Goal: Task Accomplishment & Management: Use online tool/utility

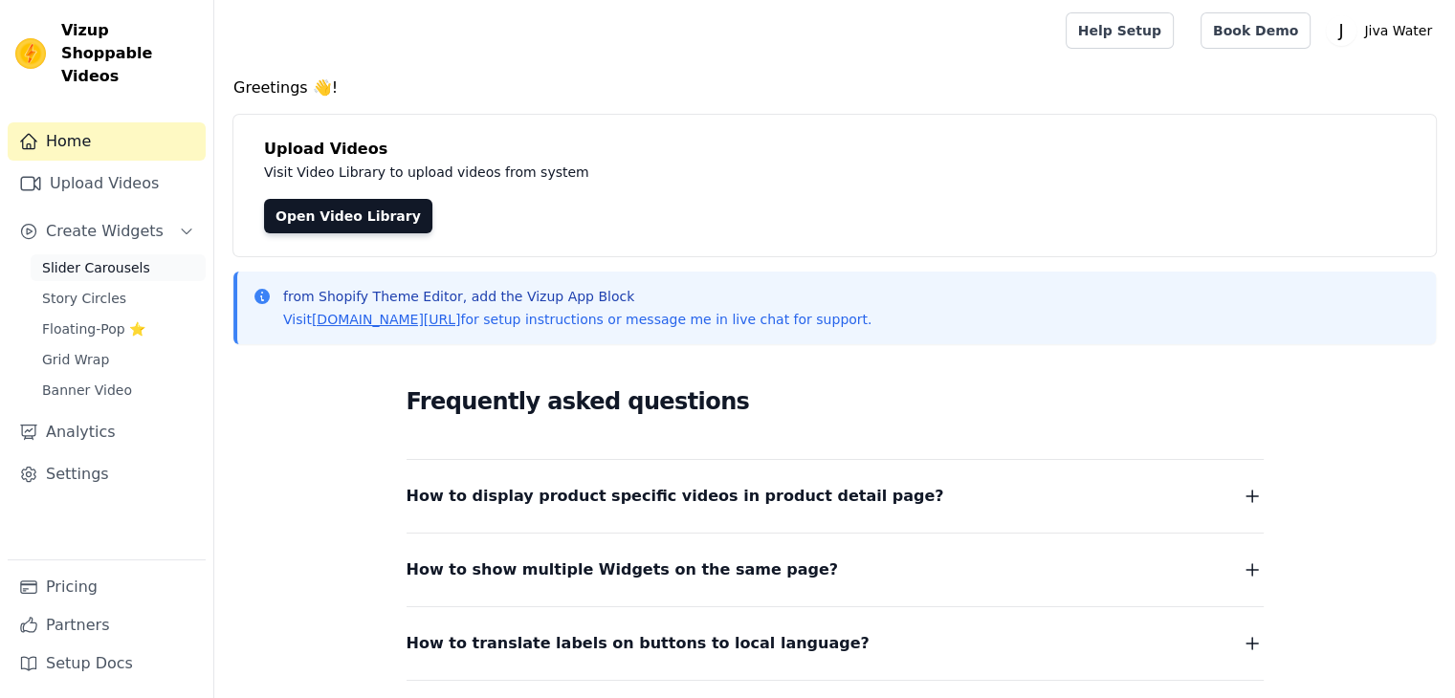
click at [112, 258] on span "Slider Carousels" at bounding box center [96, 267] width 108 height 19
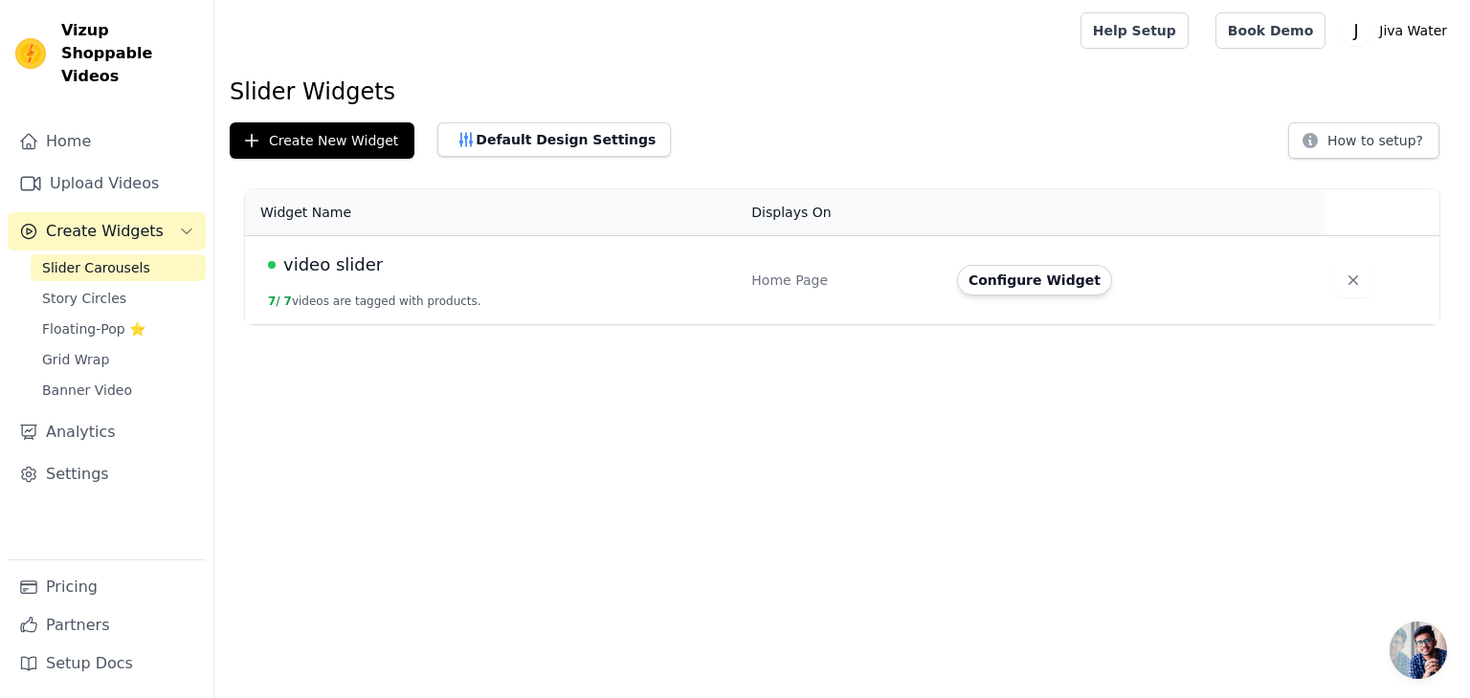
click at [351, 269] on span "video slider" at bounding box center [333, 265] width 100 height 27
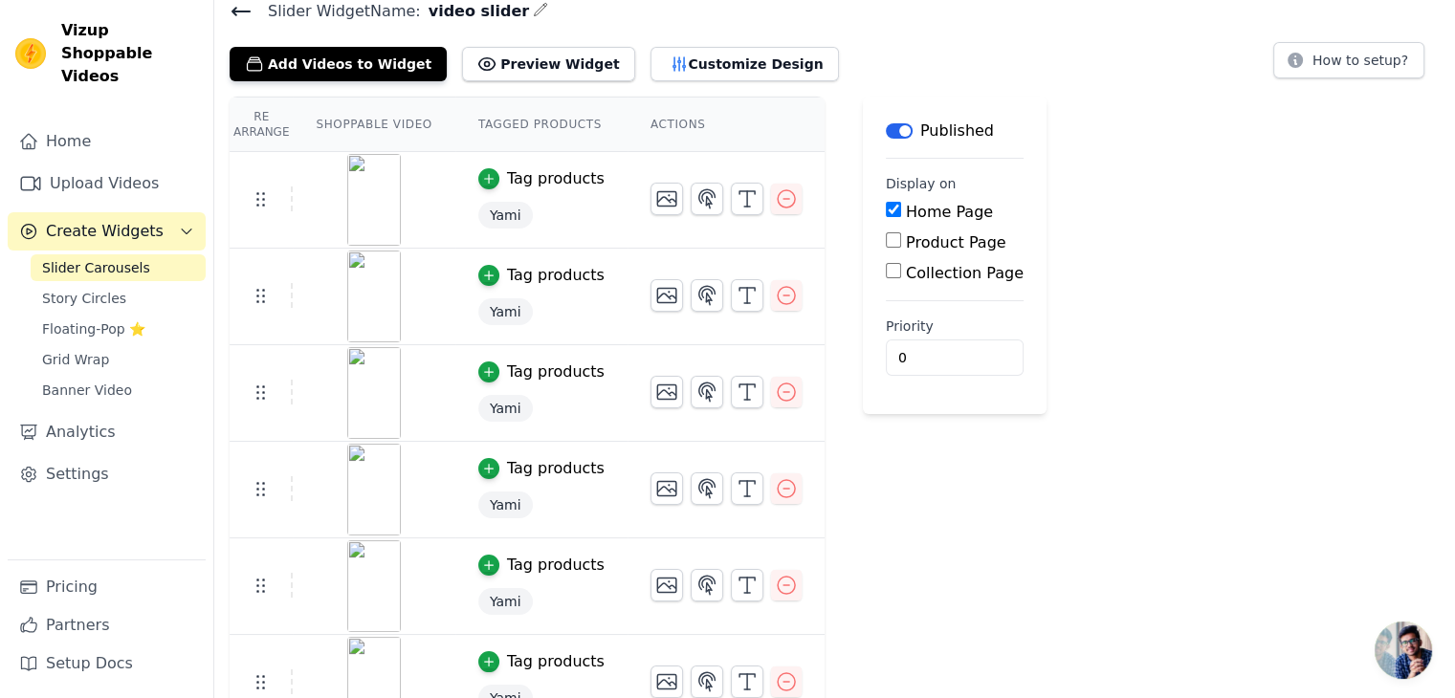
scroll to position [75, 0]
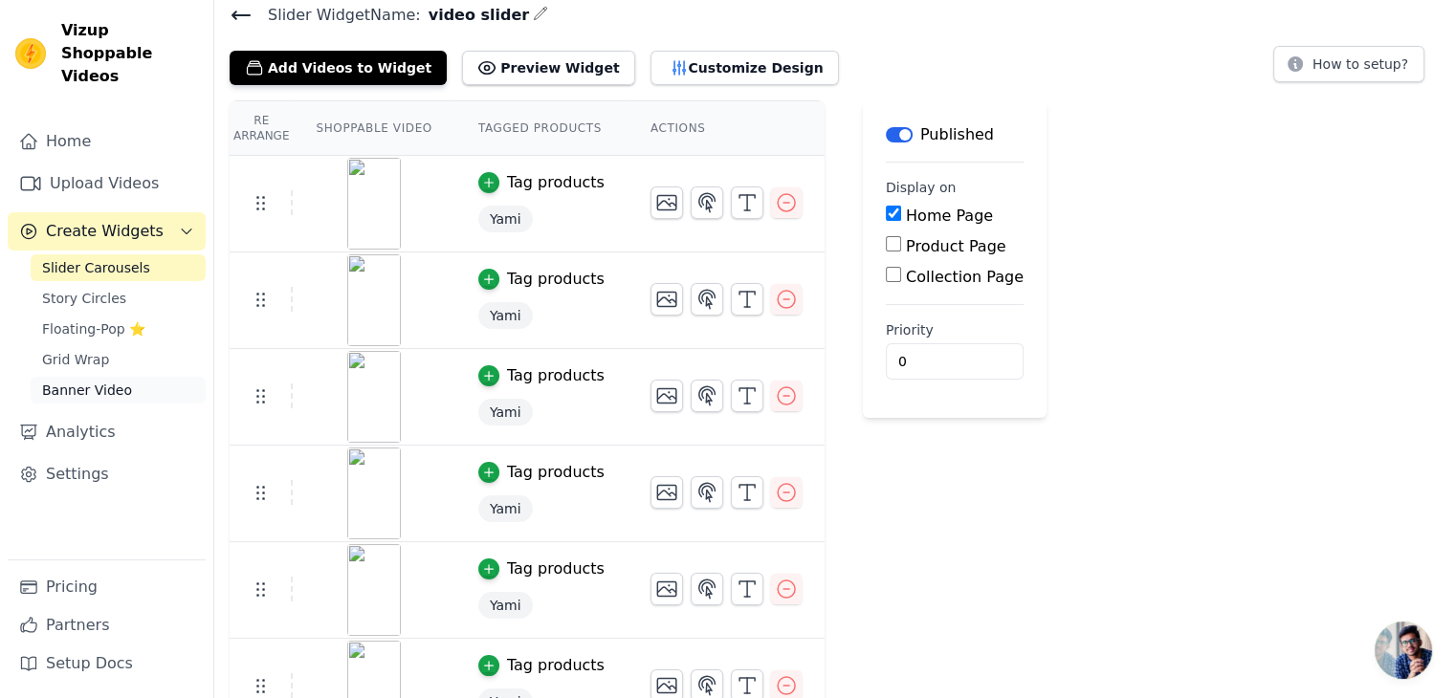
click at [60, 381] on span "Banner Video" at bounding box center [87, 390] width 90 height 19
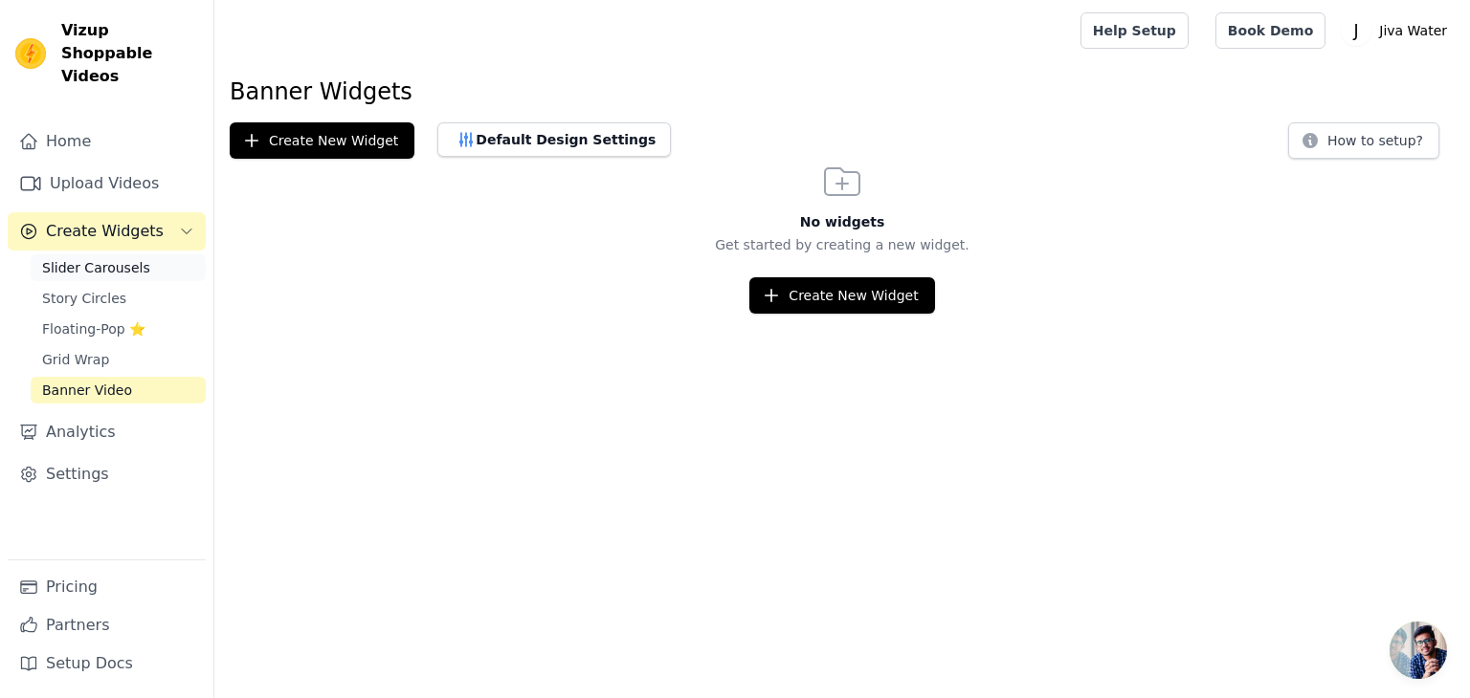
click at [83, 258] on span "Slider Carousels" at bounding box center [96, 267] width 108 height 19
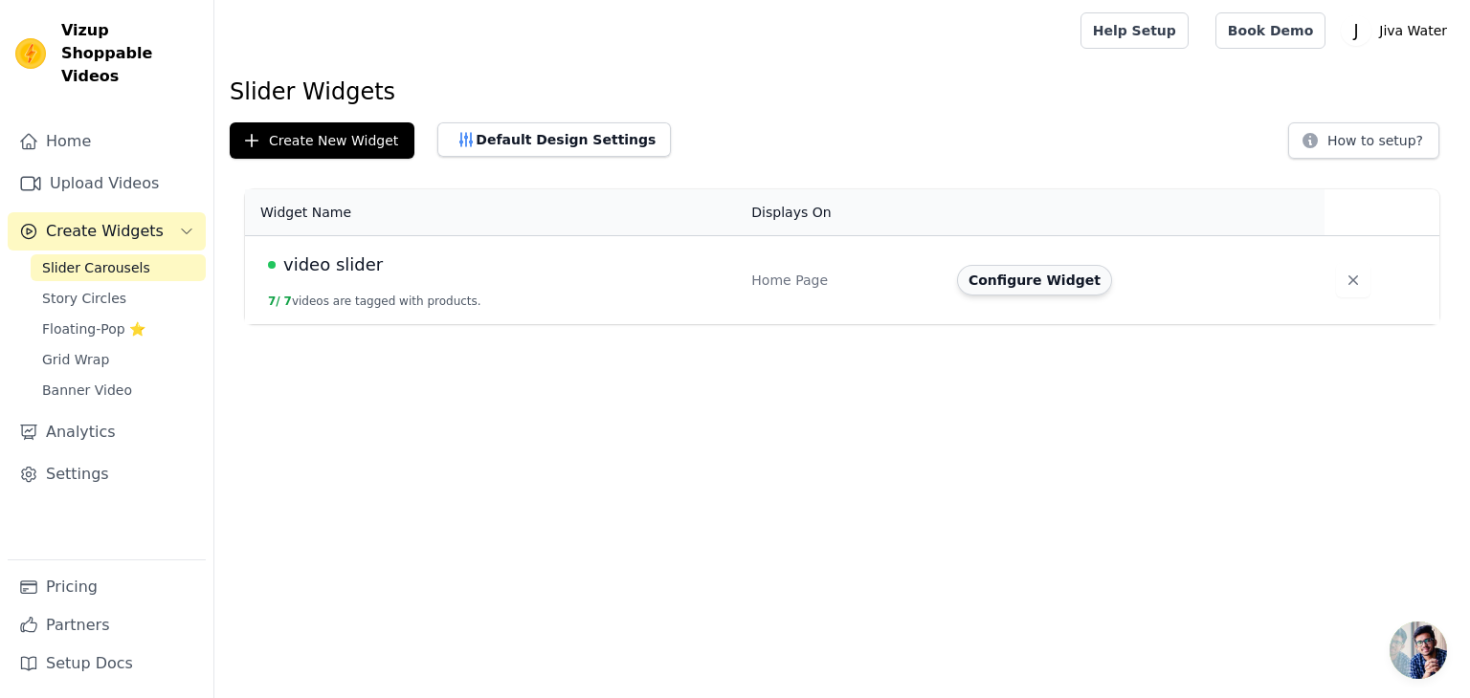
click at [999, 283] on button "Configure Widget" at bounding box center [1034, 280] width 155 height 31
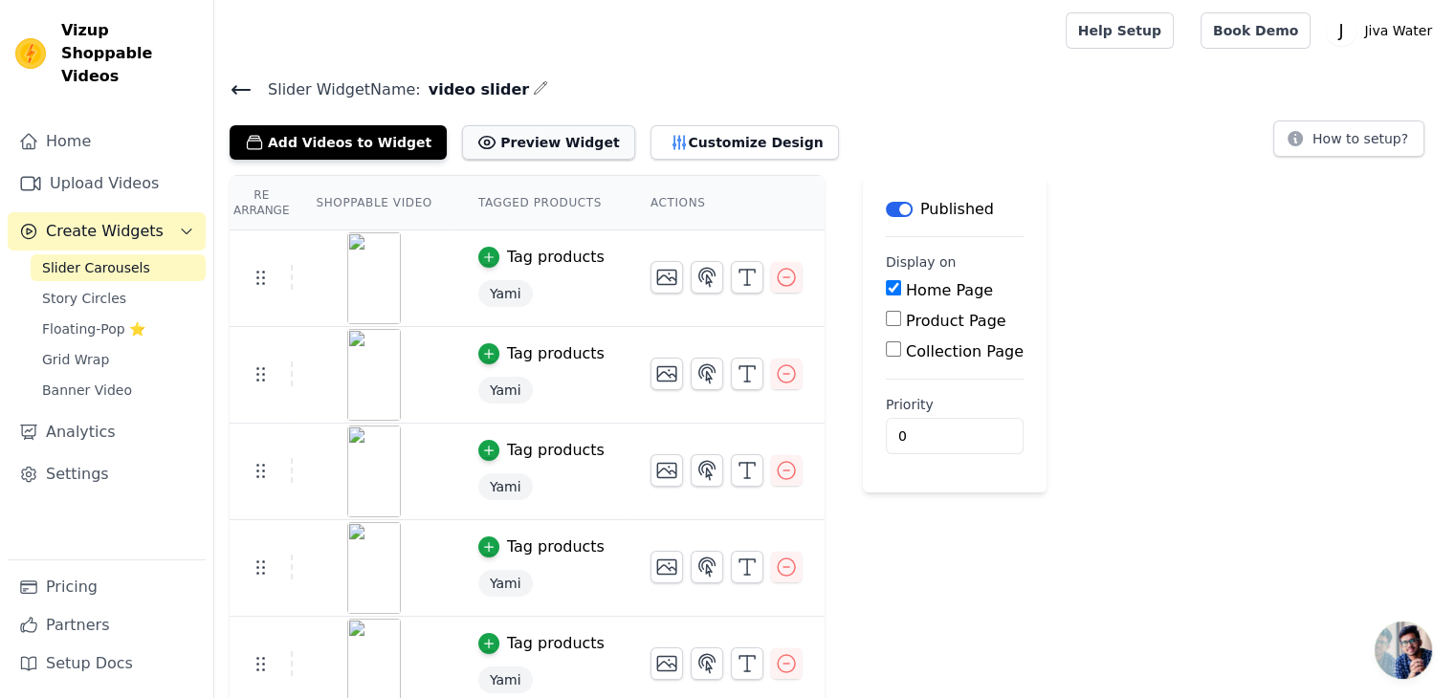
click at [506, 135] on button "Preview Widget" at bounding box center [548, 142] width 172 height 34
click at [702, 144] on button "Customize Design" at bounding box center [745, 142] width 188 height 34
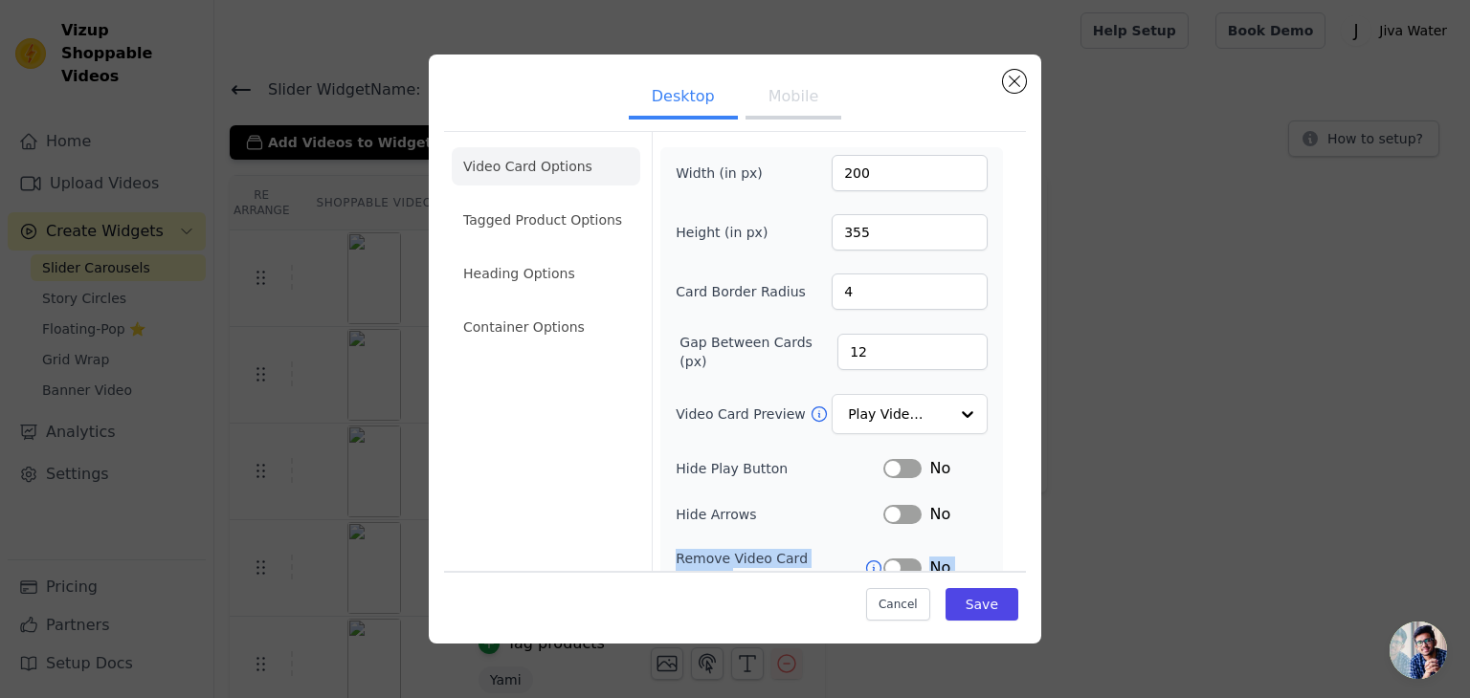
drag, startPoint x: 1022, startPoint y: 520, endPoint x: 1020, endPoint y: 575, distance: 54.6
click at [1020, 575] on div "Desktop Mobile Video Card Options Tagged Product Options Heading Options Contai…" at bounding box center [735, 349] width 612 height 589
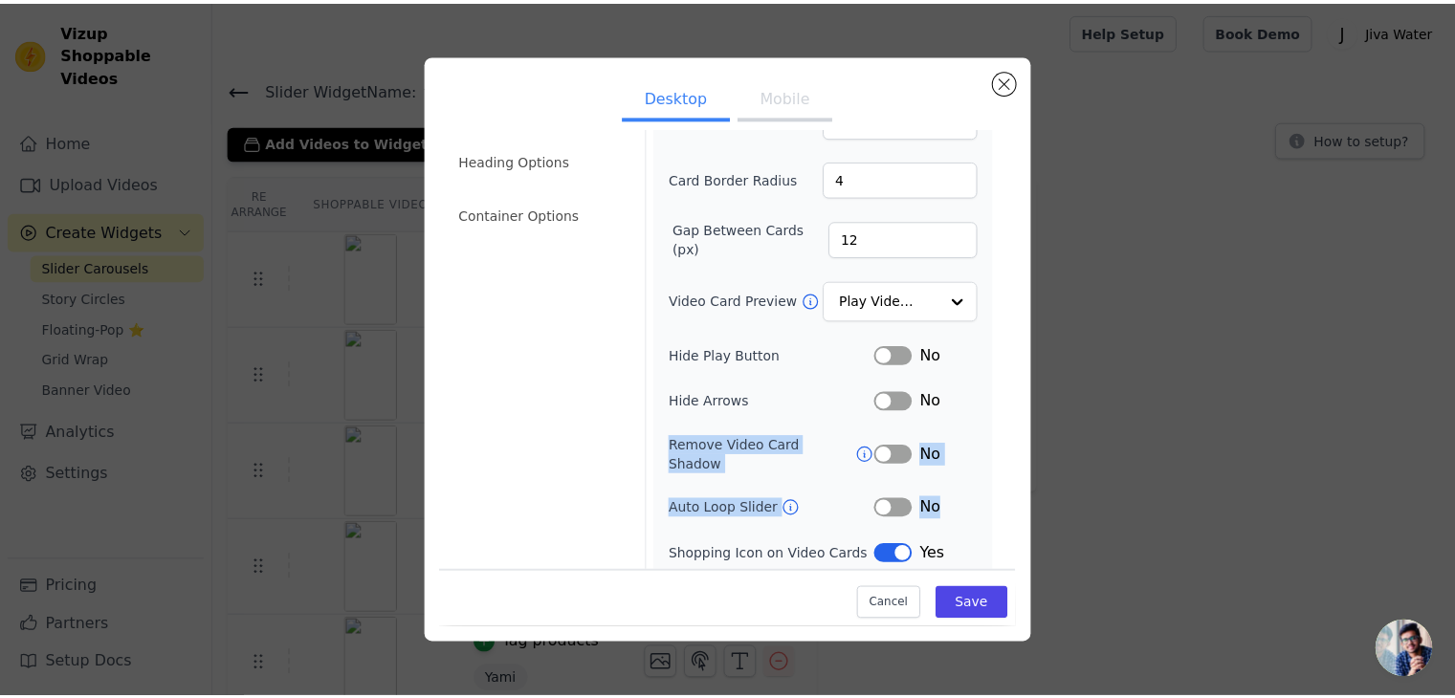
scroll to position [130, 0]
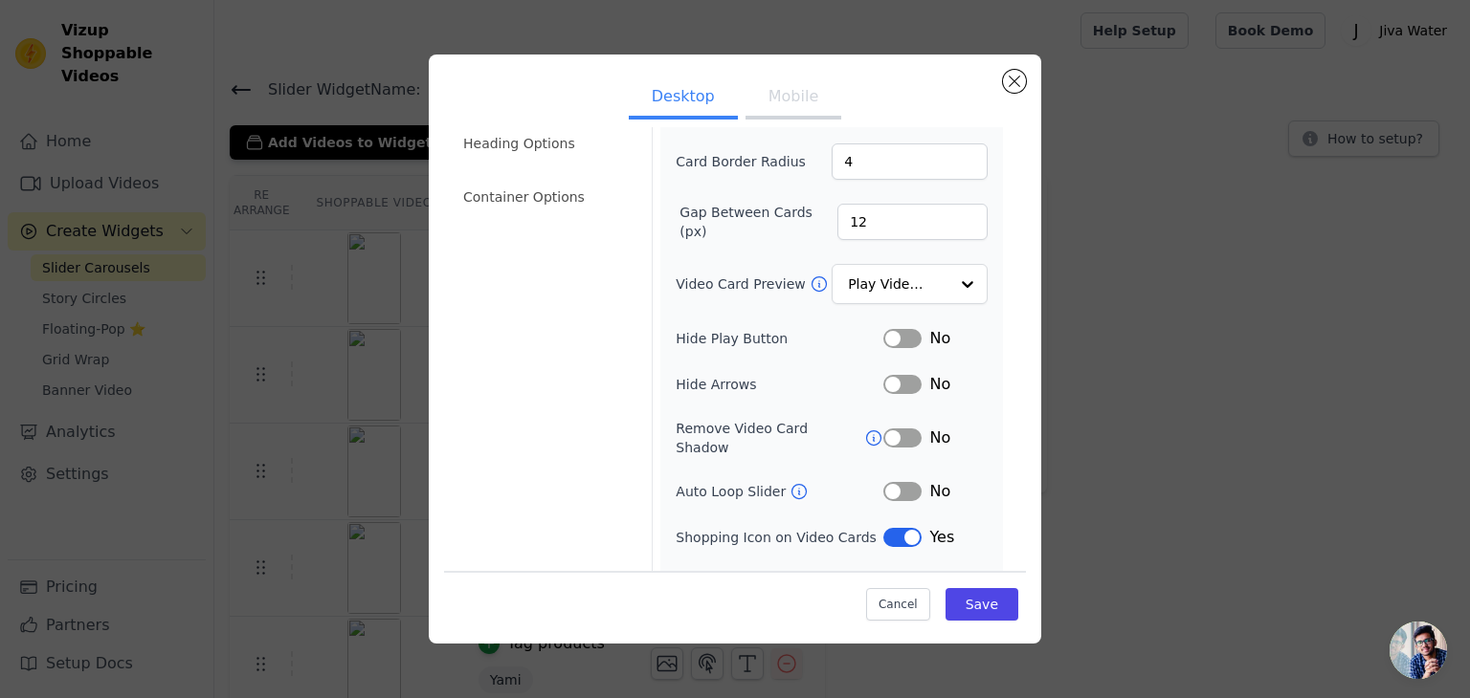
drag, startPoint x: 1259, startPoint y: 545, endPoint x: 1148, endPoint y: 583, distance: 117.1
click at [1258, 545] on div "Desktop Mobile Video Card Options Tagged Product Options Heading Options Contai…" at bounding box center [735, 349] width 1408 height 651
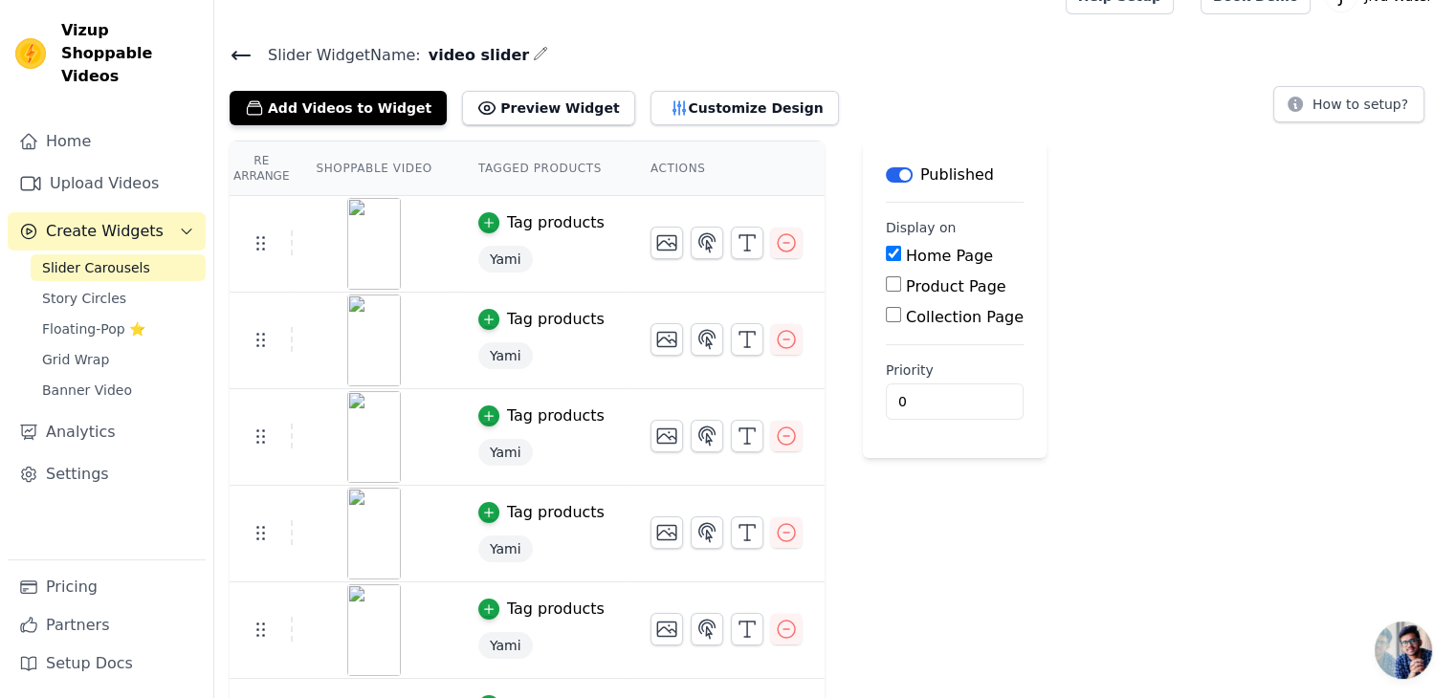
scroll to position [206, 0]
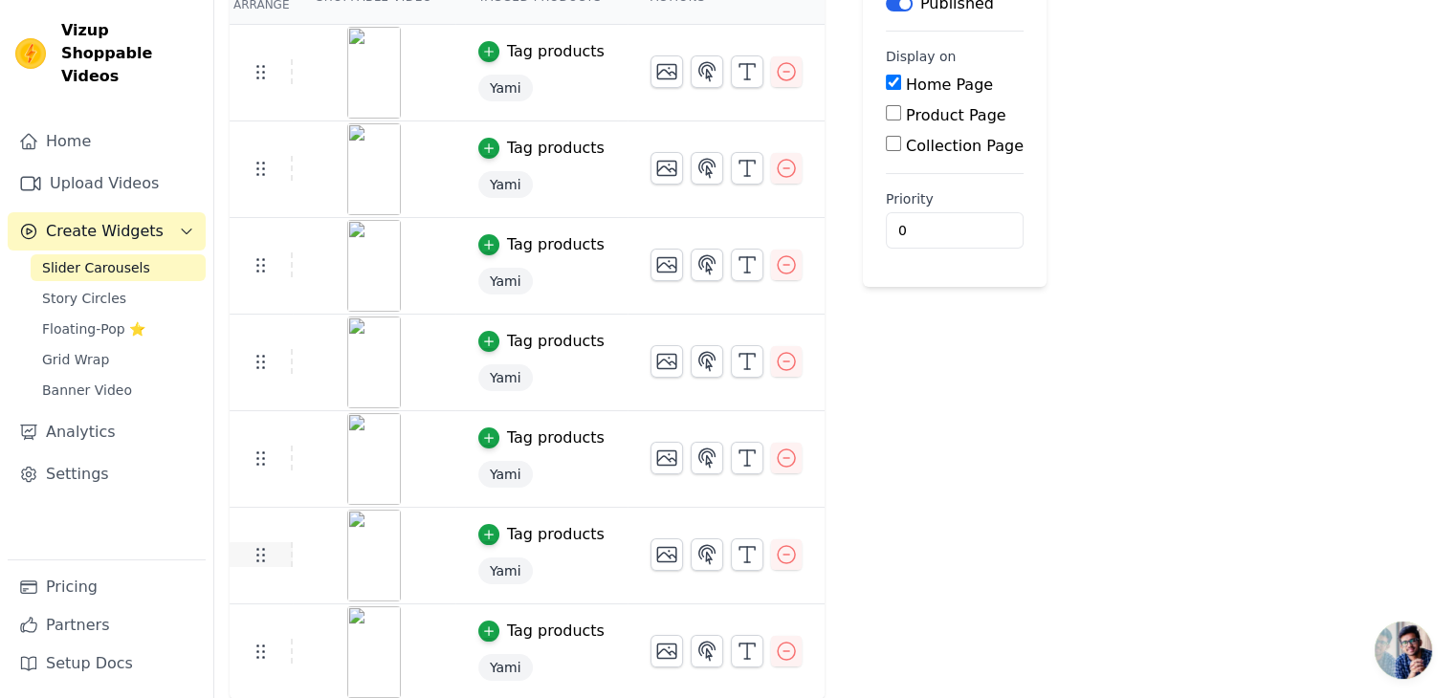
click at [253, 560] on icon at bounding box center [260, 554] width 23 height 23
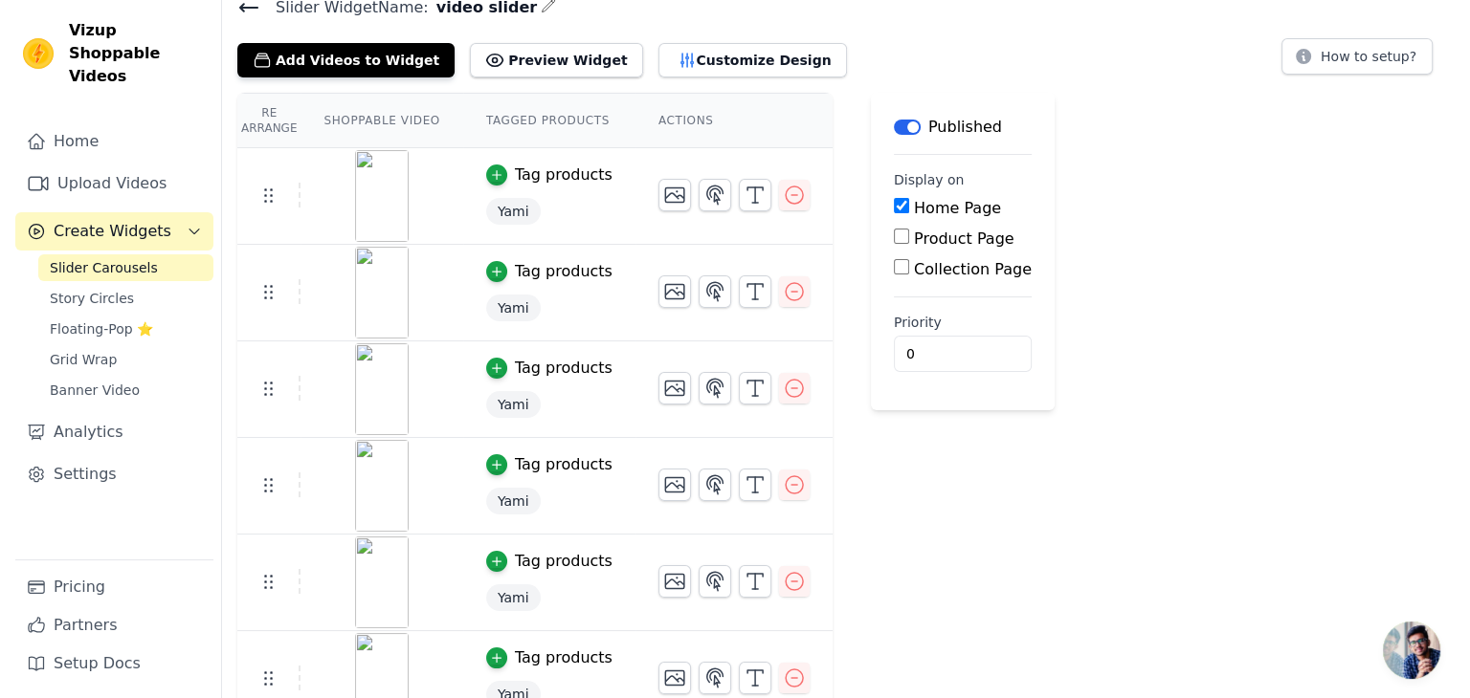
scroll to position [0, 0]
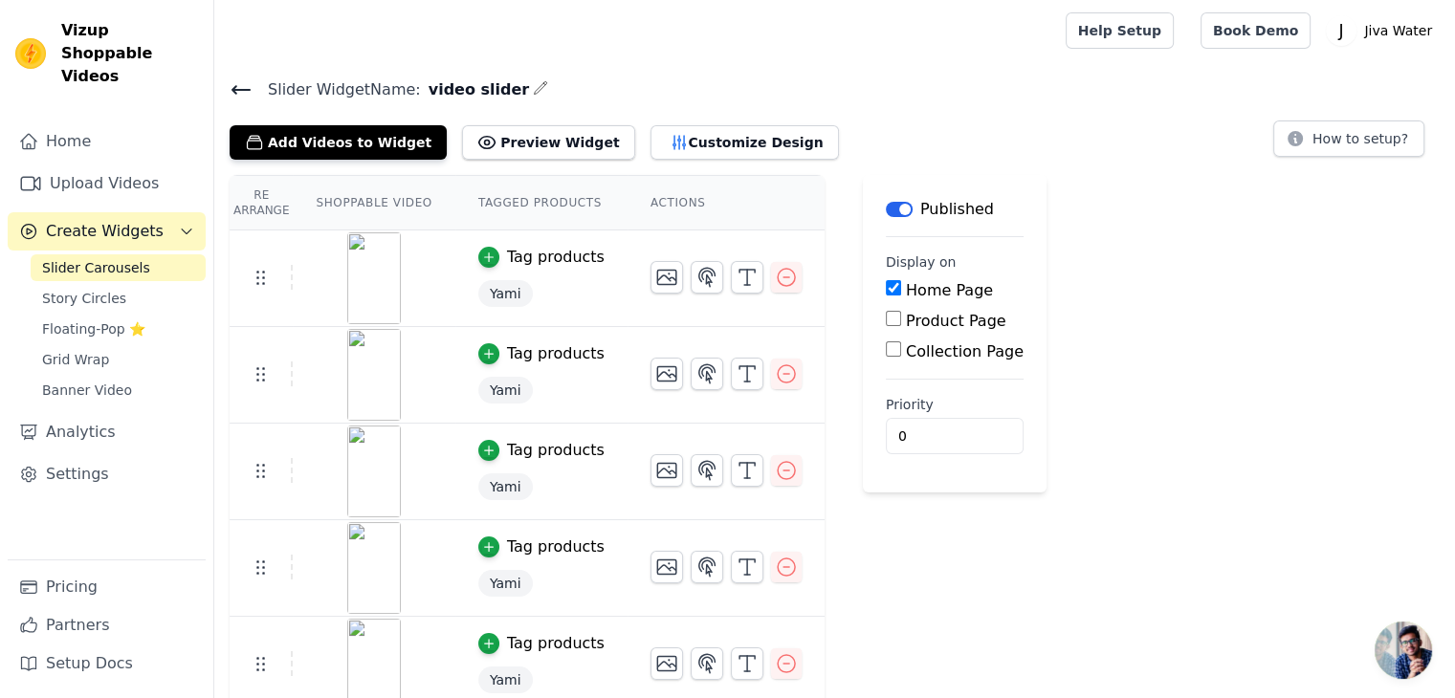
click at [535, 86] on icon "button" at bounding box center [541, 87] width 12 height 12
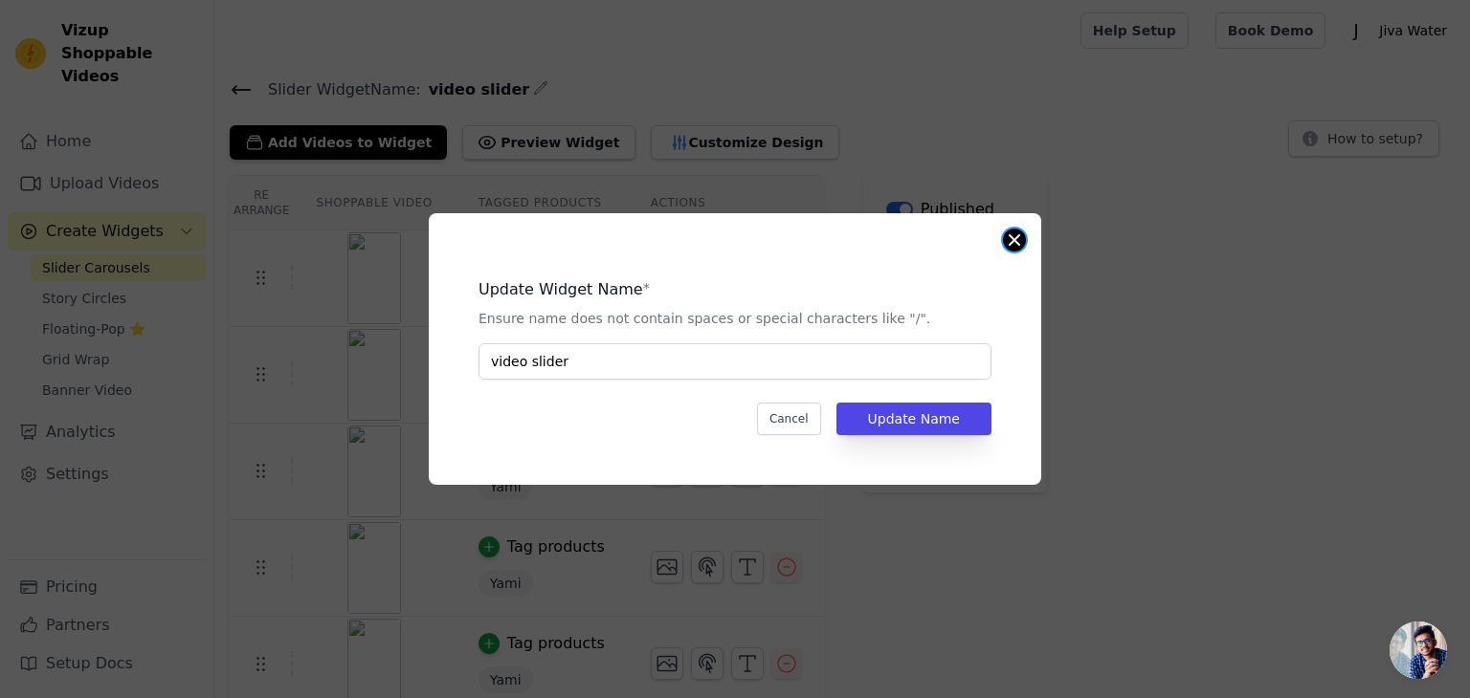
click at [1010, 233] on button "Close modal" at bounding box center [1014, 240] width 23 height 23
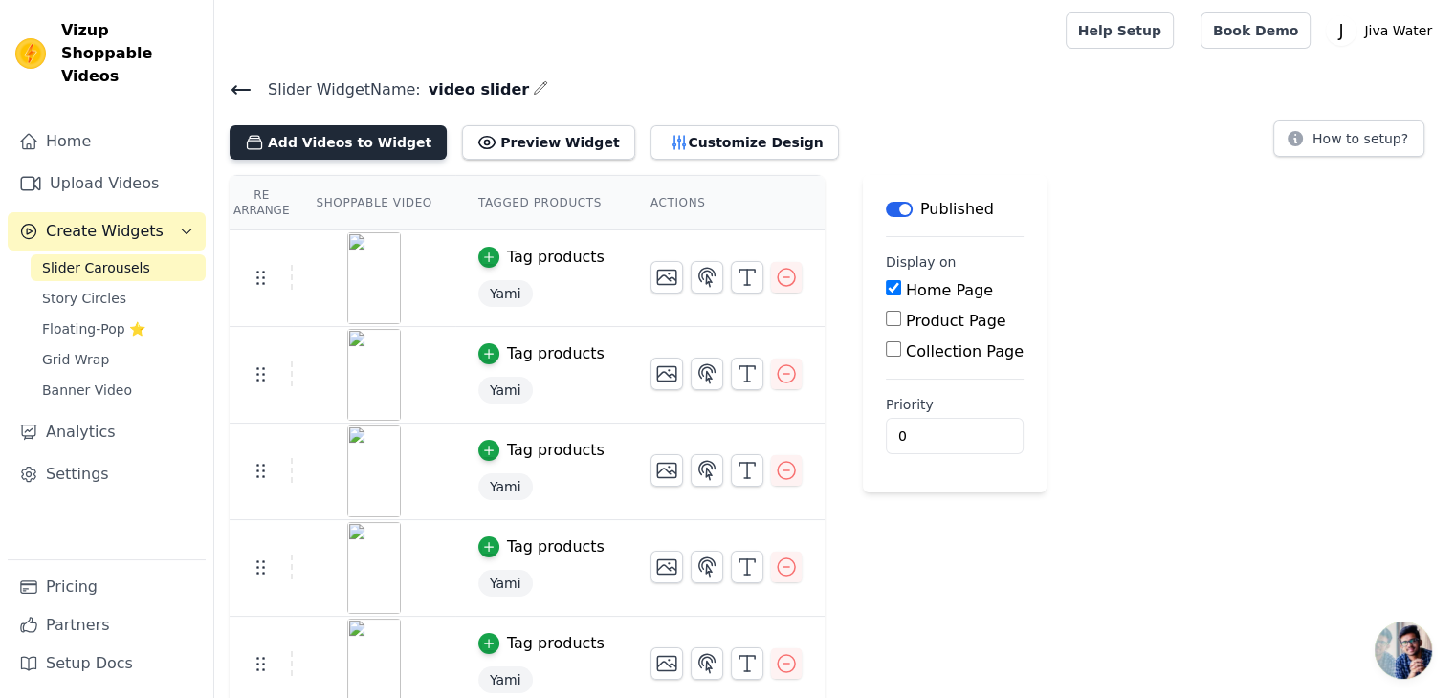
click at [337, 141] on button "Add Videos to Widget" at bounding box center [338, 142] width 217 height 34
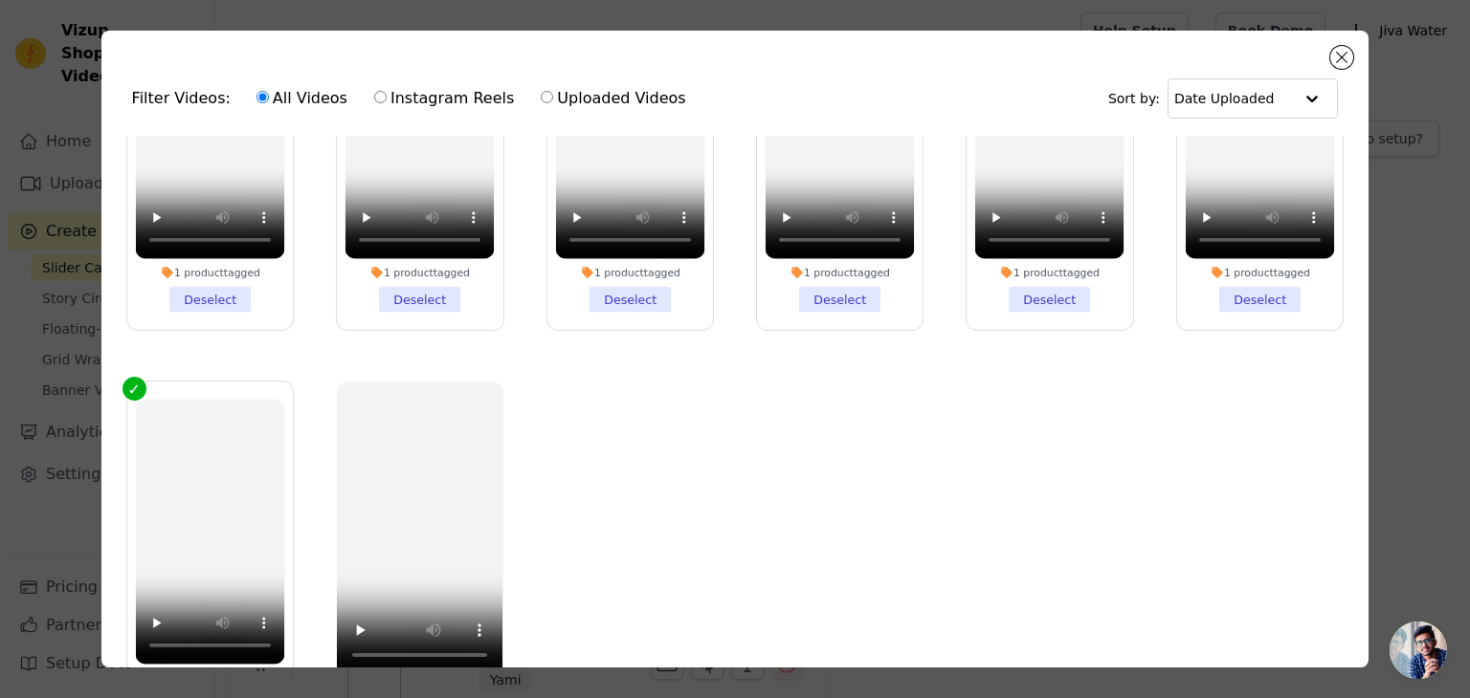
click at [429, 98] on label "Instagram Reels" at bounding box center [444, 98] width 142 height 25
click at [387, 98] on input "Instagram Reels" at bounding box center [380, 97] width 12 height 12
radio input "true"
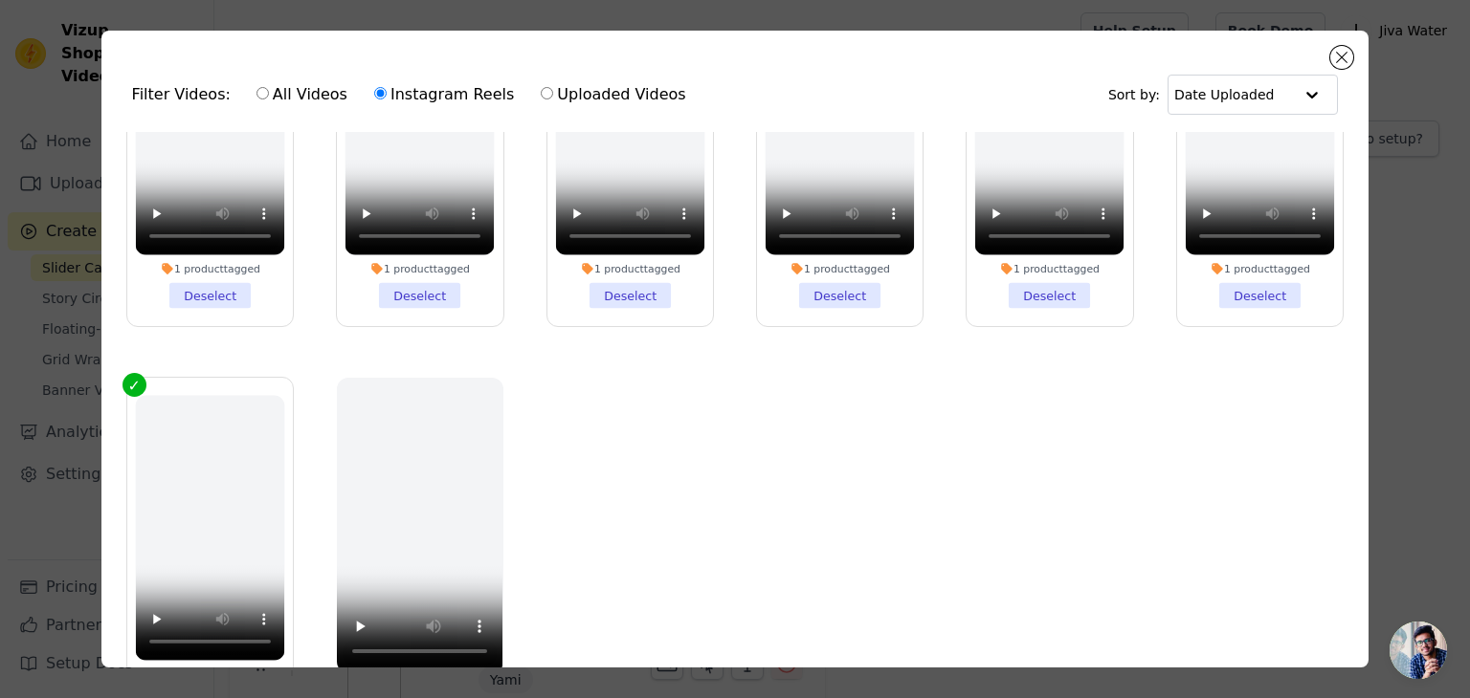
scroll to position [9, 0]
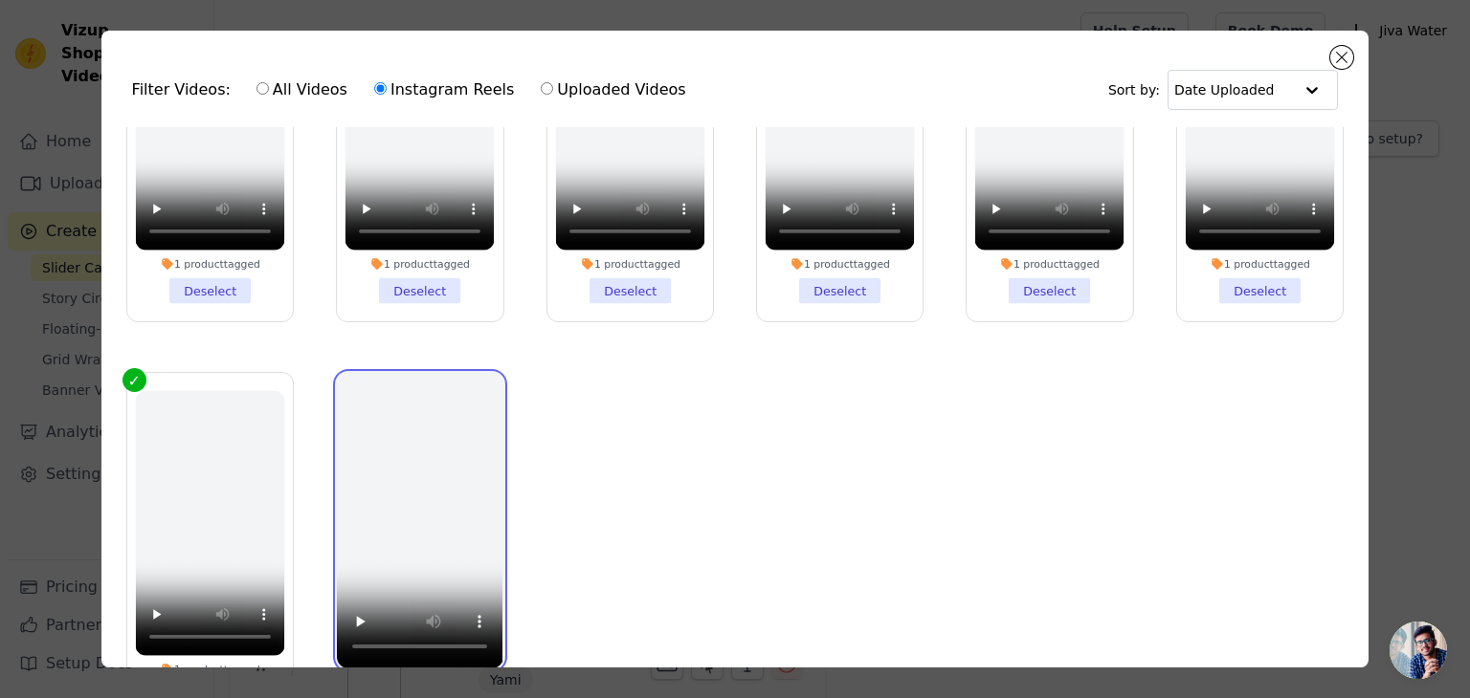
click at [429, 475] on video at bounding box center [420, 520] width 166 height 295
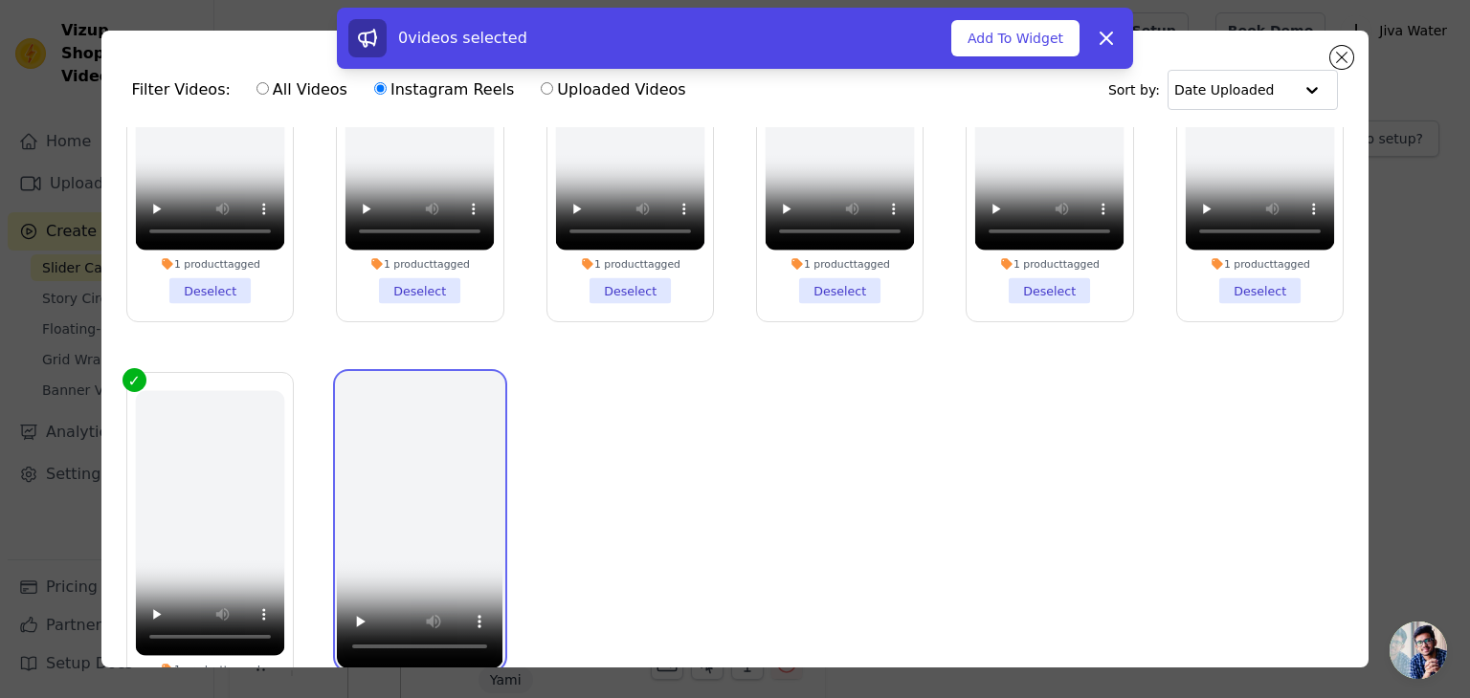
click at [428, 476] on video at bounding box center [420, 520] width 166 height 295
click at [134, 376] on label "1 product tagged Deselect" at bounding box center [209, 550] width 167 height 356
click at [0, 0] on input "1 product tagged Deselect" at bounding box center [0, 0] width 0 height 0
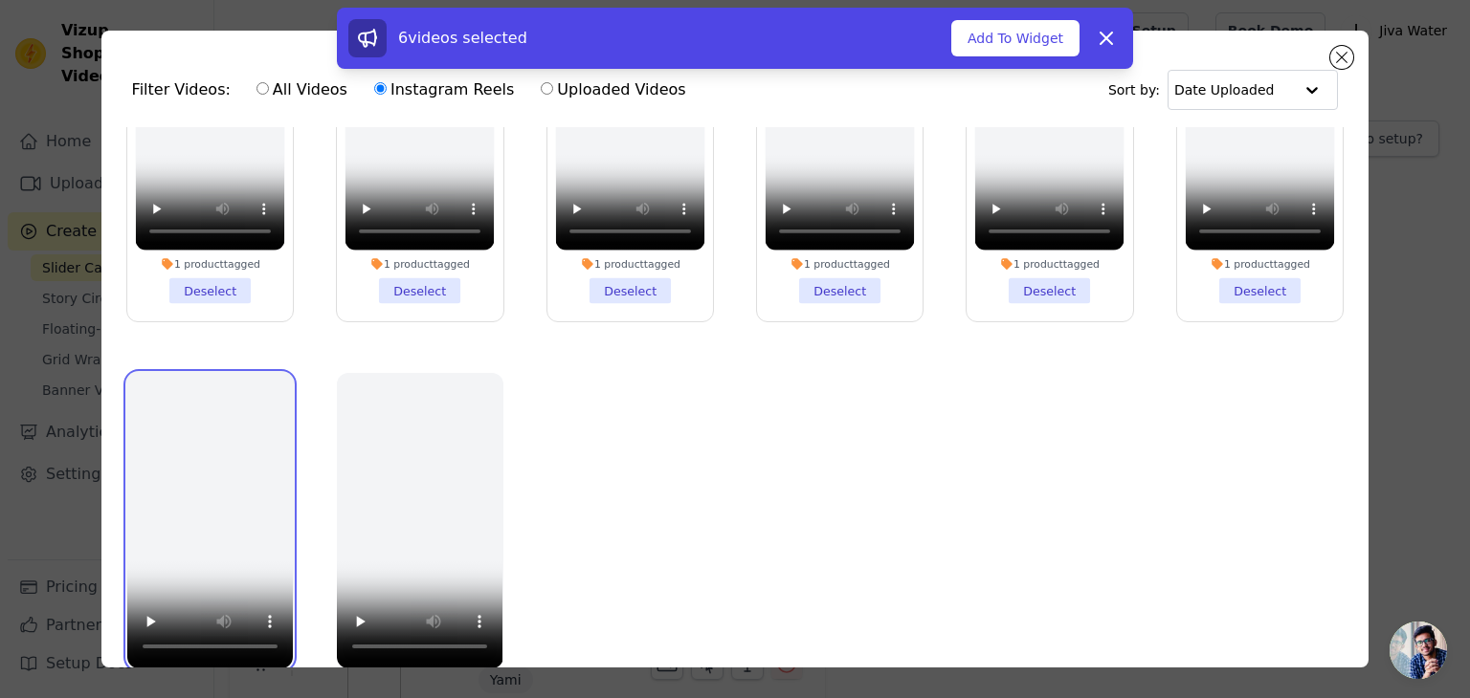
click at [191, 410] on video at bounding box center [210, 520] width 166 height 295
click at [192, 415] on video at bounding box center [210, 520] width 166 height 295
click at [1104, 42] on icon at bounding box center [1106, 38] width 23 height 23
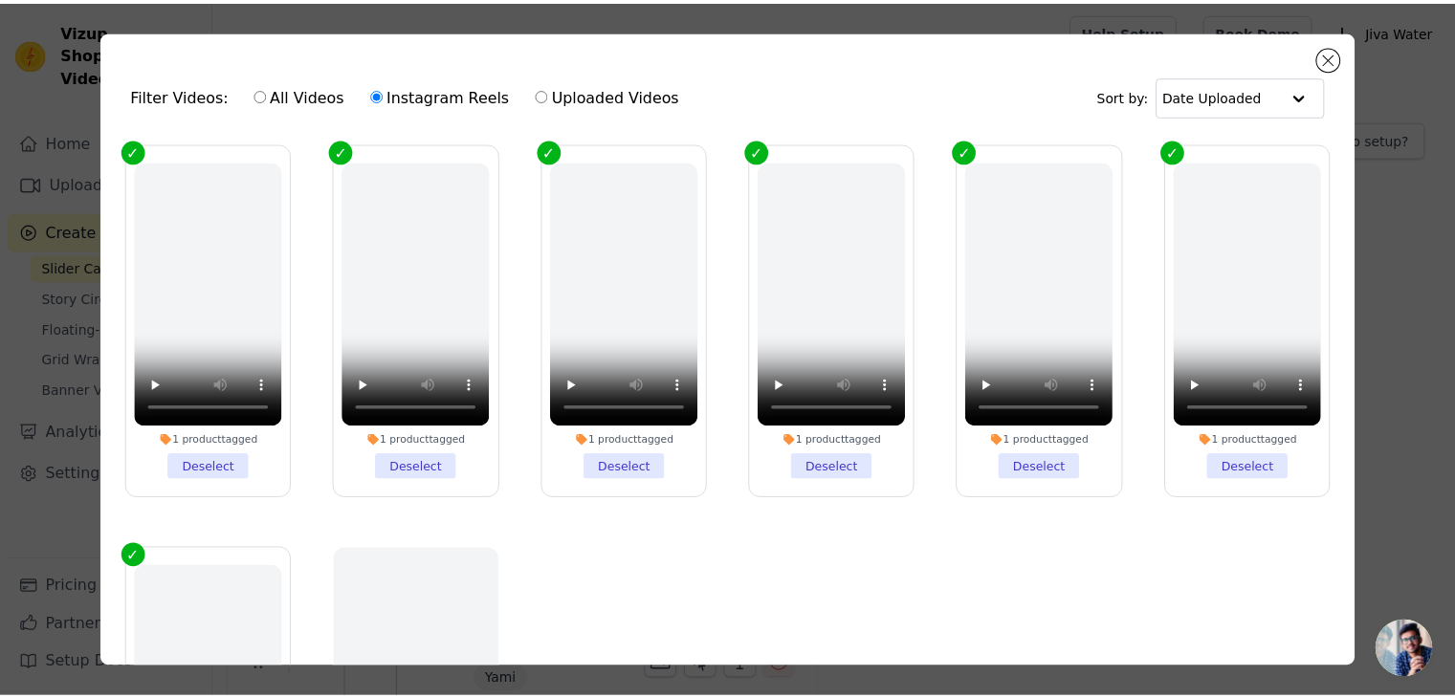
scroll to position [0, 0]
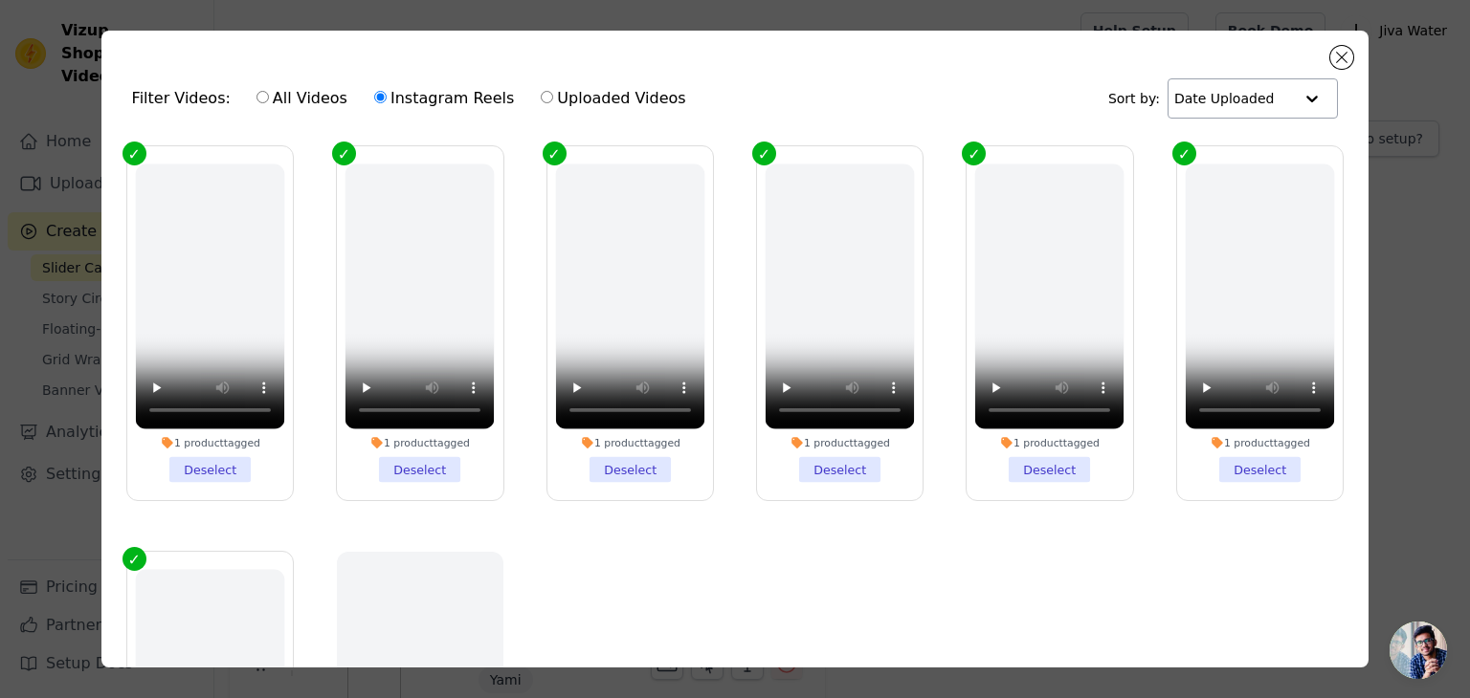
click at [1250, 95] on input "text" at bounding box center [1233, 98] width 119 height 38
click at [1247, 96] on input "text" at bounding box center [1232, 98] width 119 height 38
click at [1344, 54] on button "Close modal" at bounding box center [1341, 57] width 23 height 23
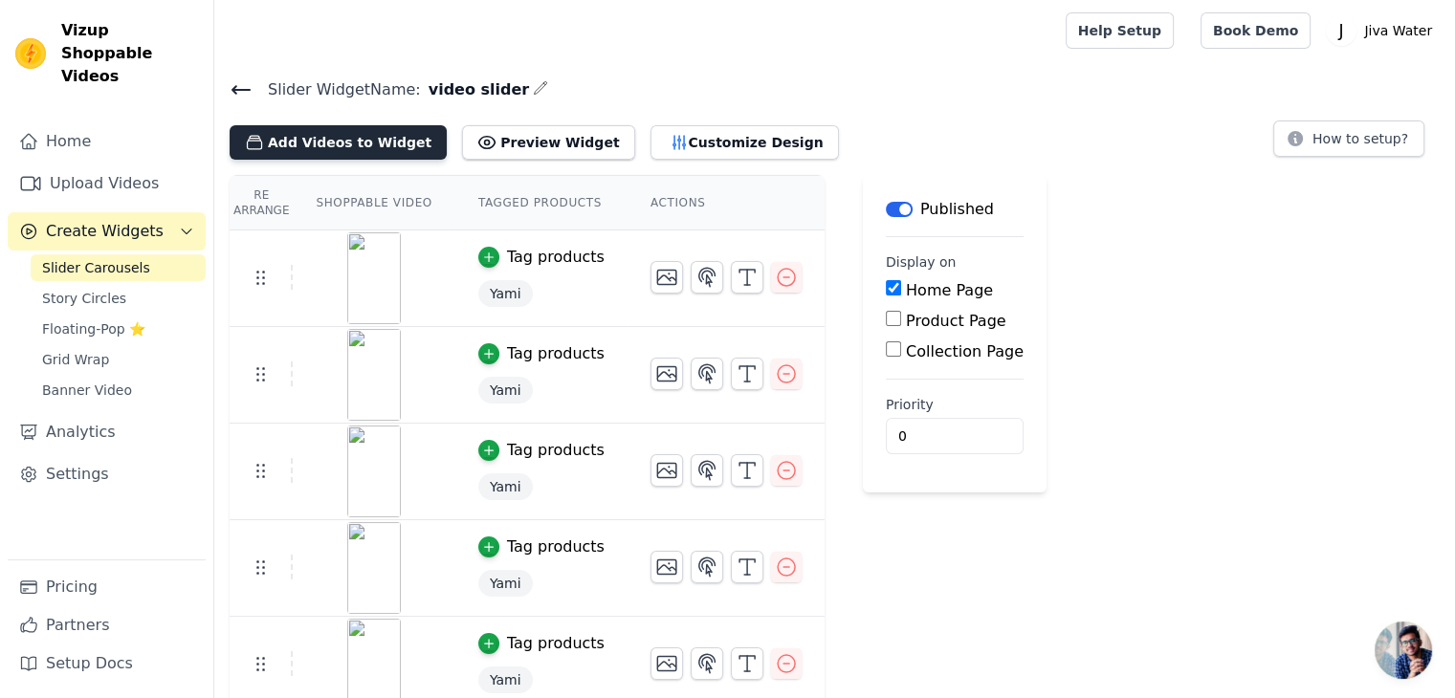
click at [318, 143] on button "Add Videos to Widget" at bounding box center [338, 142] width 217 height 34
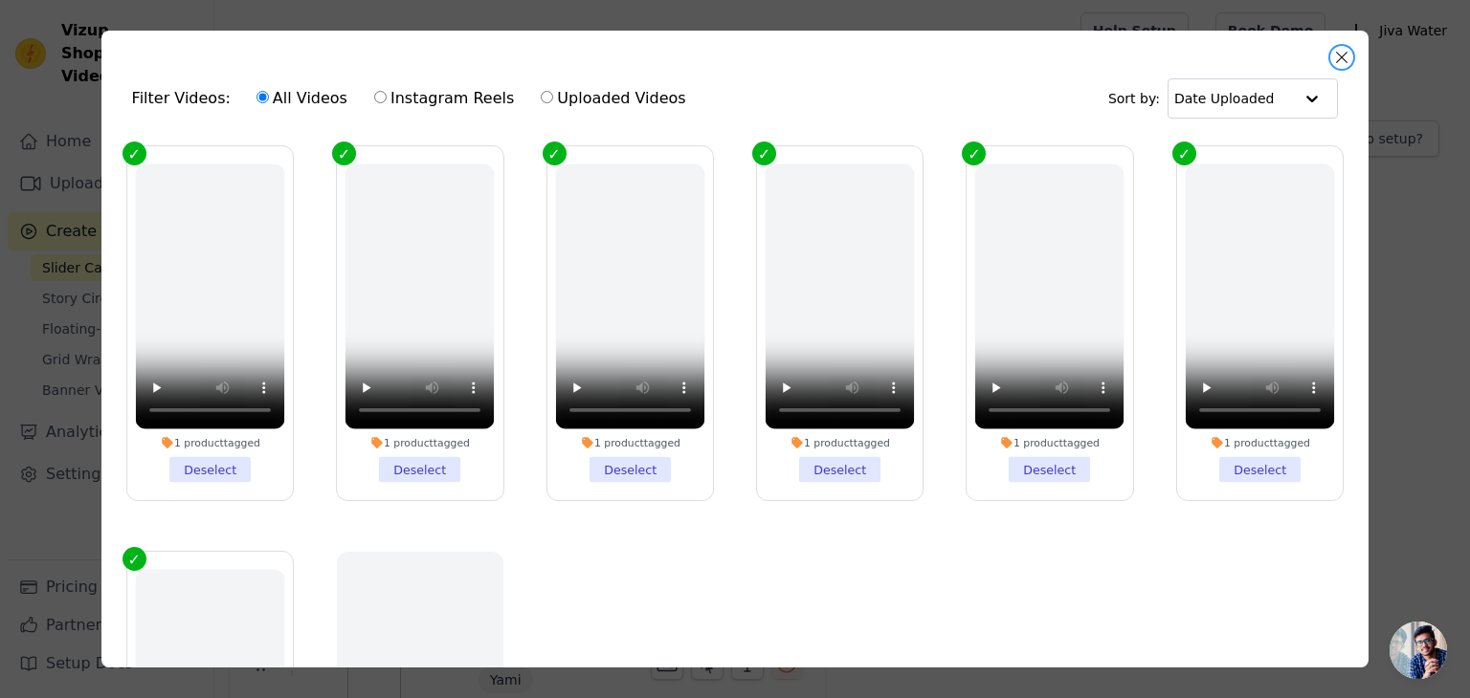
click at [1345, 55] on button "Close modal" at bounding box center [1341, 57] width 23 height 23
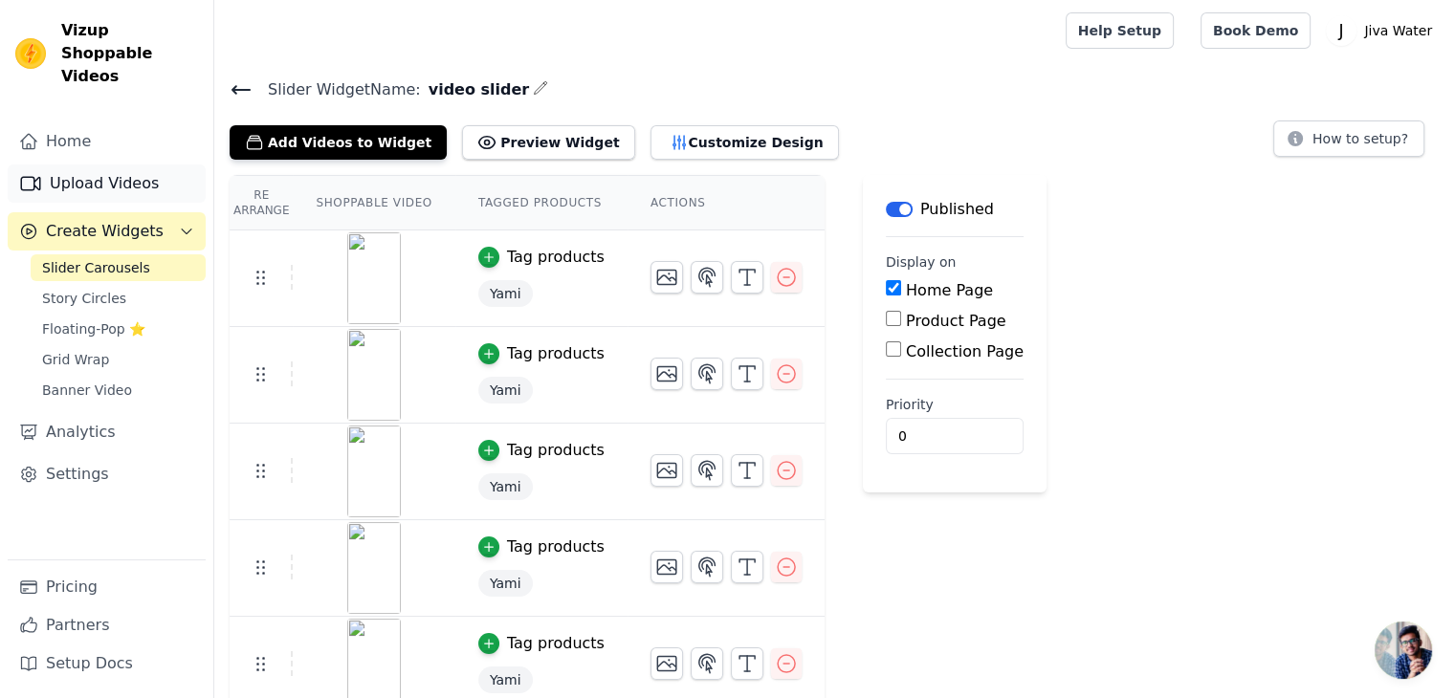
click at [88, 165] on link "Upload Videos" at bounding box center [107, 184] width 198 height 38
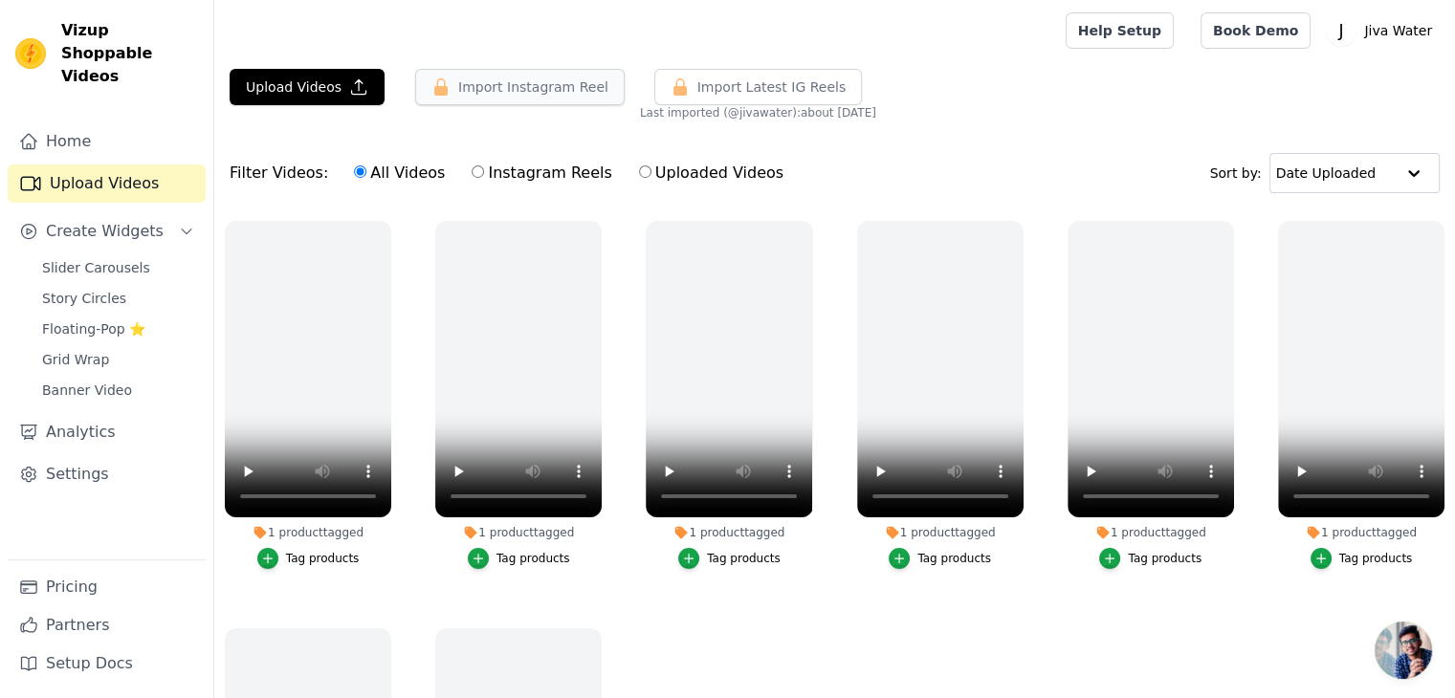
click at [463, 92] on button "Import Instagram Reel" at bounding box center [520, 87] width 210 height 36
click at [452, 84] on button "Import Instagram Reel" at bounding box center [520, 87] width 210 height 36
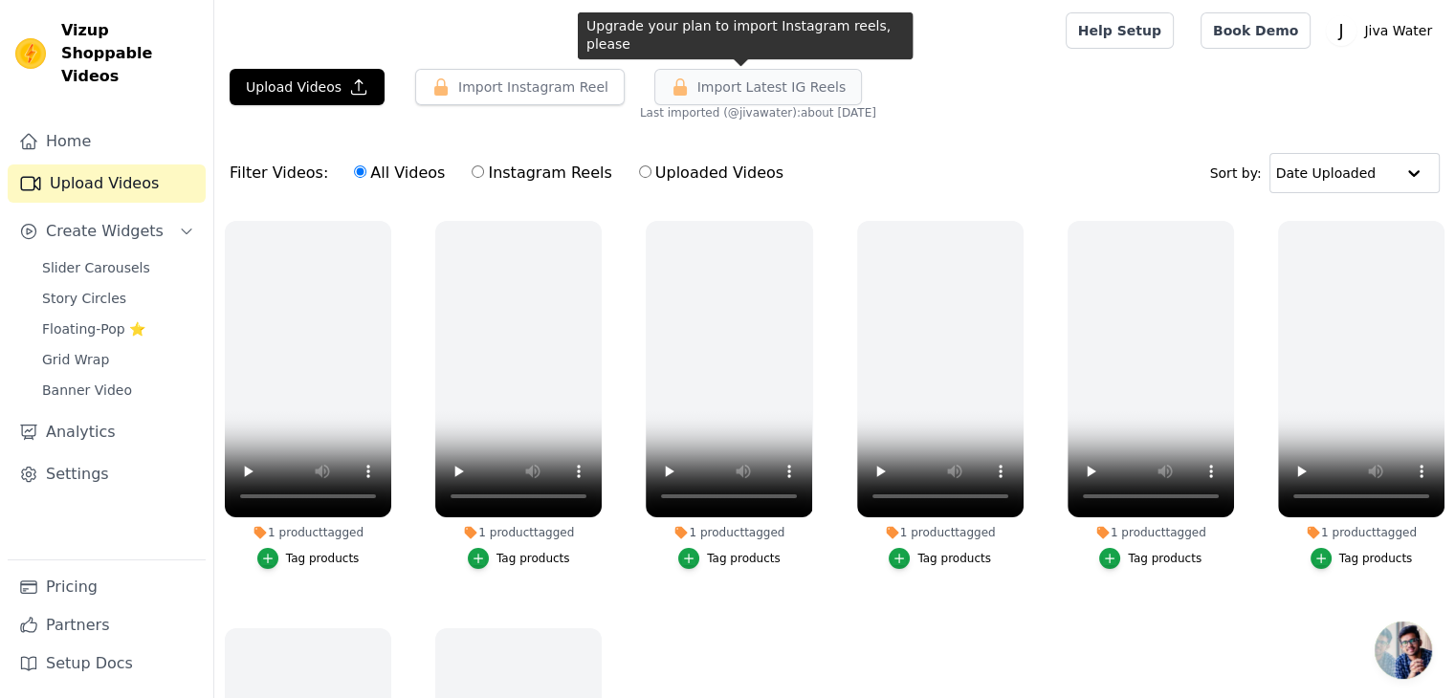
click at [704, 98] on button "Import Latest IG Reels" at bounding box center [758, 87] width 209 height 36
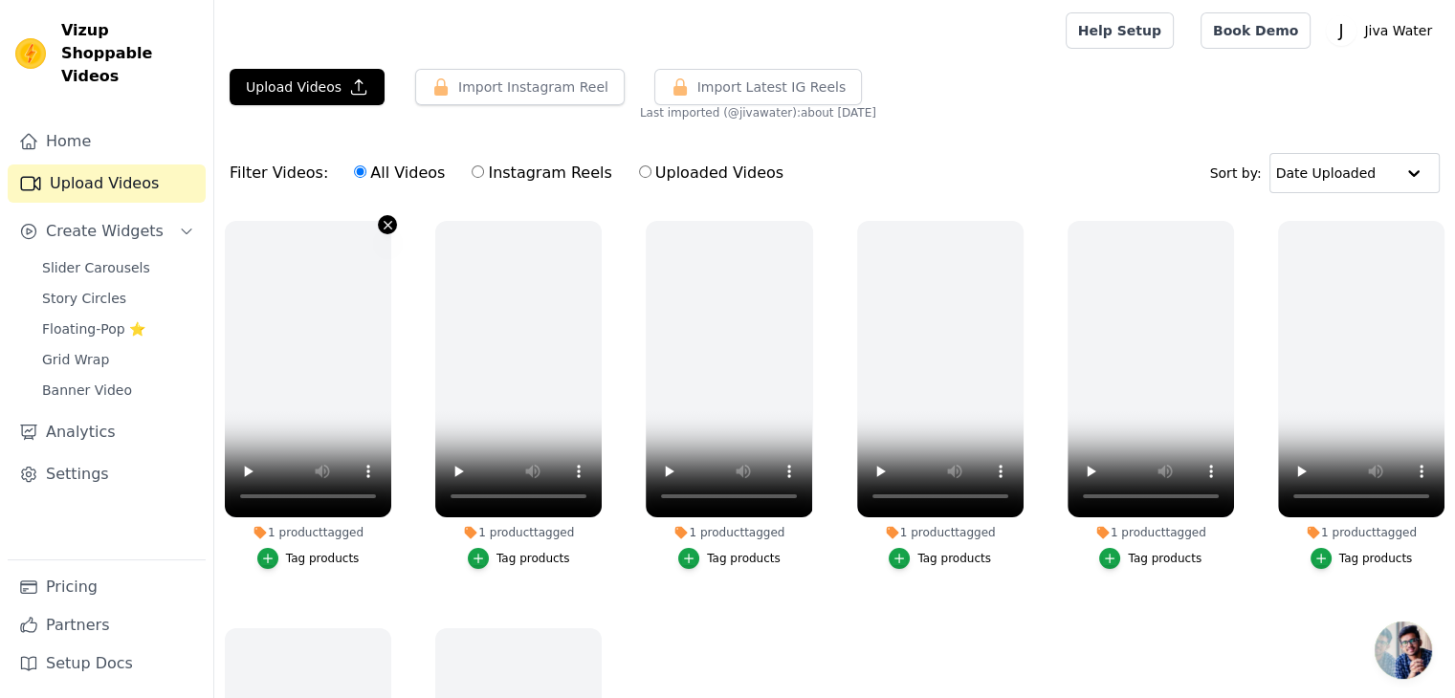
click at [386, 222] on icon "button" at bounding box center [388, 225] width 14 height 14
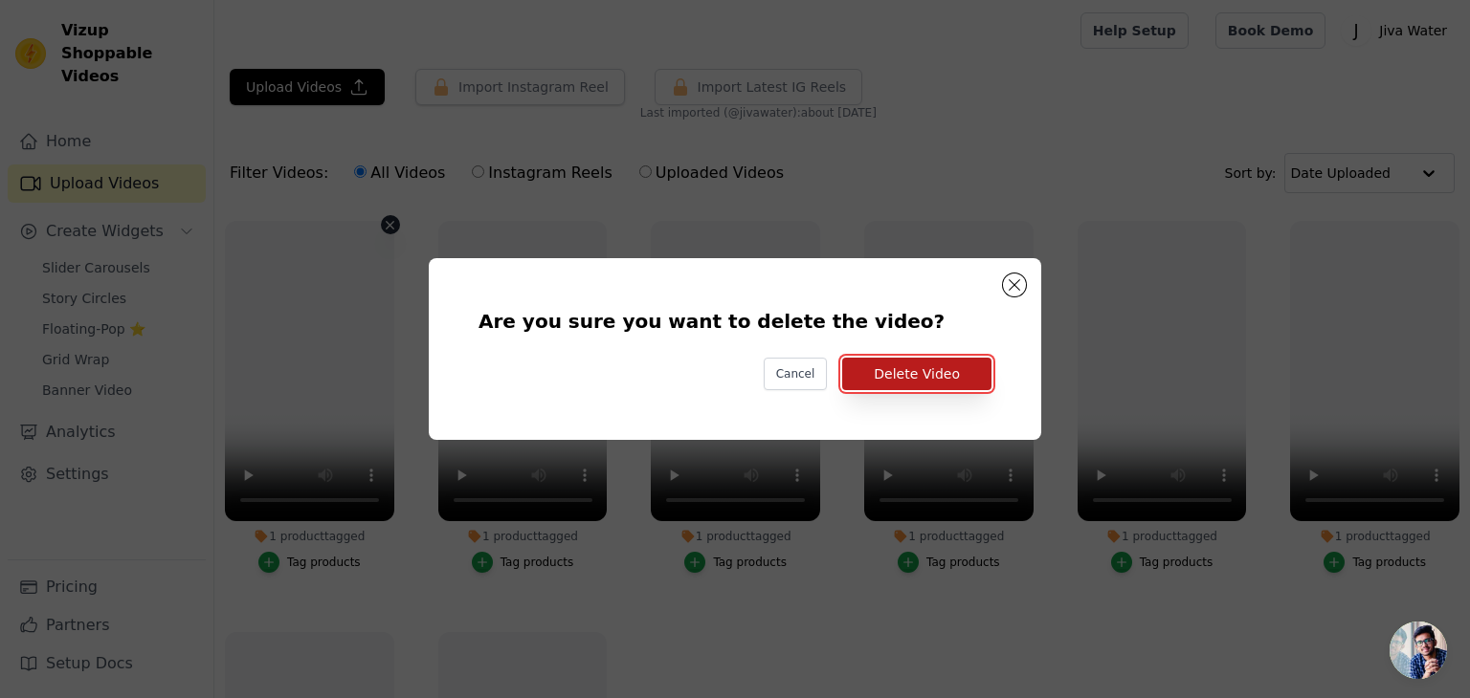
click at [912, 376] on button "Delete Video" at bounding box center [916, 374] width 149 height 33
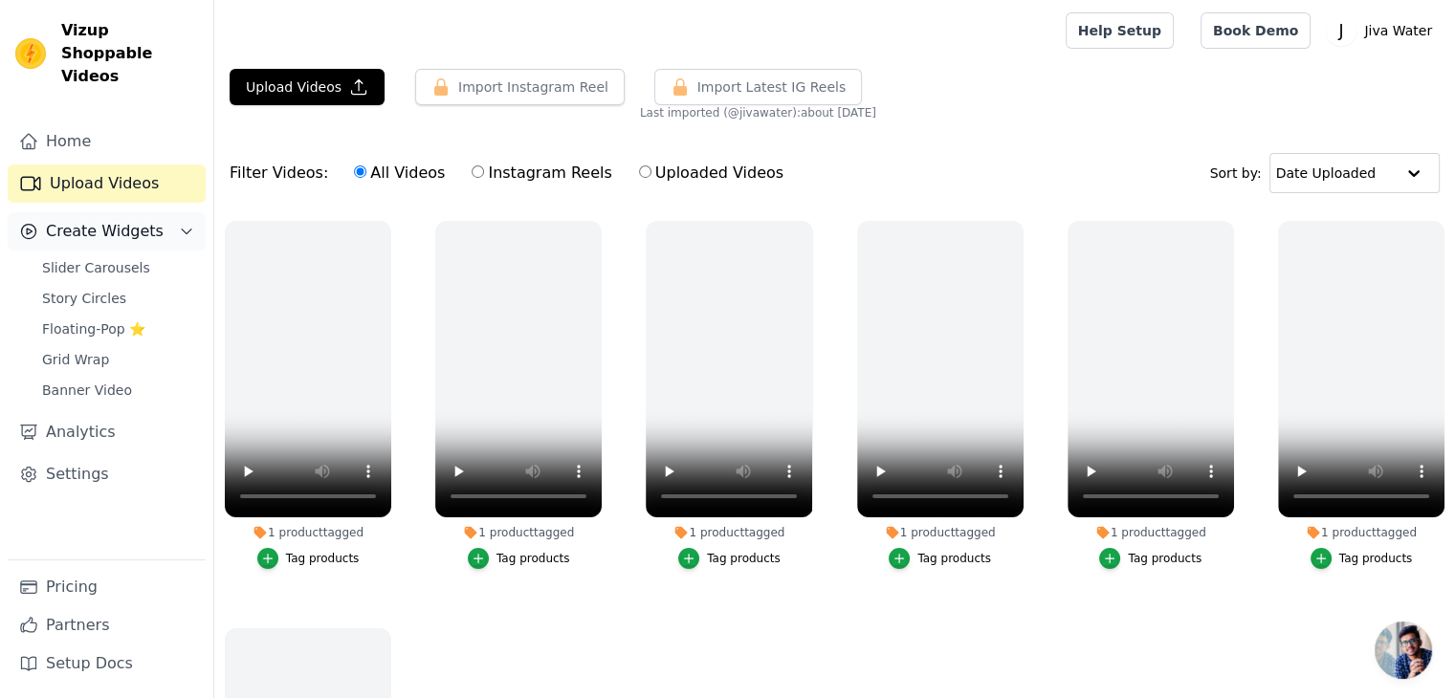
click at [108, 220] on span "Create Widgets" at bounding box center [105, 231] width 118 height 23
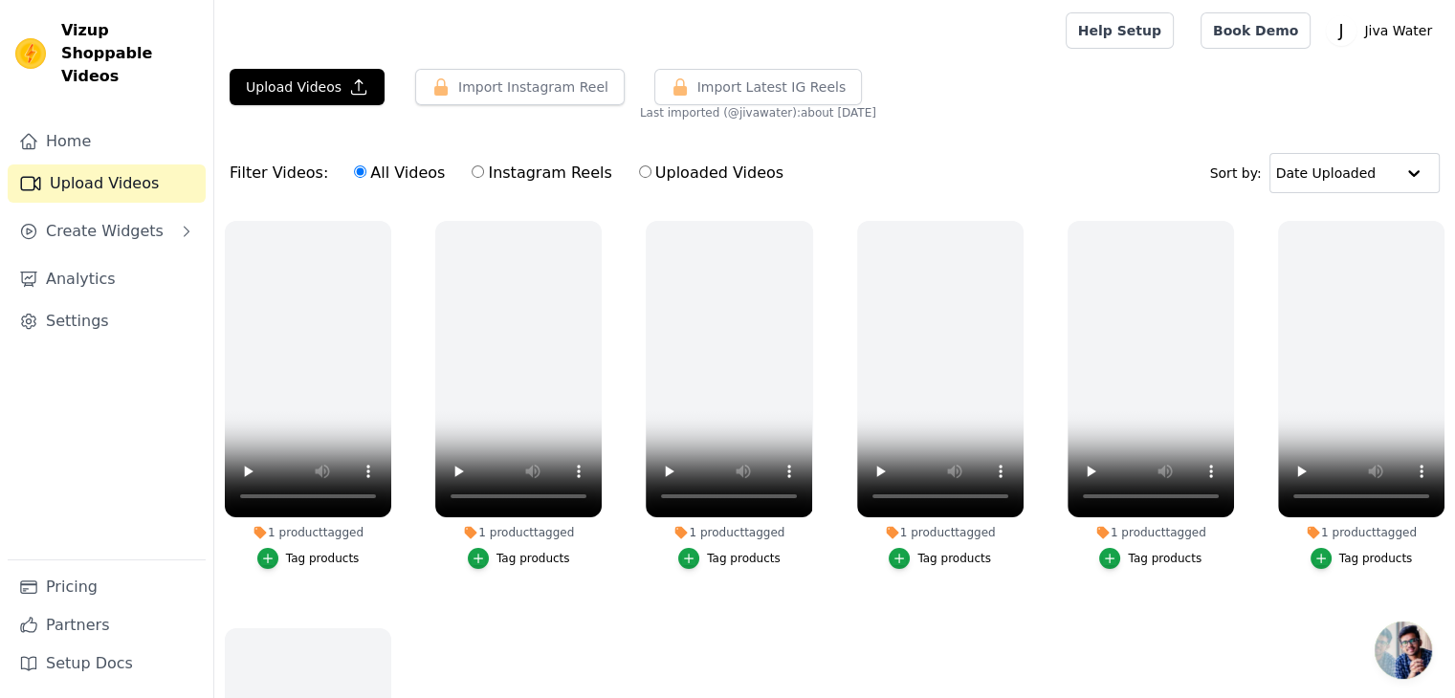
click at [116, 165] on link "Upload Videos" at bounding box center [107, 184] width 198 height 38
click at [321, 85] on button "Upload Videos" at bounding box center [307, 87] width 155 height 36
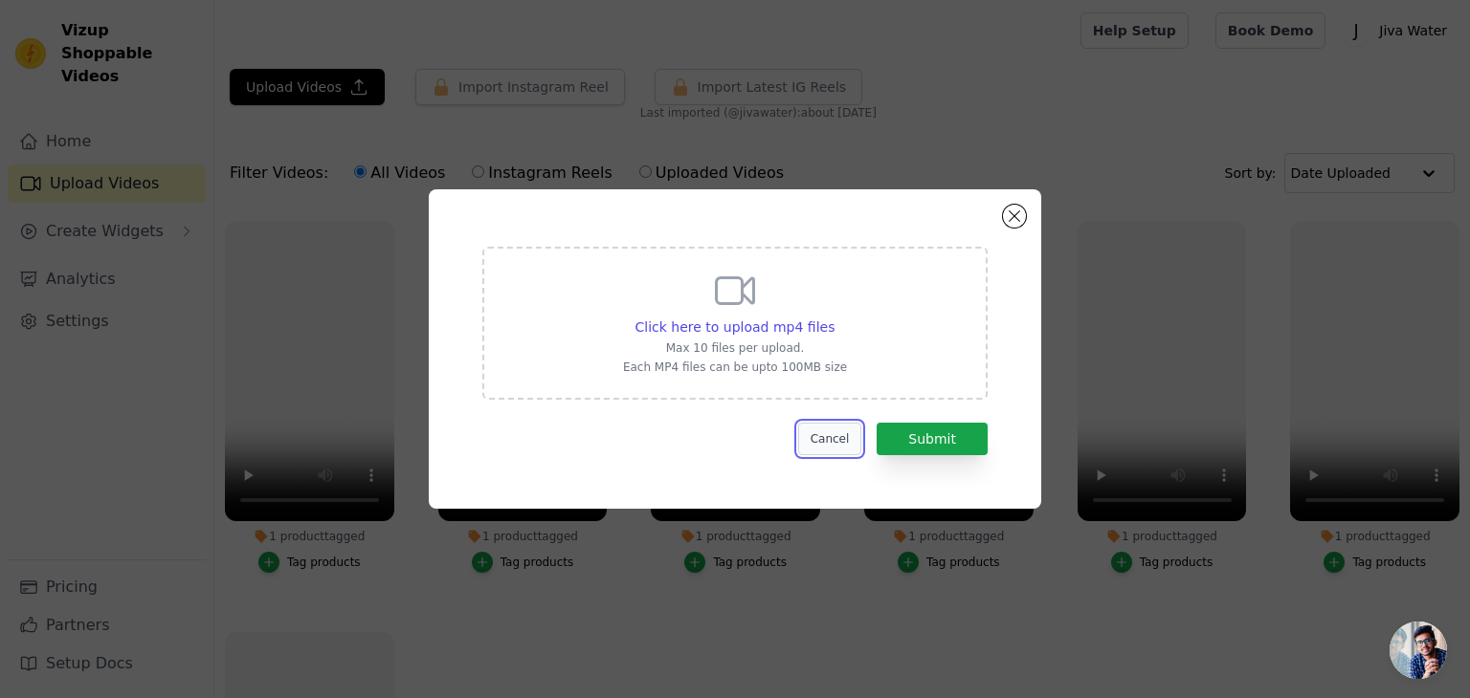
click at [841, 446] on button "Cancel" at bounding box center [830, 439] width 64 height 33
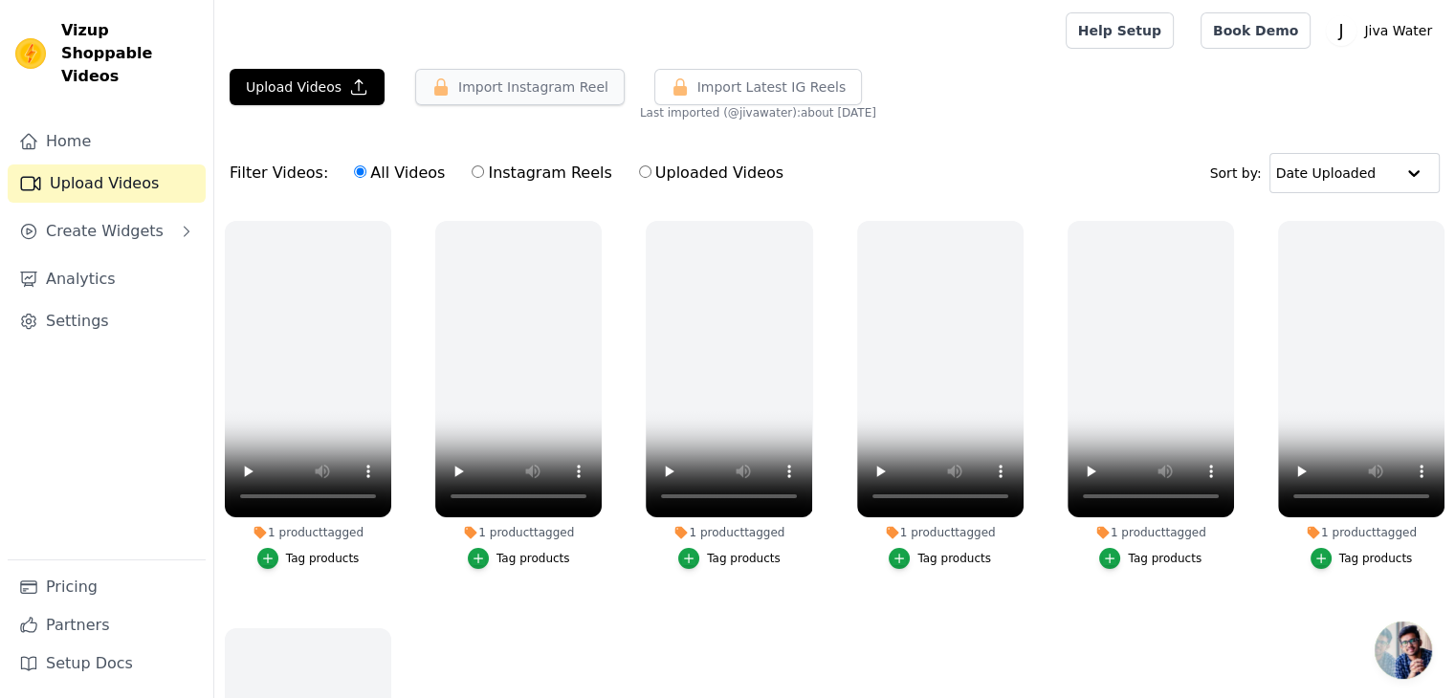
click at [477, 94] on button "Import Instagram Reel" at bounding box center [520, 87] width 210 height 36
click at [333, 85] on button "Upload Videos" at bounding box center [307, 87] width 155 height 36
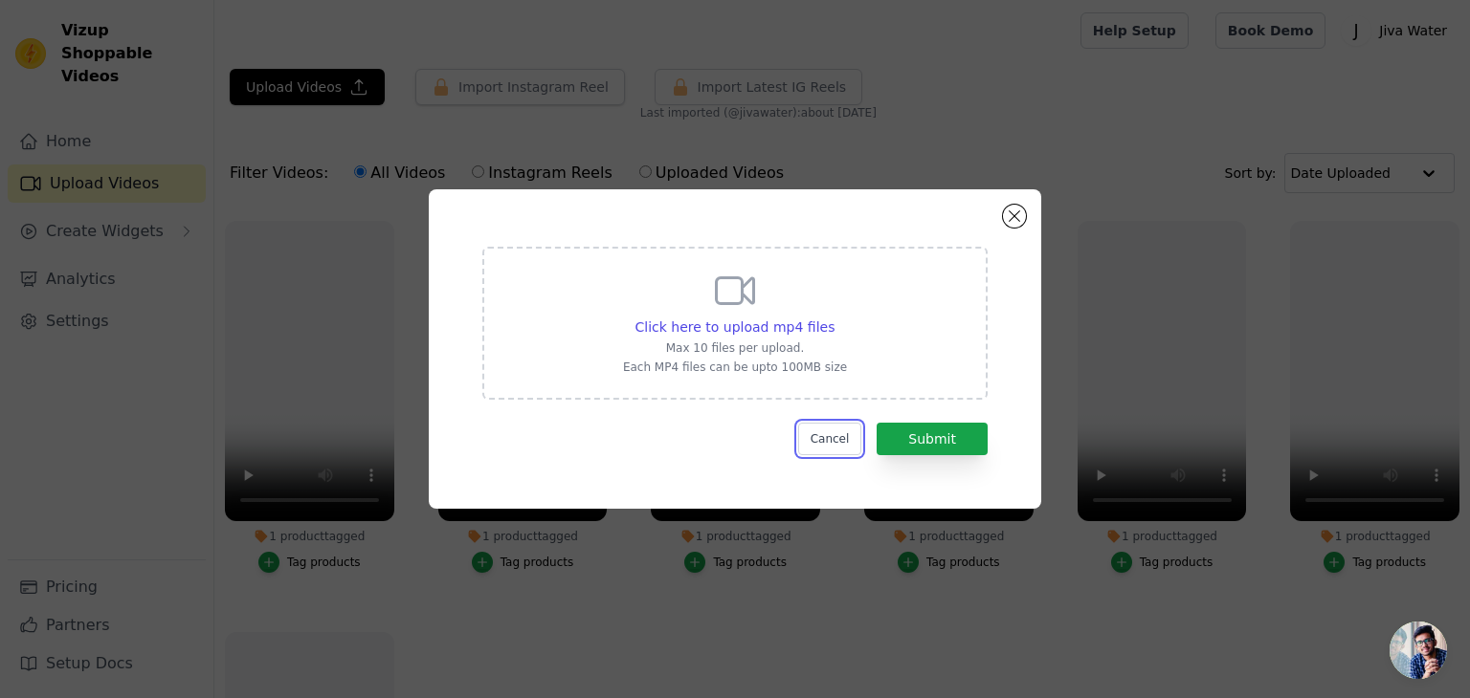
click at [857, 441] on button "Cancel" at bounding box center [830, 439] width 64 height 33
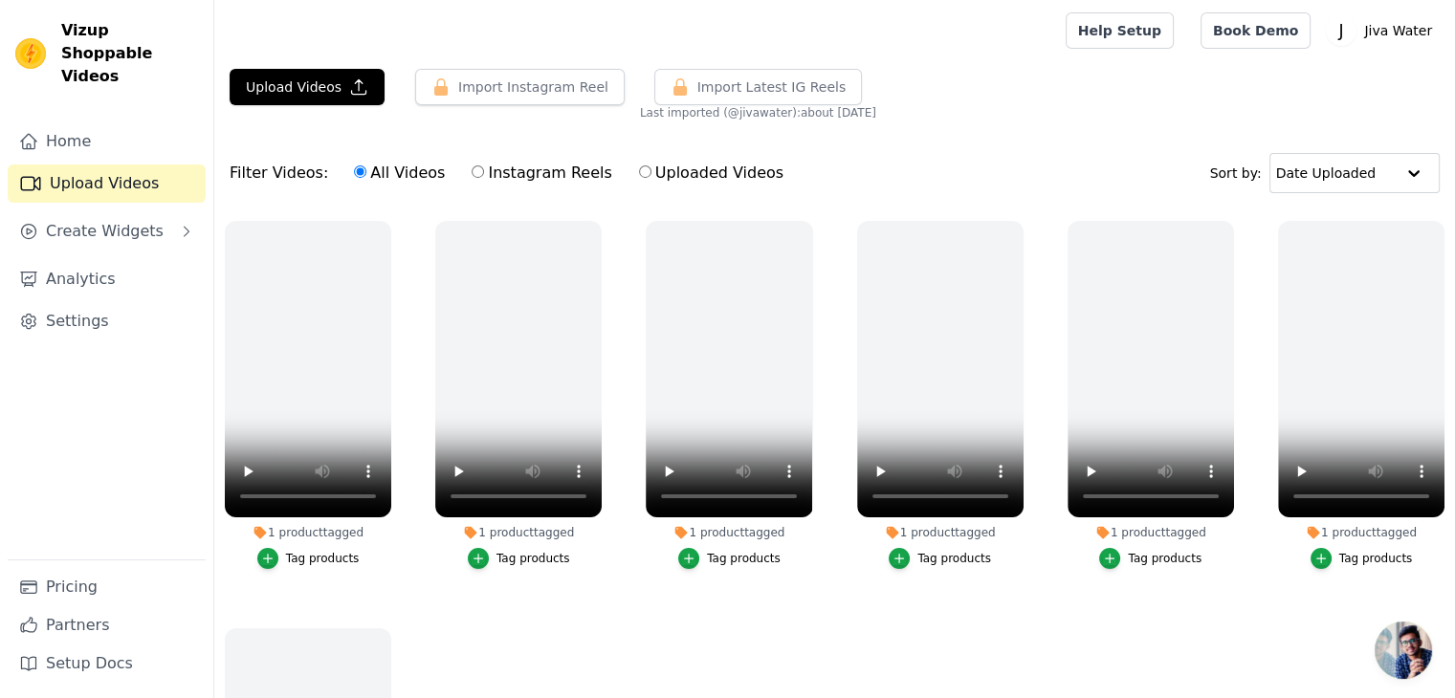
click at [664, 175] on label "Uploaded Videos" at bounding box center [711, 173] width 146 height 25
click at [652, 175] on input "Uploaded Videos" at bounding box center [645, 172] width 12 height 12
radio input "true"
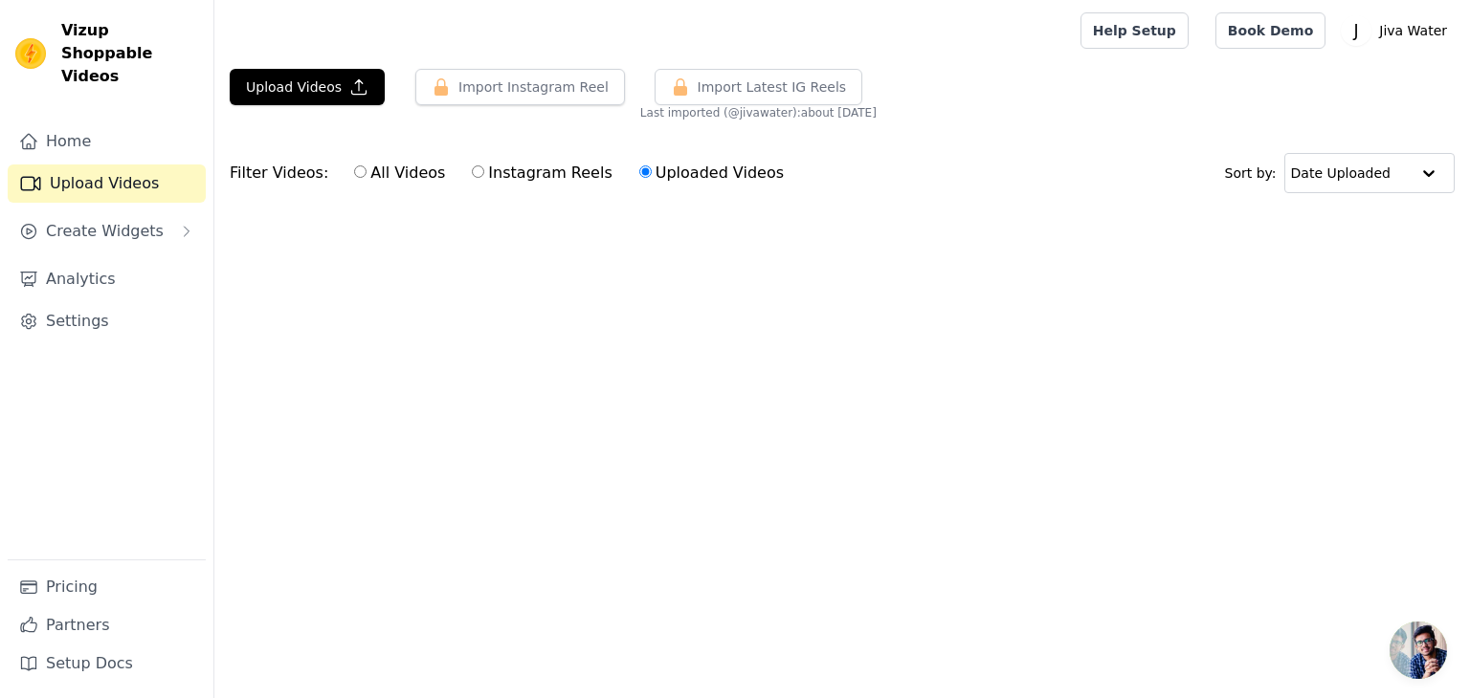
click at [471, 176] on label "Instagram Reels" at bounding box center [542, 173] width 142 height 25
click at [472, 176] on input "Instagram Reels" at bounding box center [478, 172] width 12 height 12
radio input "true"
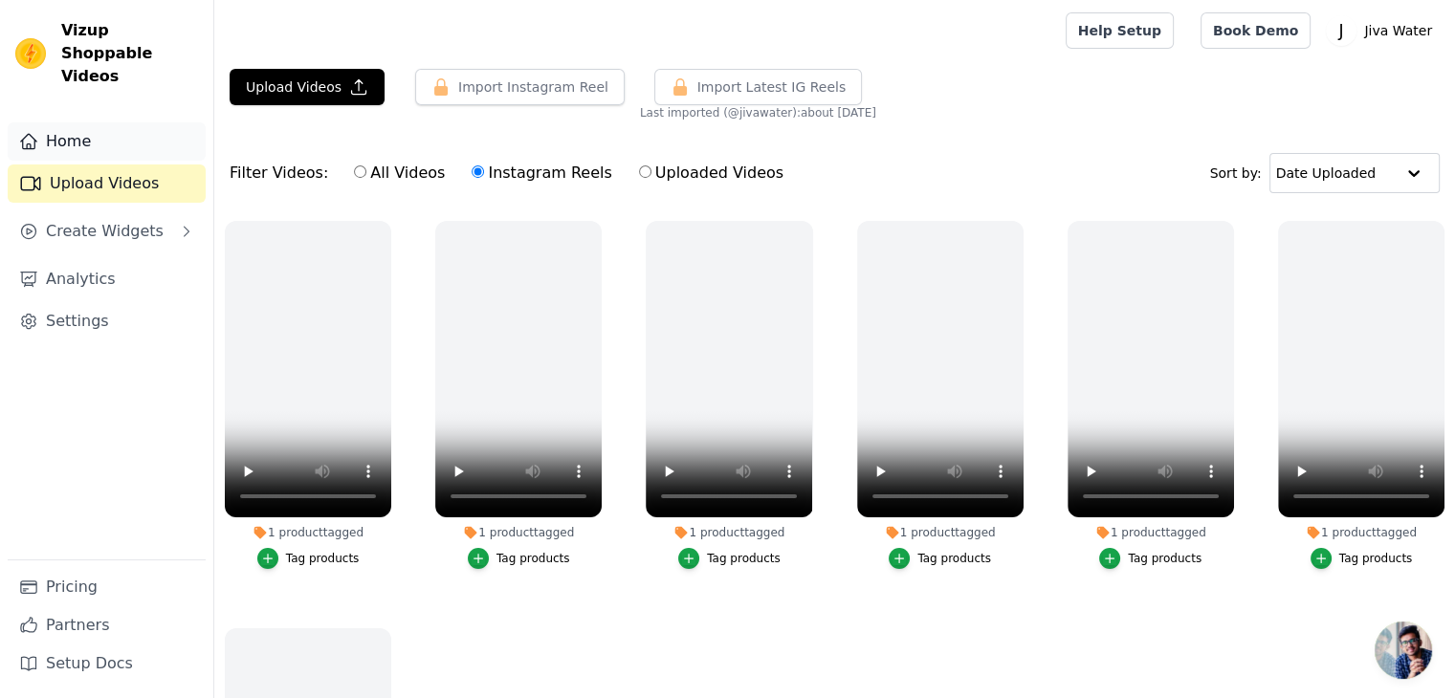
click at [52, 122] on link "Home" at bounding box center [107, 141] width 198 height 38
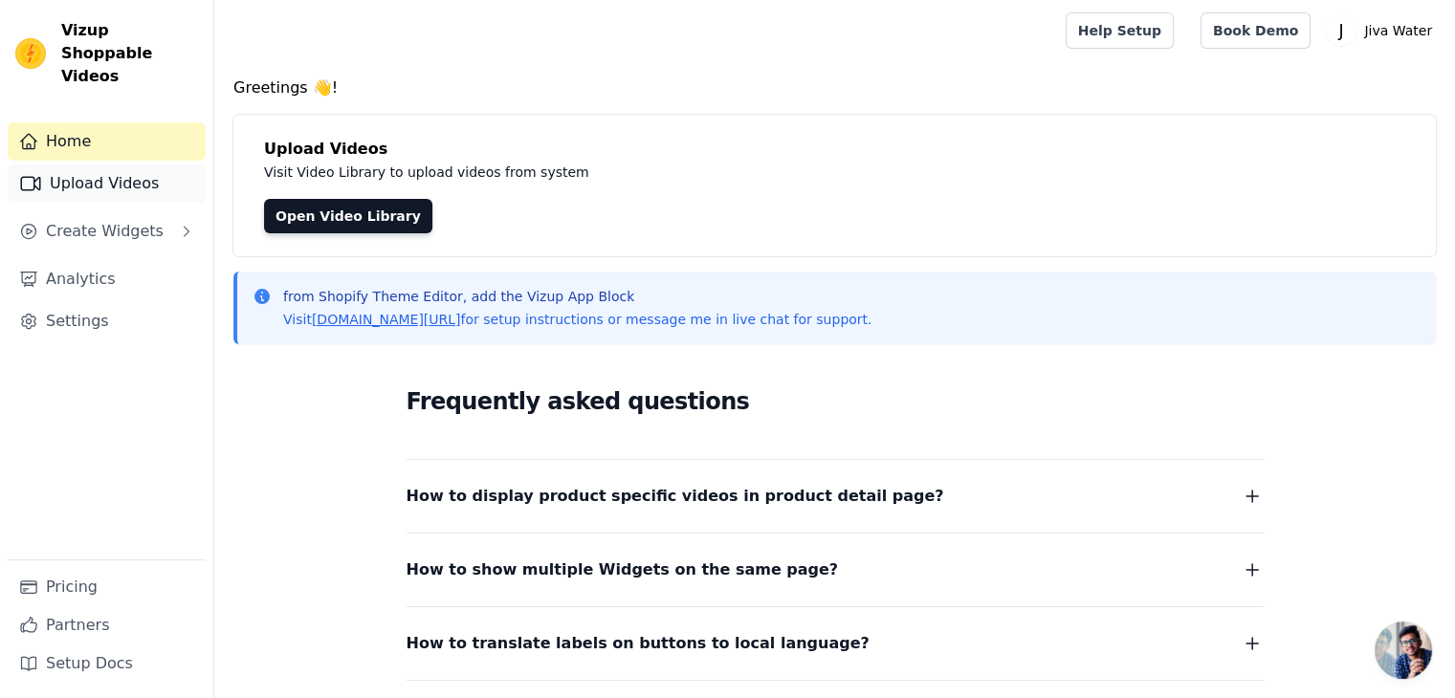
click at [84, 165] on link "Upload Videos" at bounding box center [107, 184] width 198 height 38
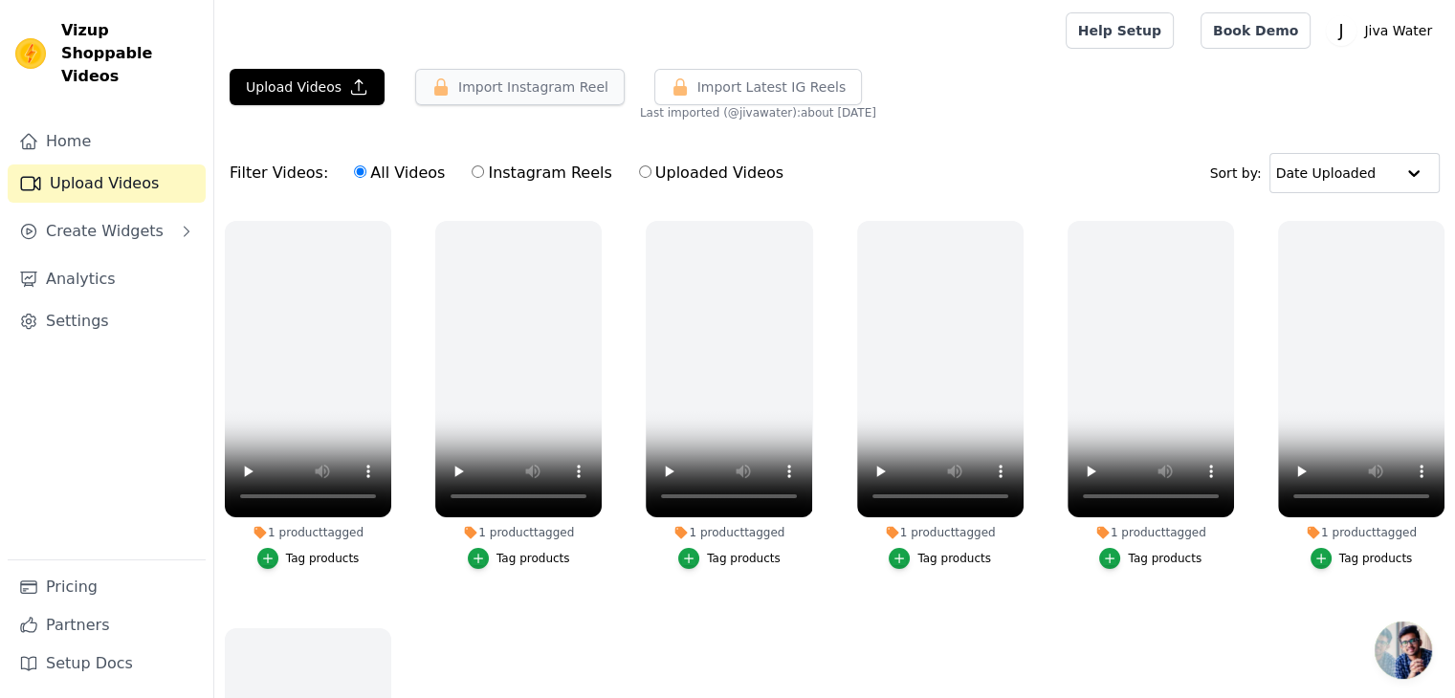
click at [439, 94] on icon "button" at bounding box center [440, 86] width 13 height 17
click at [500, 173] on label "Instagram Reels" at bounding box center [542, 173] width 142 height 25
click at [484, 173] on input "Instagram Reels" at bounding box center [478, 172] width 12 height 12
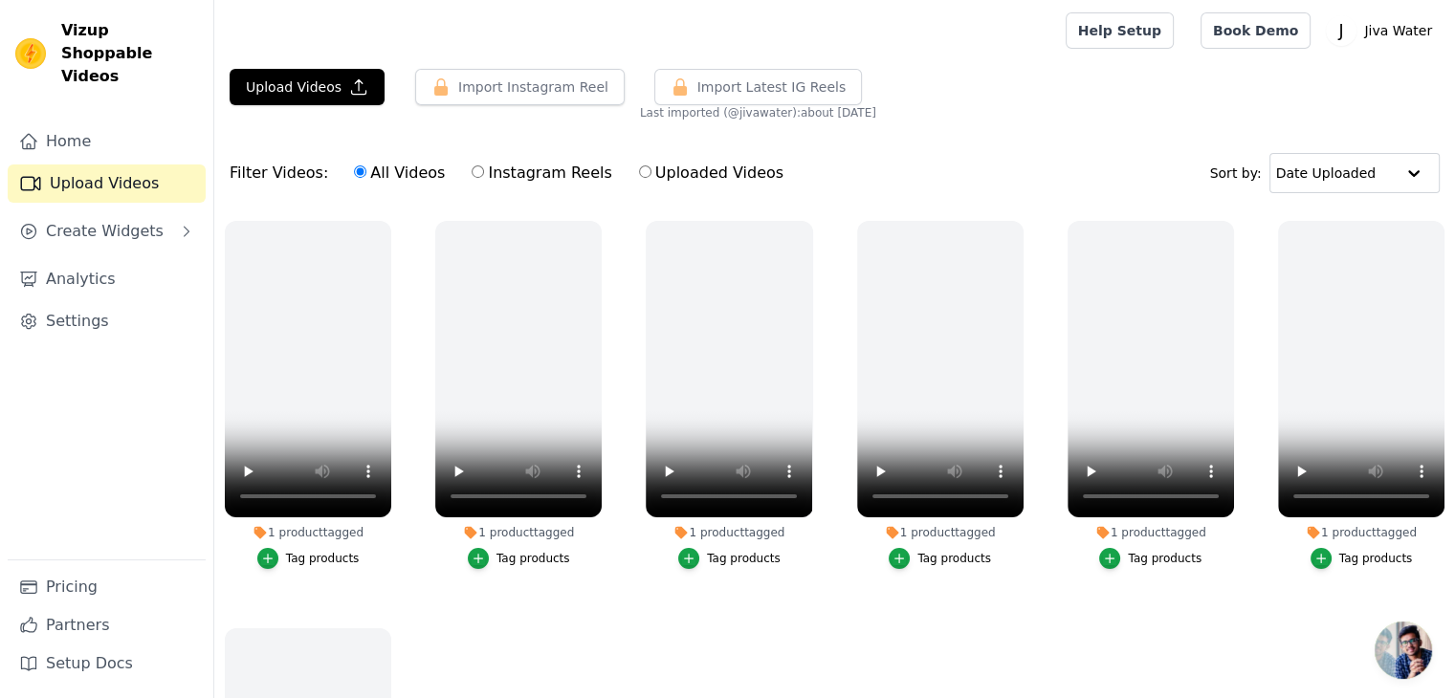
radio input "true"
click at [608, 177] on div "All Videos Instagram Reels Uploaded Videos" at bounding box center [568, 173] width 451 height 44
click at [639, 175] on input "Uploaded Videos" at bounding box center [645, 172] width 12 height 12
radio input "true"
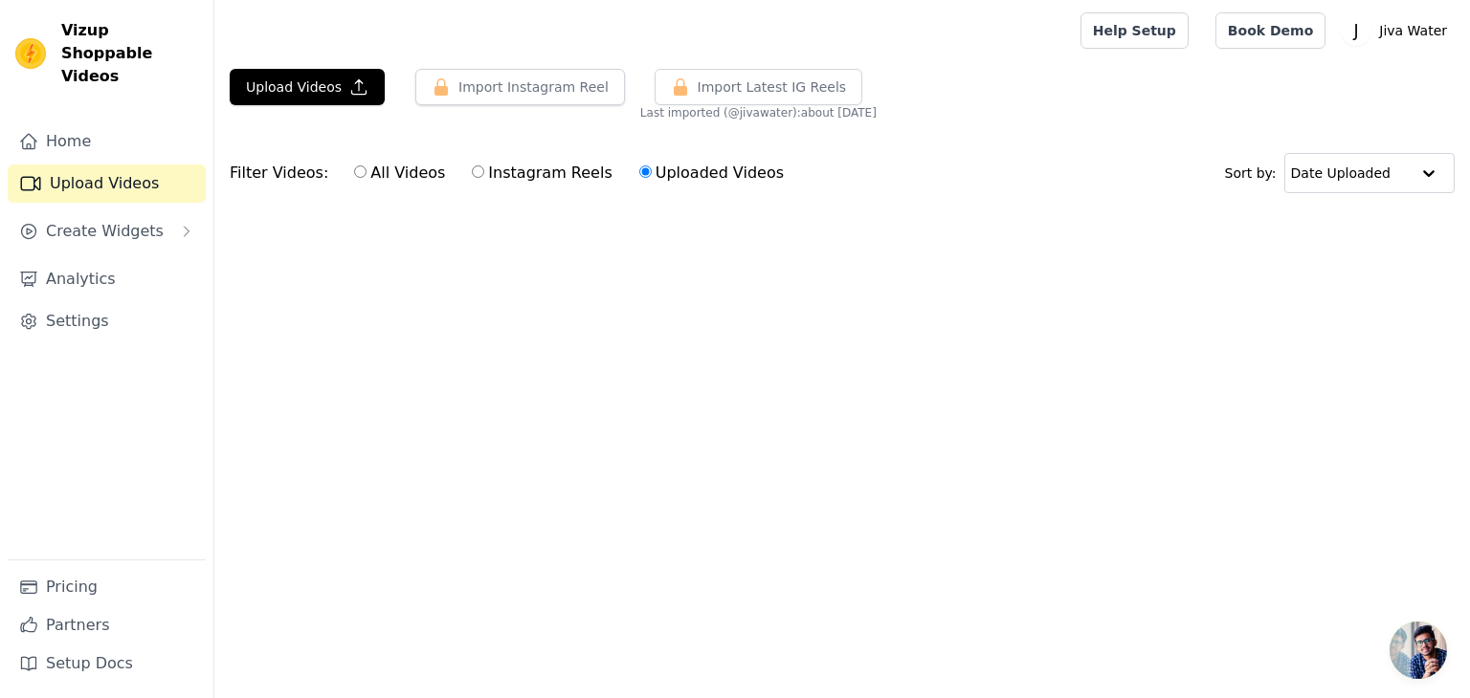
click at [371, 174] on label "All Videos" at bounding box center [399, 173] width 93 height 25
click at [366, 174] on input "All Videos" at bounding box center [360, 172] width 12 height 12
radio input "true"
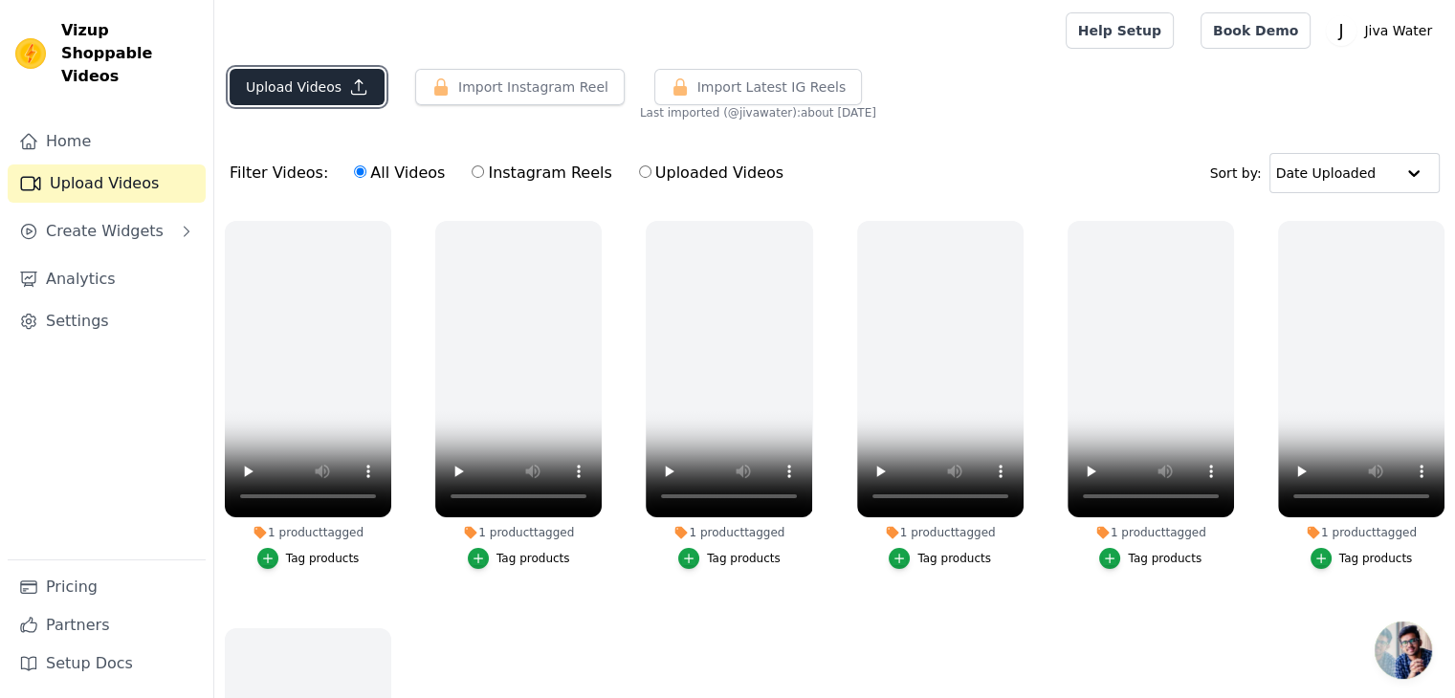
click at [295, 94] on button "Upload Videos" at bounding box center [307, 87] width 155 height 36
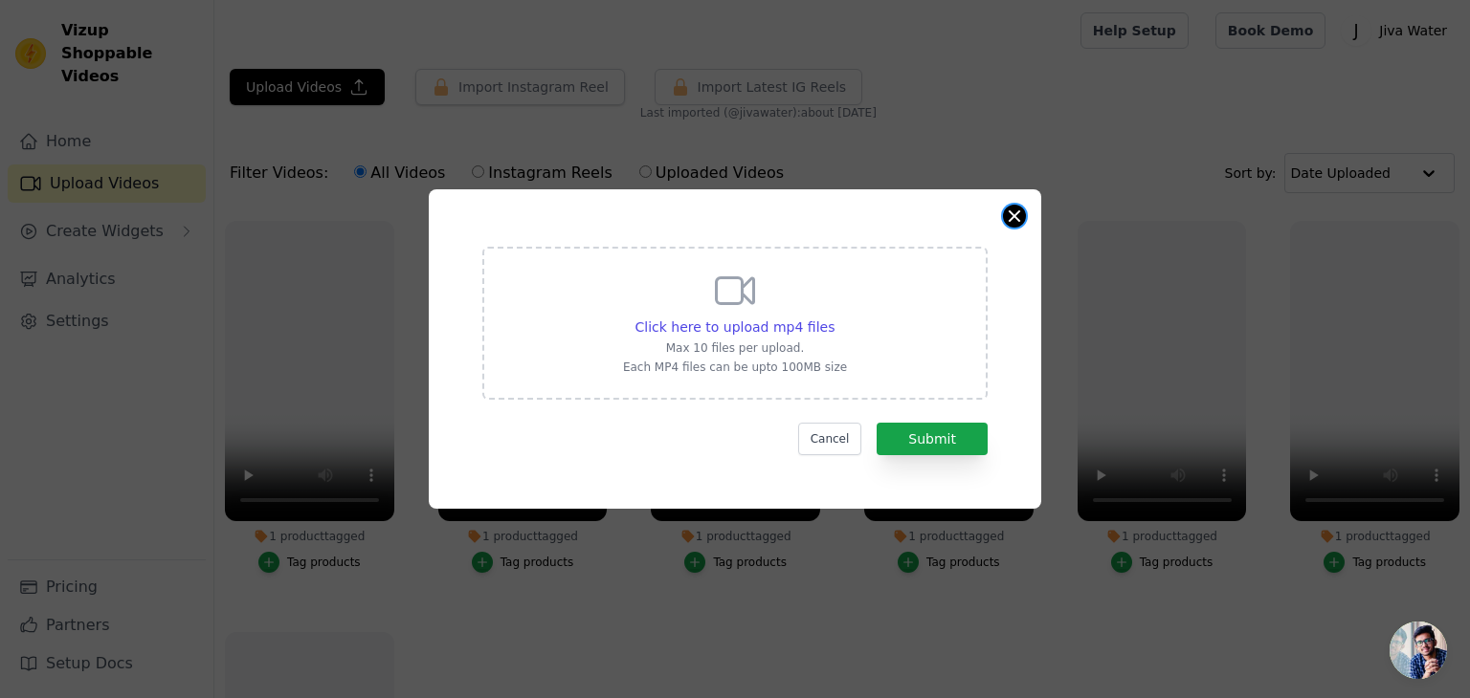
click at [1011, 213] on button "Close modal" at bounding box center [1014, 216] width 23 height 23
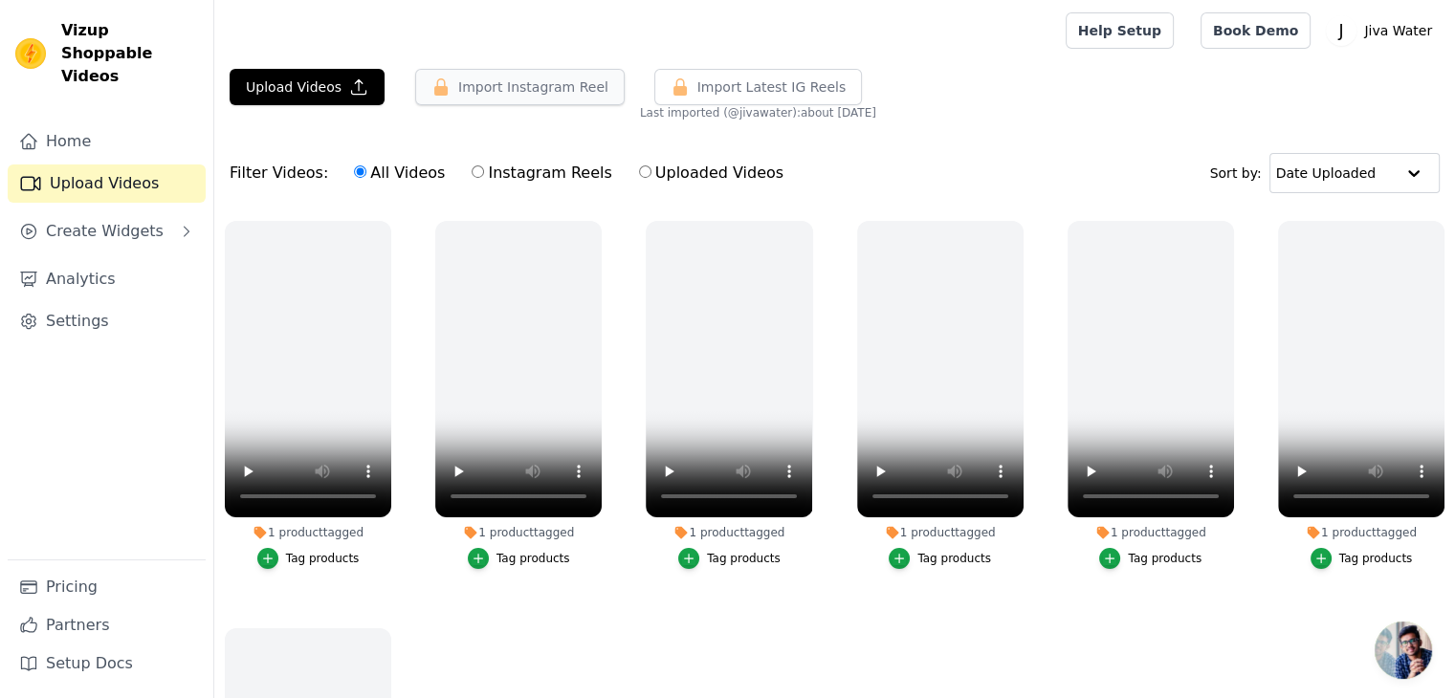
drag, startPoint x: 502, startPoint y: 89, endPoint x: 470, endPoint y: 86, distance: 32.7
click at [470, 86] on button "Import Instagram Reel" at bounding box center [520, 87] width 210 height 36
click at [138, 220] on span "Create Widgets" at bounding box center [105, 231] width 118 height 23
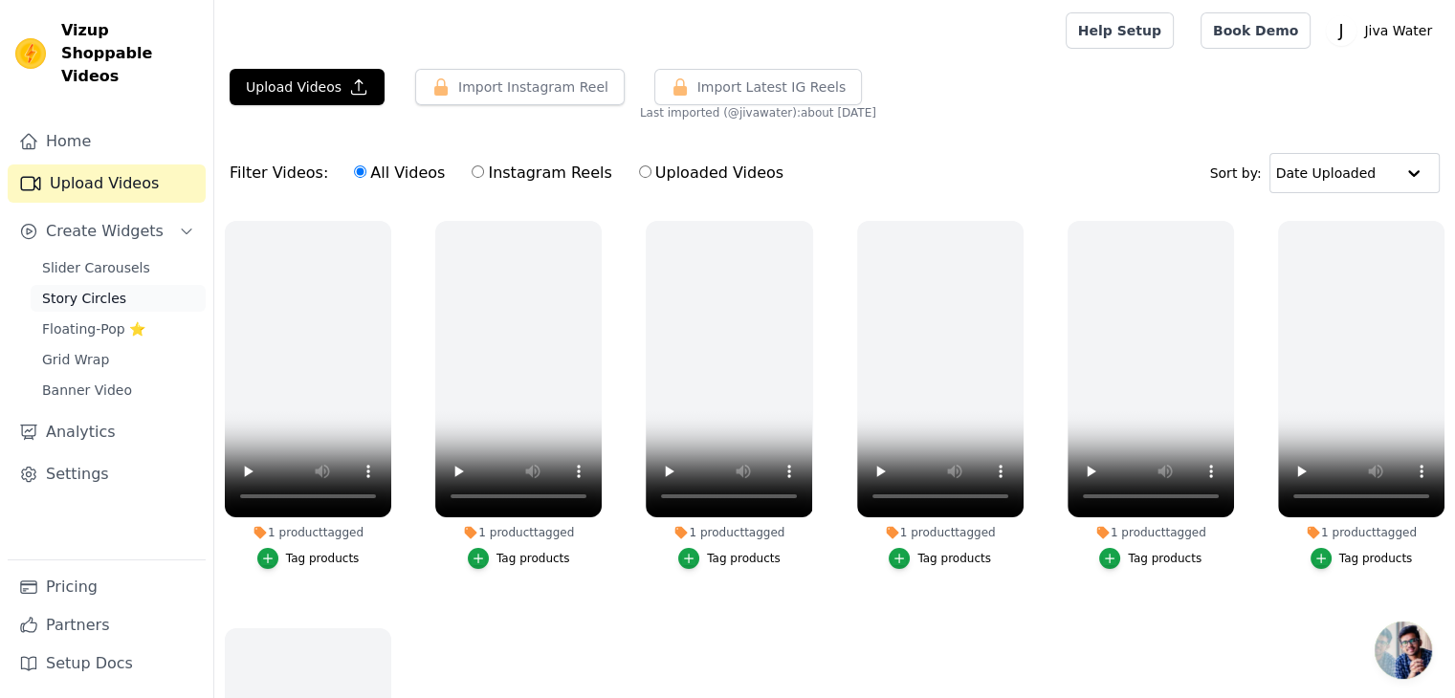
click at [84, 289] on span "Story Circles" at bounding box center [84, 298] width 84 height 19
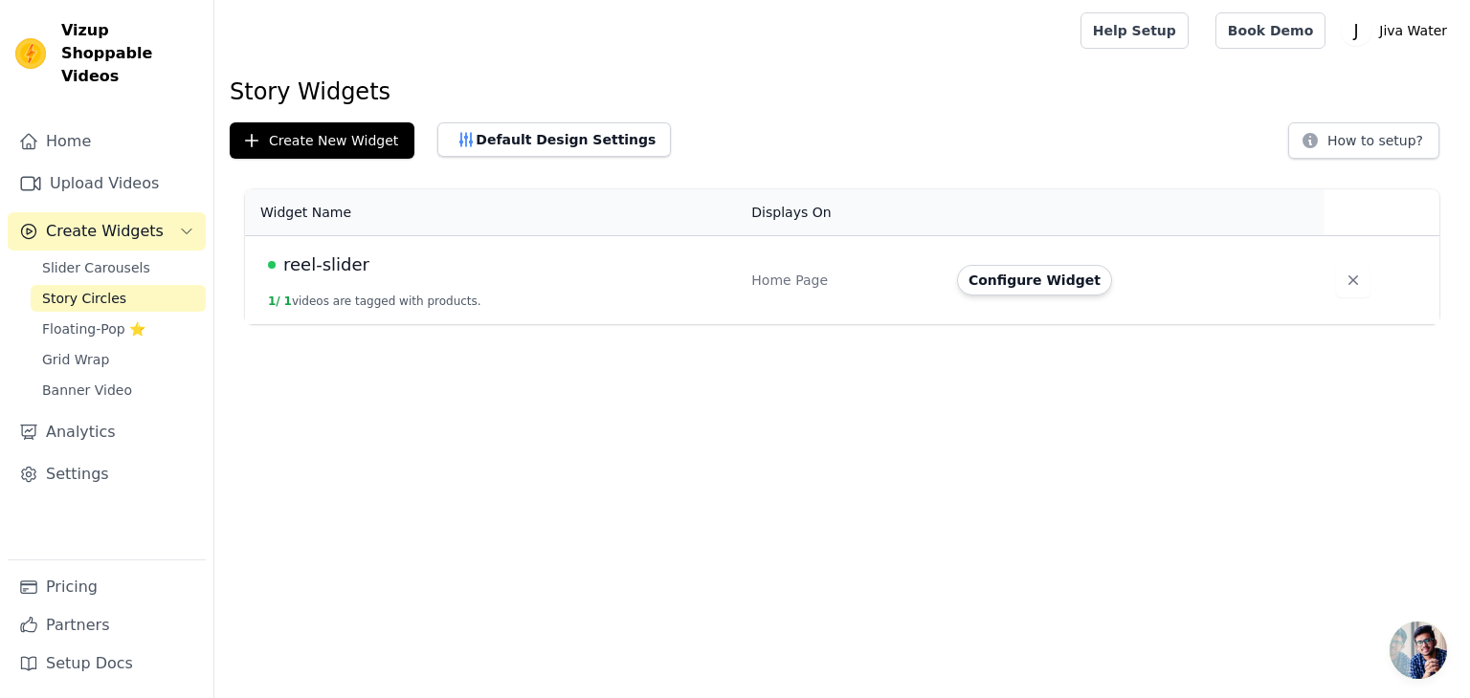
click at [298, 261] on span "reel-slider" at bounding box center [326, 265] width 86 height 27
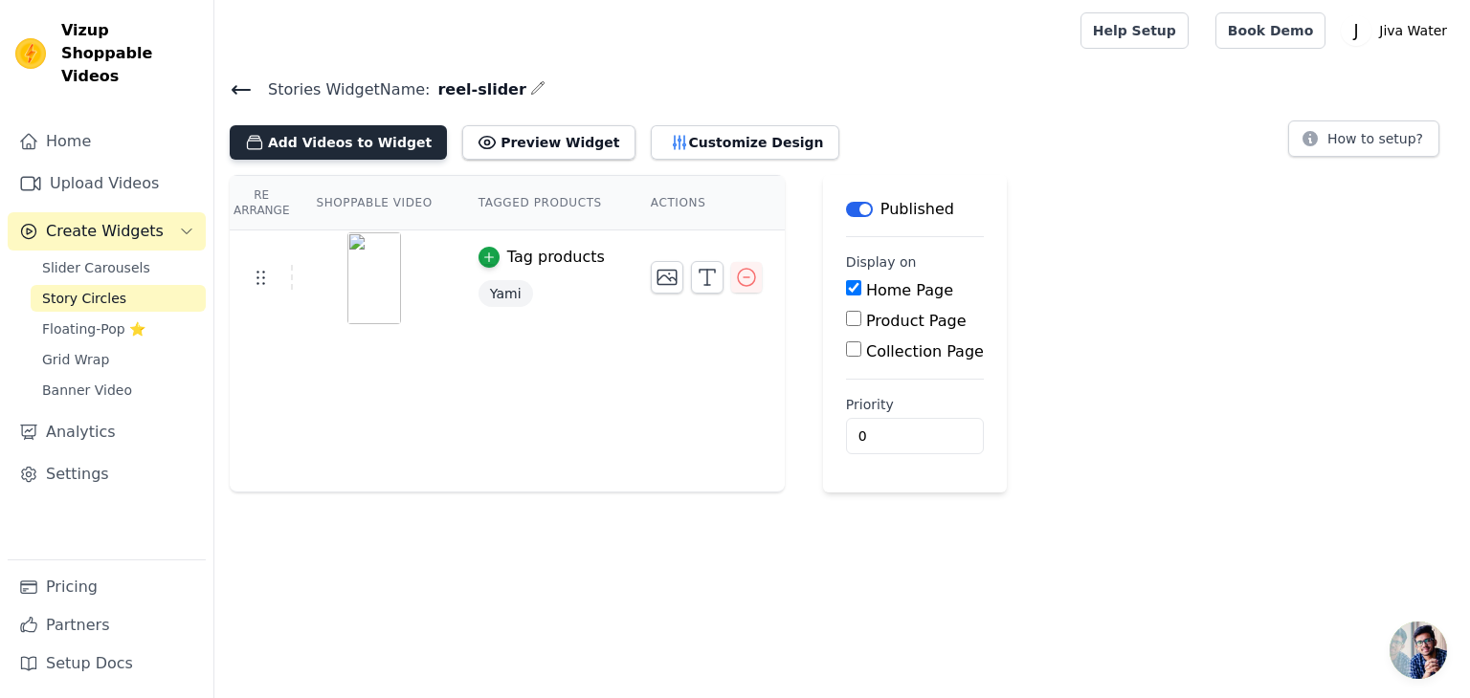
click at [306, 131] on button "Add Videos to Widget" at bounding box center [338, 142] width 217 height 34
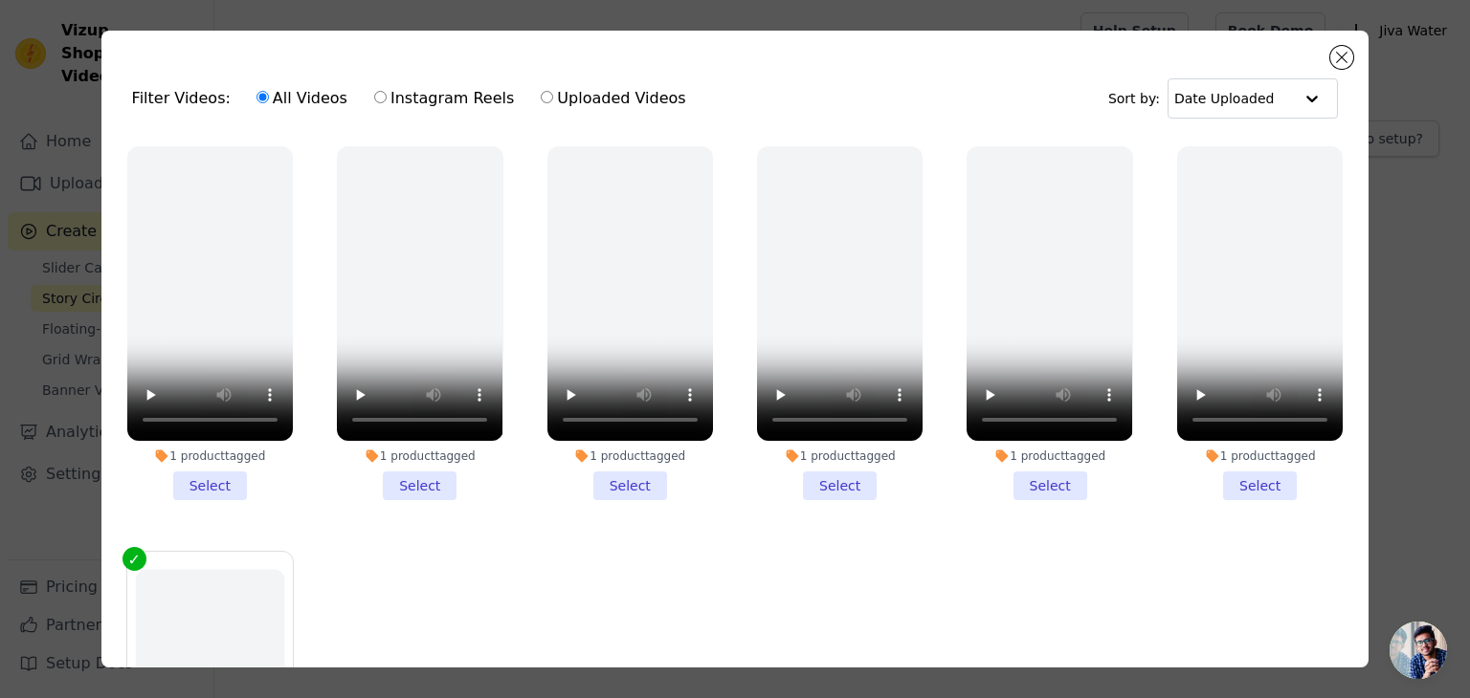
click at [379, 100] on label "Instagram Reels" at bounding box center [444, 98] width 142 height 25
click at [379, 100] on input "Instagram Reels" at bounding box center [380, 97] width 12 height 12
radio input "true"
click at [588, 104] on label "Uploaded Videos" at bounding box center [613, 98] width 146 height 25
click at [553, 103] on input "Uploaded Videos" at bounding box center [547, 97] width 12 height 12
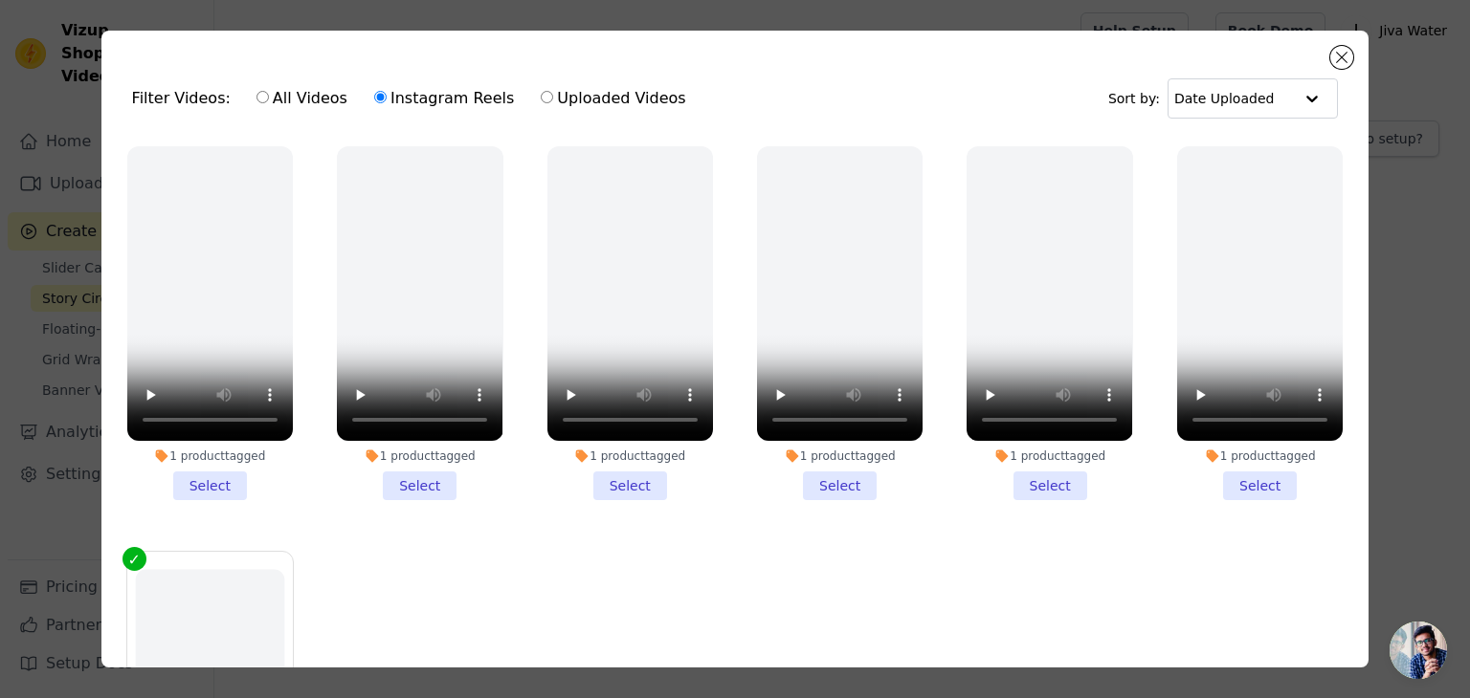
radio input "true"
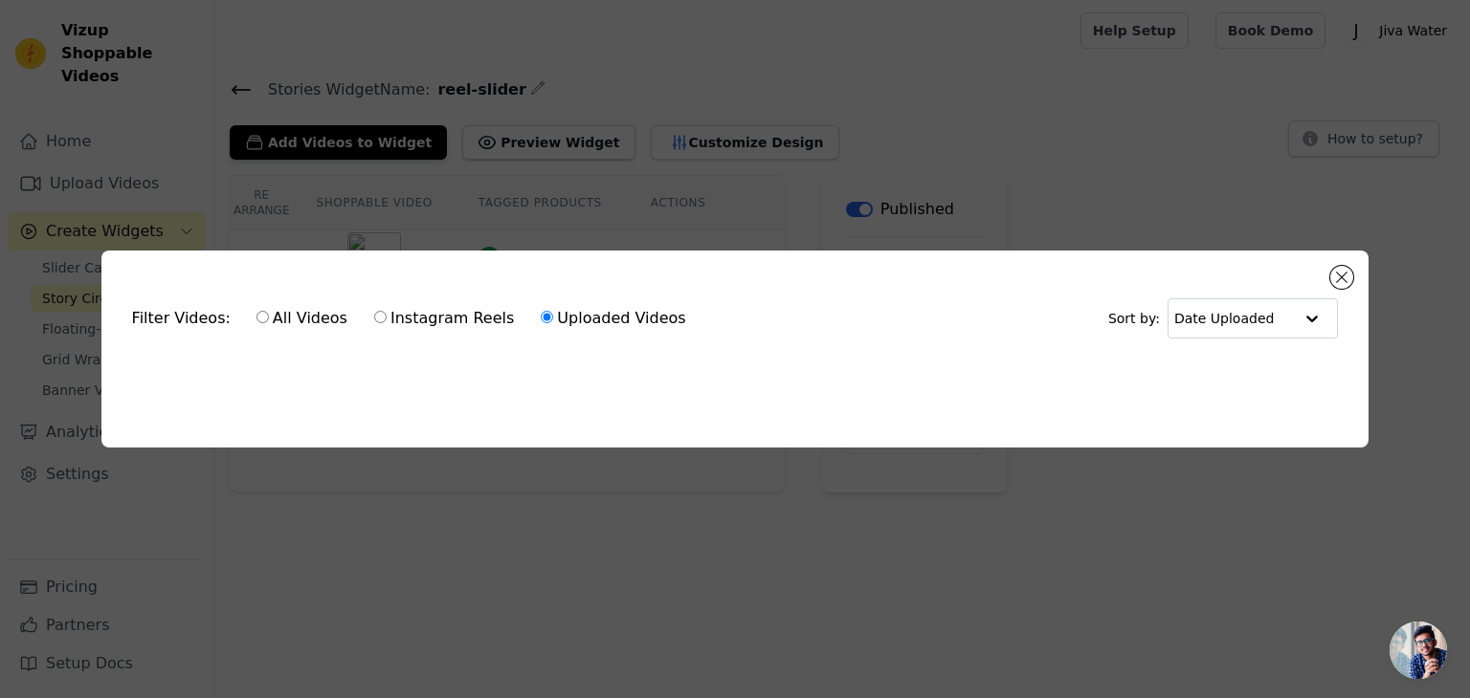
click at [256, 316] on input "All Videos" at bounding box center [262, 317] width 12 height 12
radio input "true"
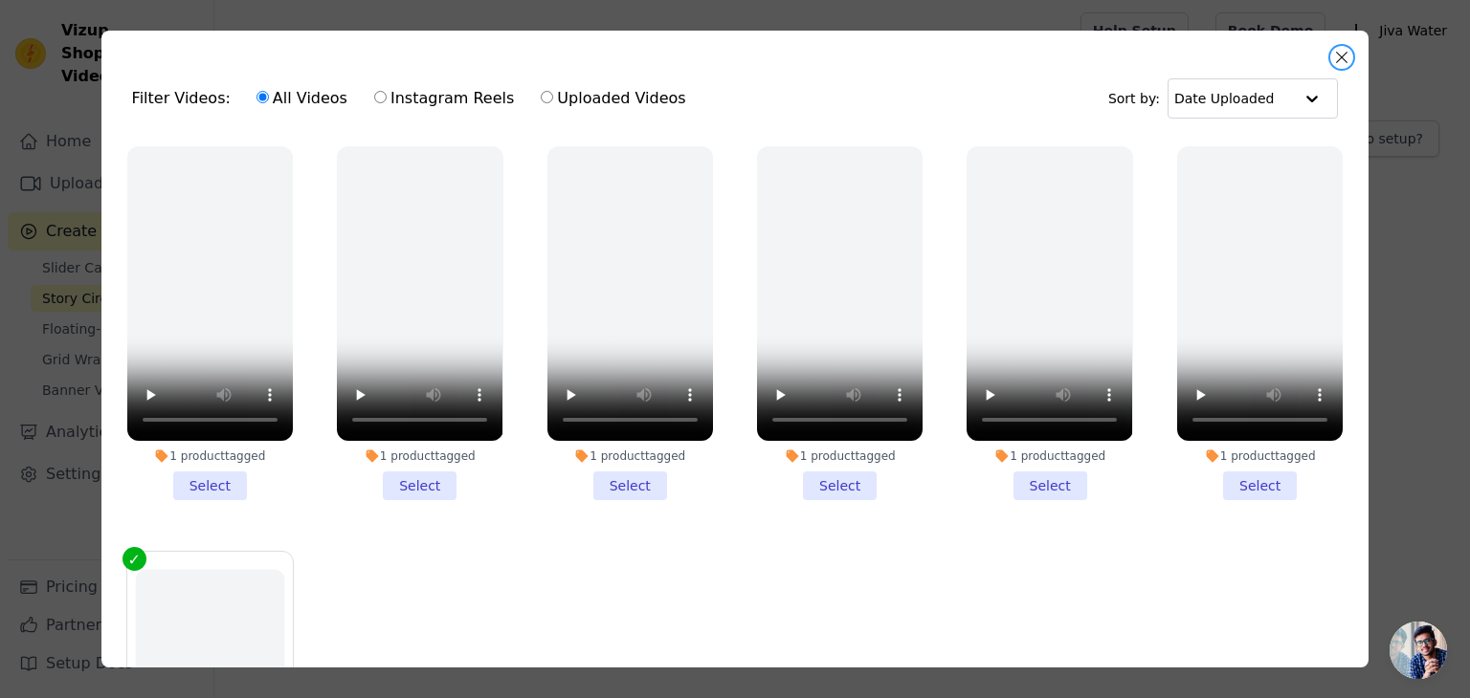
drag, startPoint x: 1342, startPoint y: 61, endPoint x: 1332, endPoint y: 71, distance: 14.2
click at [1340, 61] on button "Close modal" at bounding box center [1341, 57] width 23 height 23
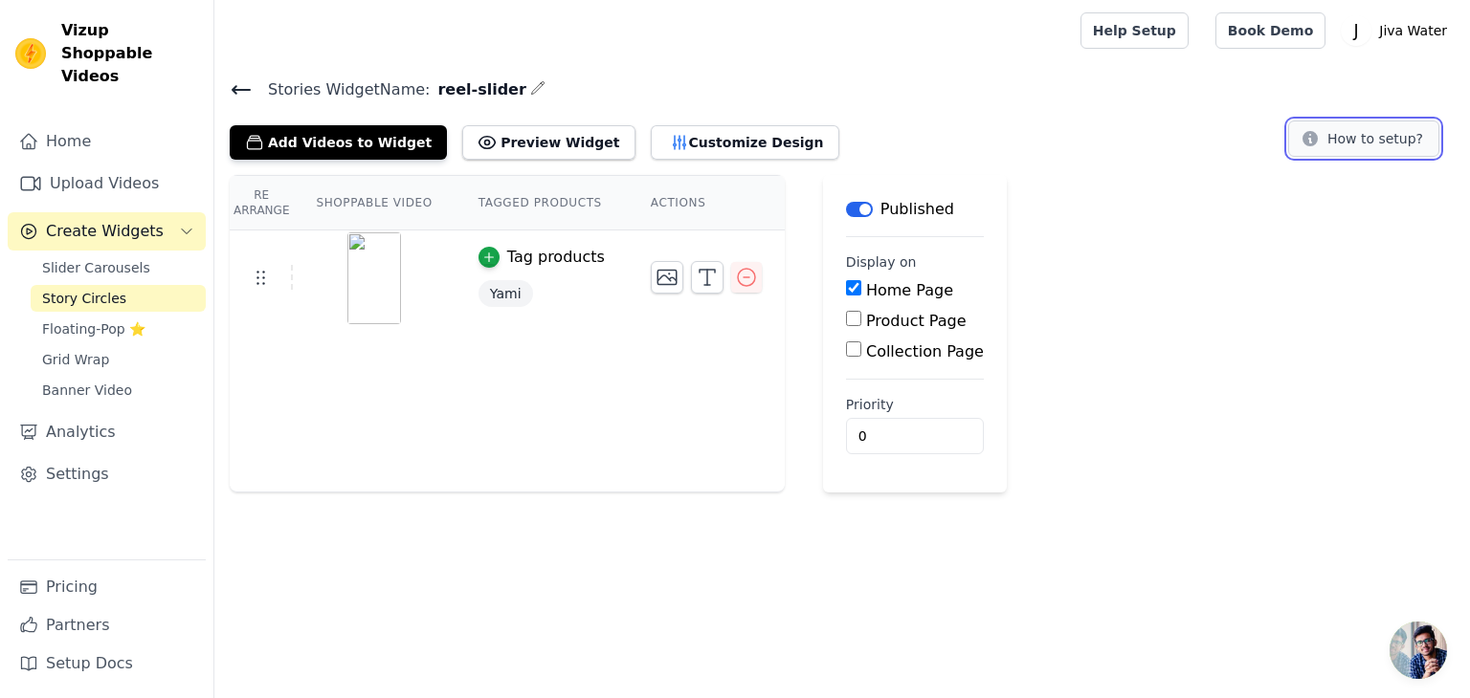
click at [1350, 149] on button "How to setup?" at bounding box center [1363, 139] width 151 height 36
click at [102, 320] on span "Floating-Pop ⭐" at bounding box center [93, 329] width 103 height 19
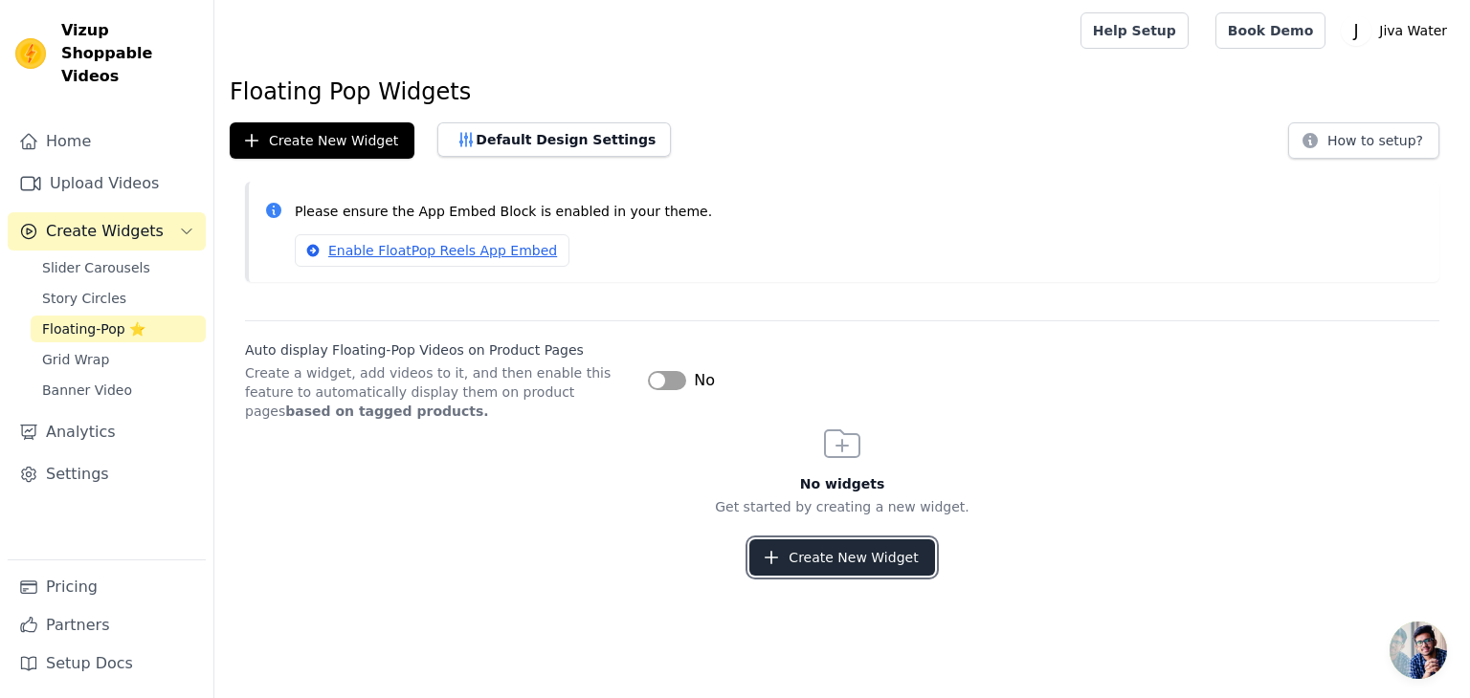
click at [872, 558] on button "Create New Widget" at bounding box center [841, 558] width 185 height 36
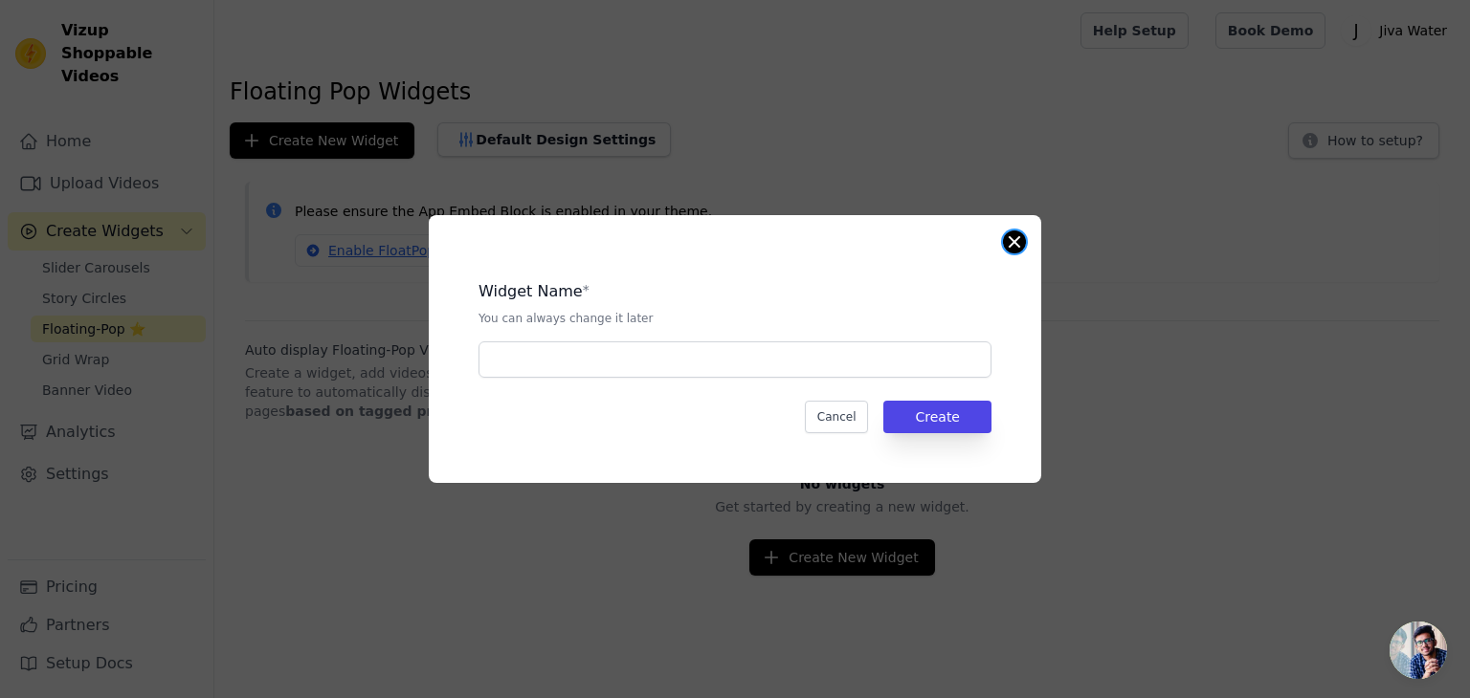
click at [1010, 242] on button "Close modal" at bounding box center [1014, 242] width 23 height 23
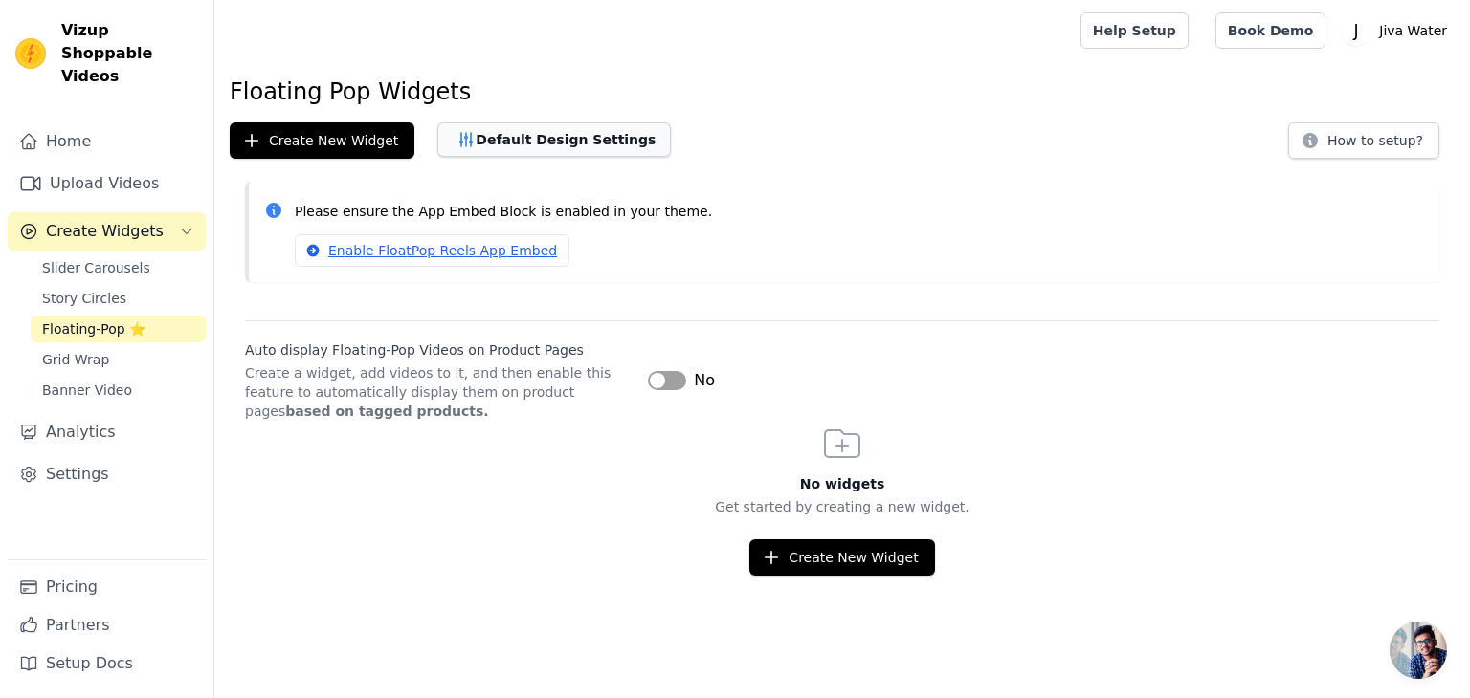
click at [553, 143] on button "Default Design Settings" at bounding box center [553, 139] width 233 height 34
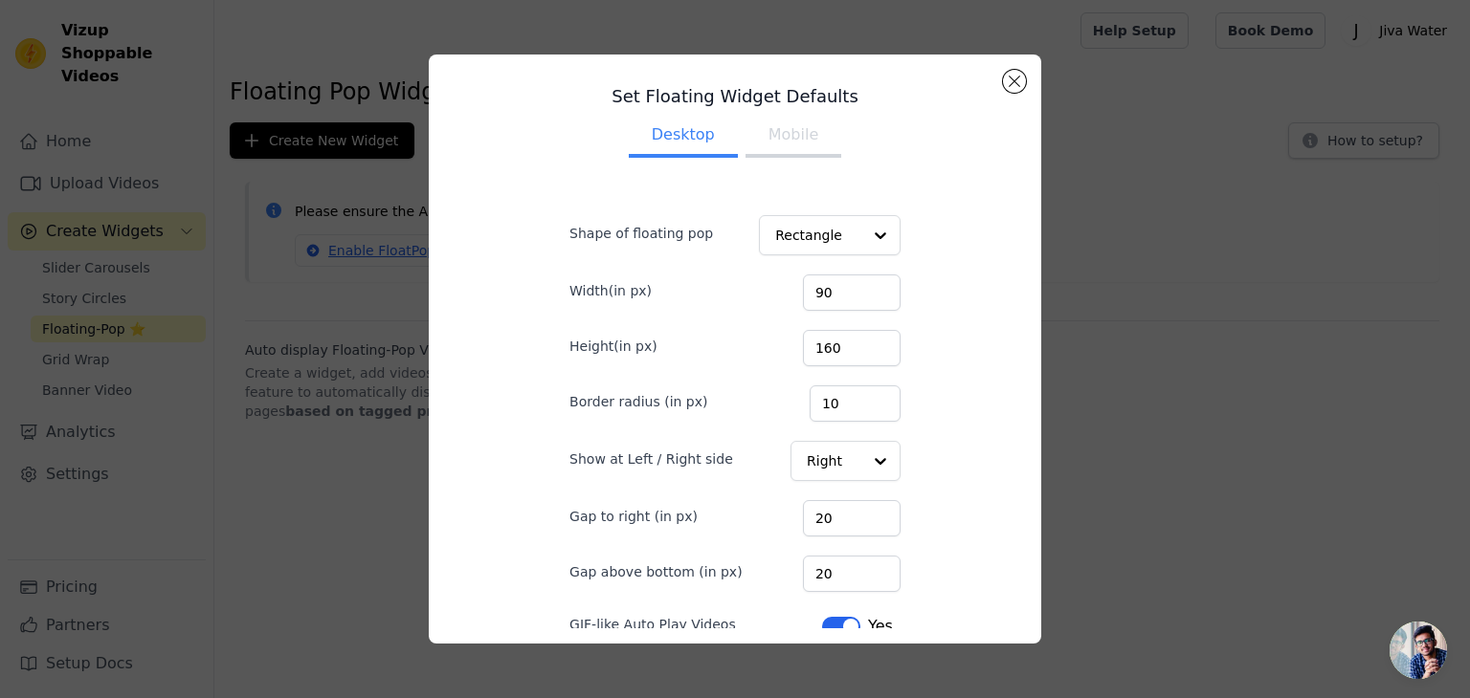
click at [795, 139] on button "Mobile" at bounding box center [793, 137] width 96 height 42
click at [1014, 84] on button "Close modal" at bounding box center [1014, 81] width 23 height 23
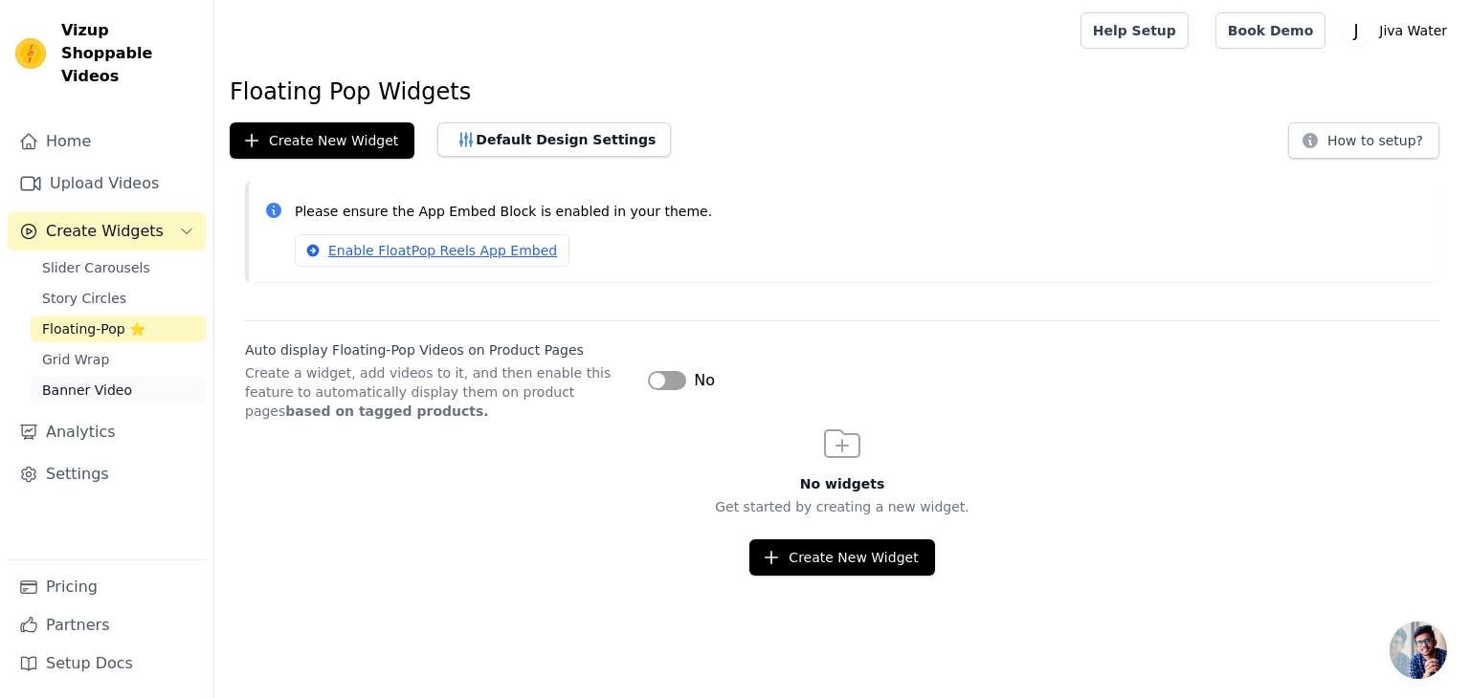
click at [65, 381] on span "Banner Video" at bounding box center [87, 390] width 90 height 19
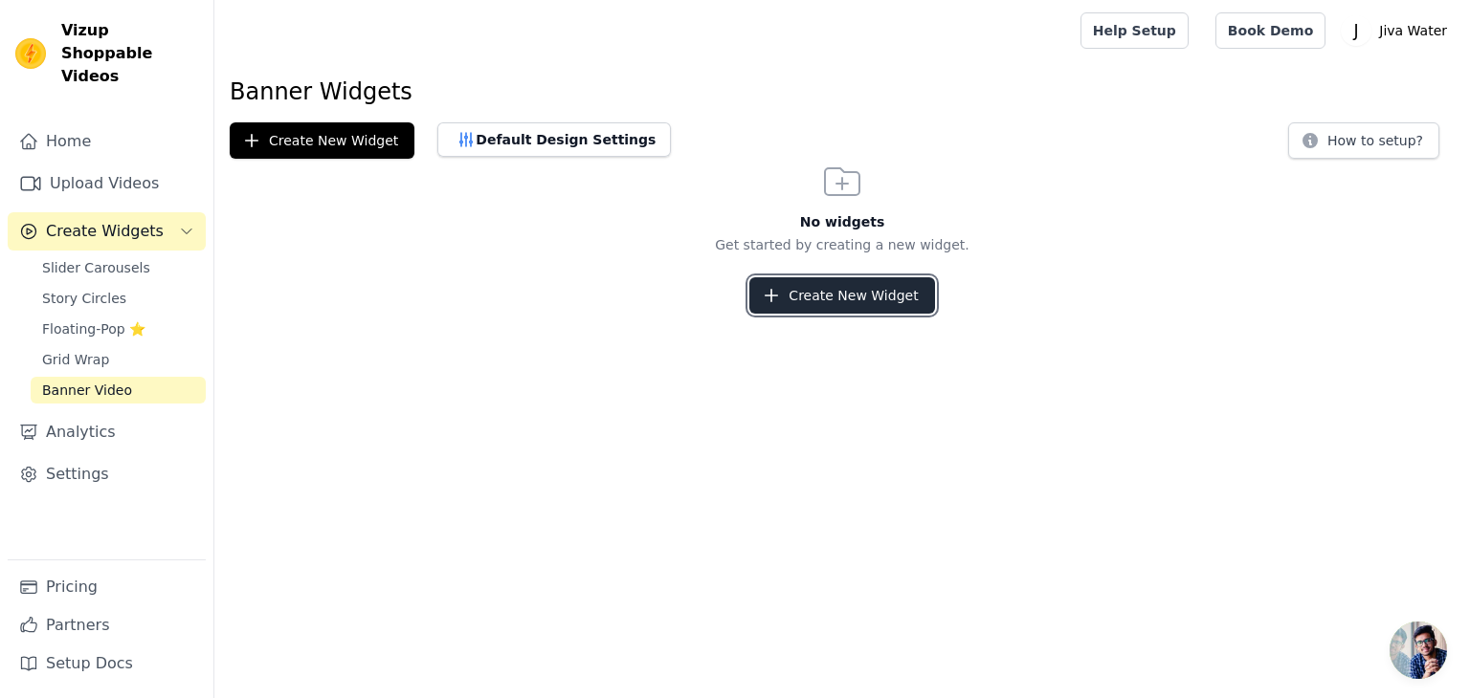
click at [788, 294] on button "Create New Widget" at bounding box center [841, 295] width 185 height 36
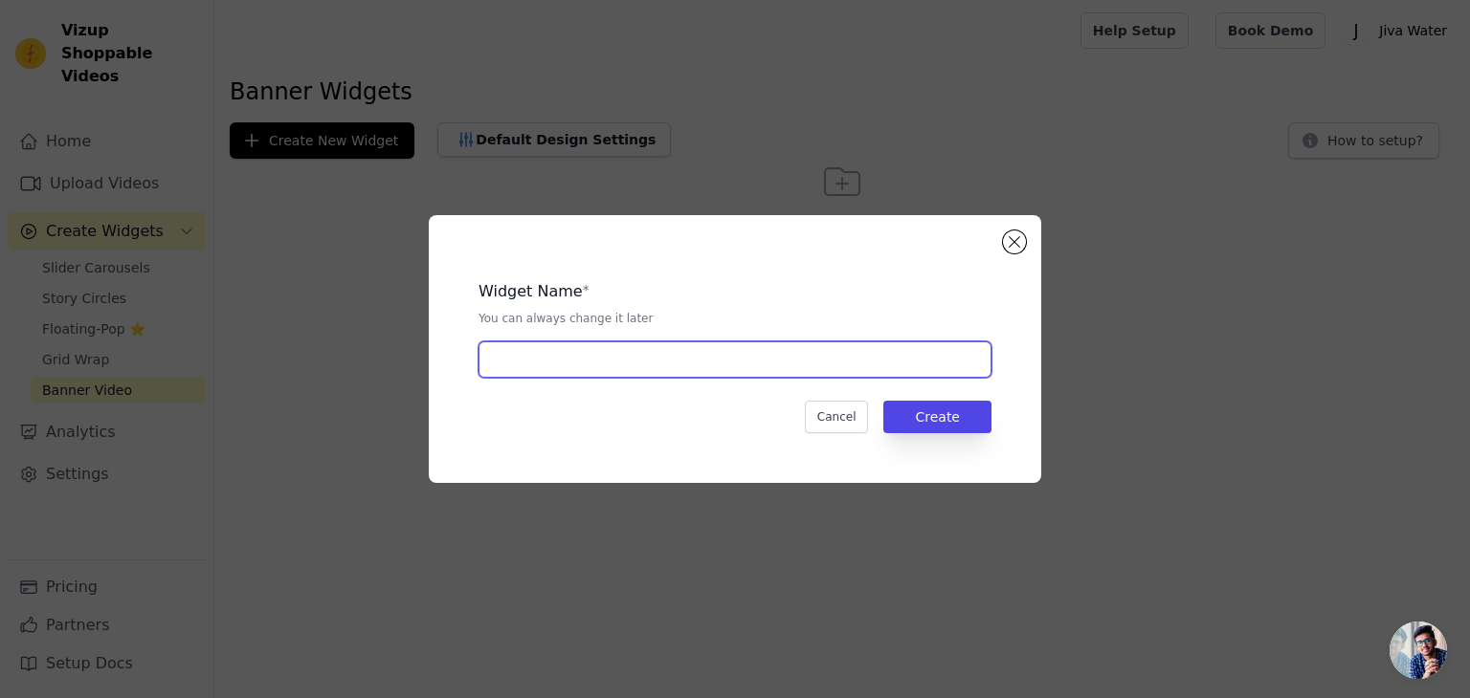
click at [704, 376] on input "text" at bounding box center [734, 360] width 513 height 36
type input "m"
type input "homepage-insta-reels"
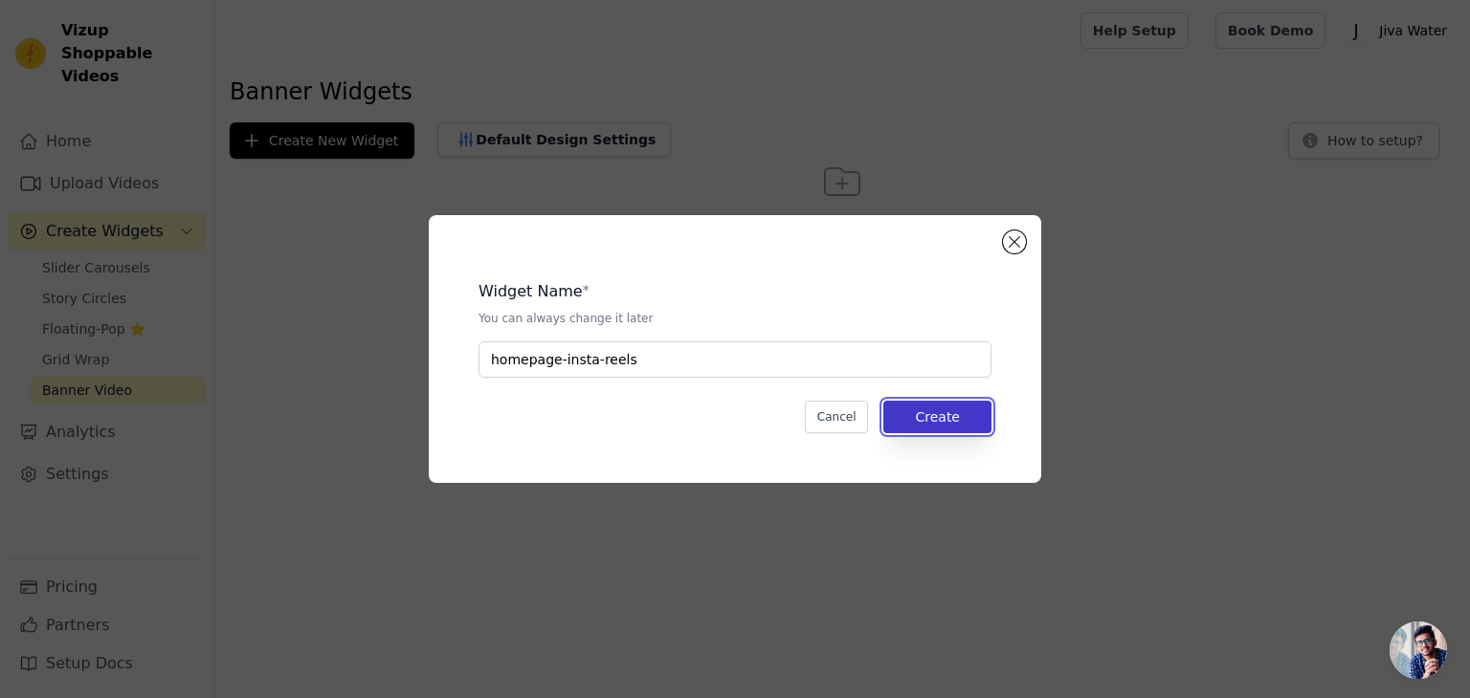
click at [953, 411] on button "Create" at bounding box center [937, 417] width 108 height 33
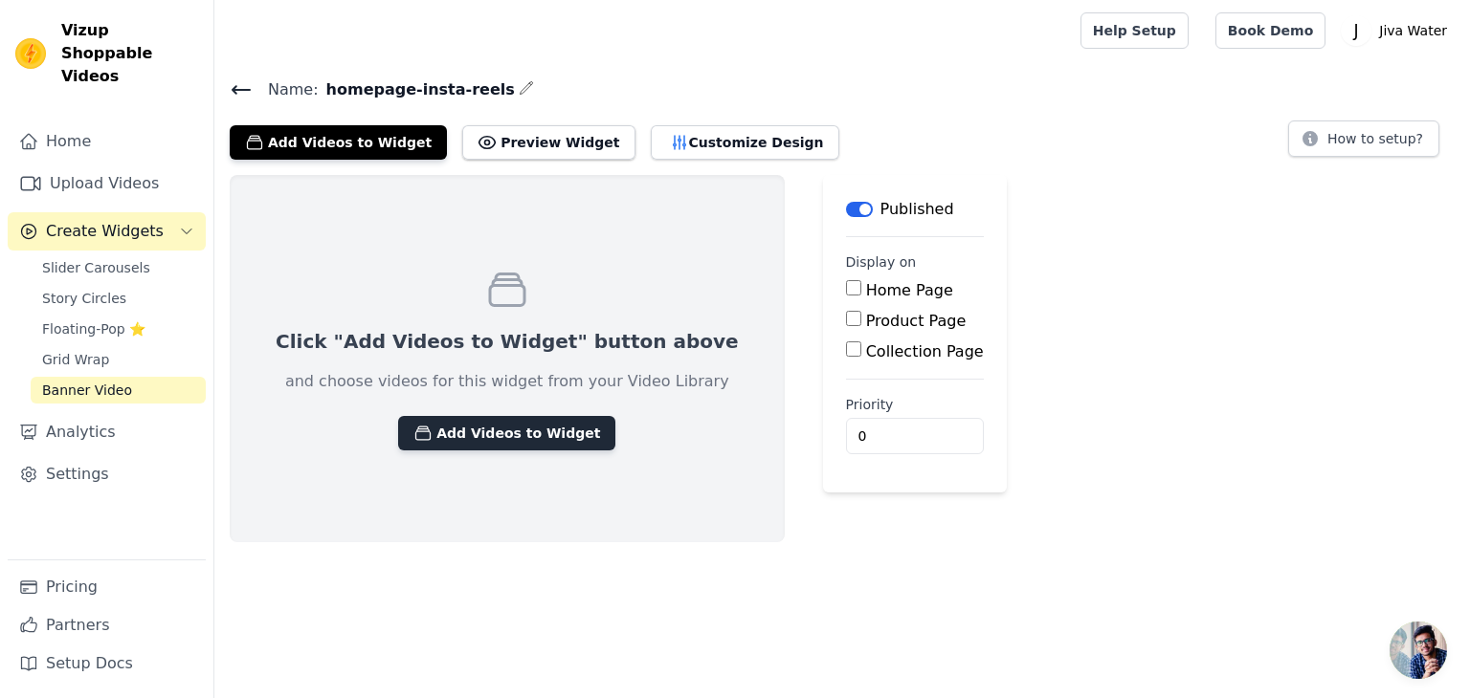
click at [440, 437] on button "Add Videos to Widget" at bounding box center [506, 433] width 217 height 34
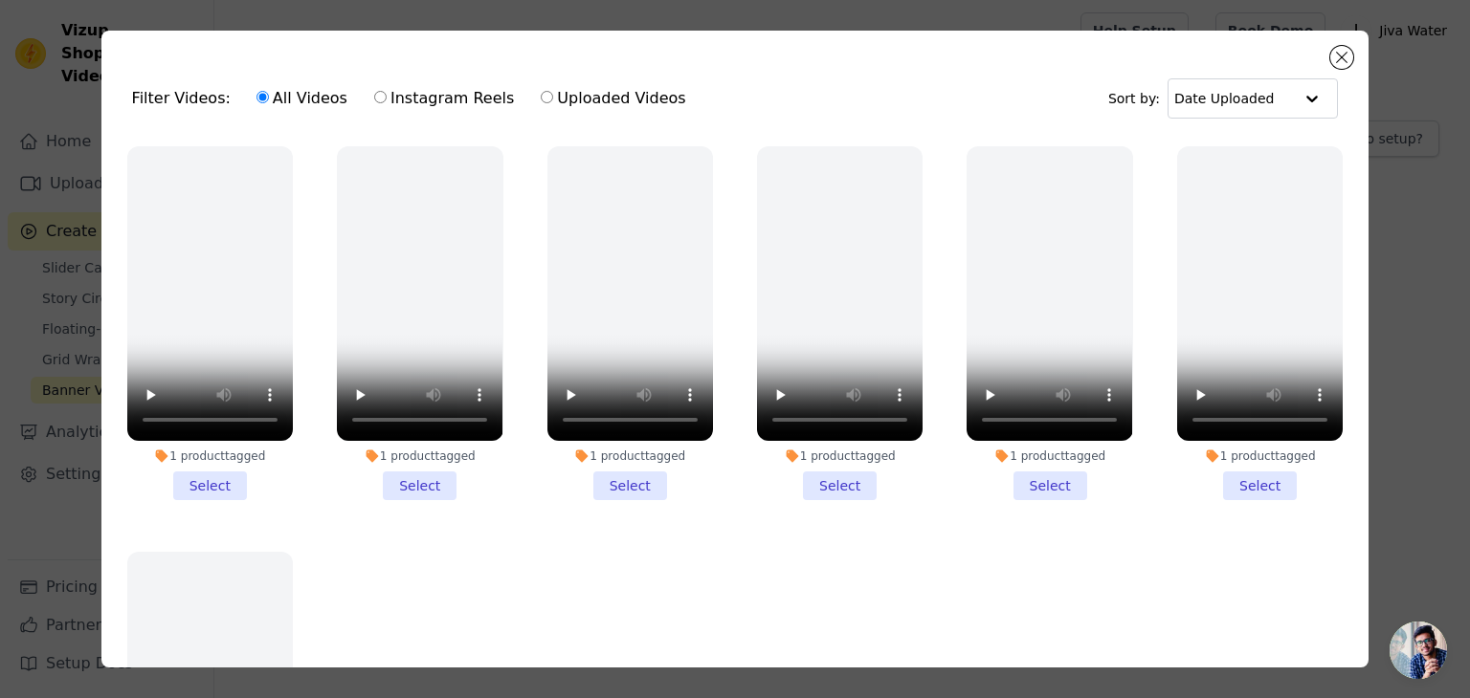
click at [409, 94] on label "Instagram Reels" at bounding box center [444, 98] width 142 height 25
click at [387, 94] on input "Instagram Reels" at bounding box center [380, 97] width 12 height 12
radio input "true"
click at [1341, 58] on button "Close modal" at bounding box center [1341, 57] width 23 height 23
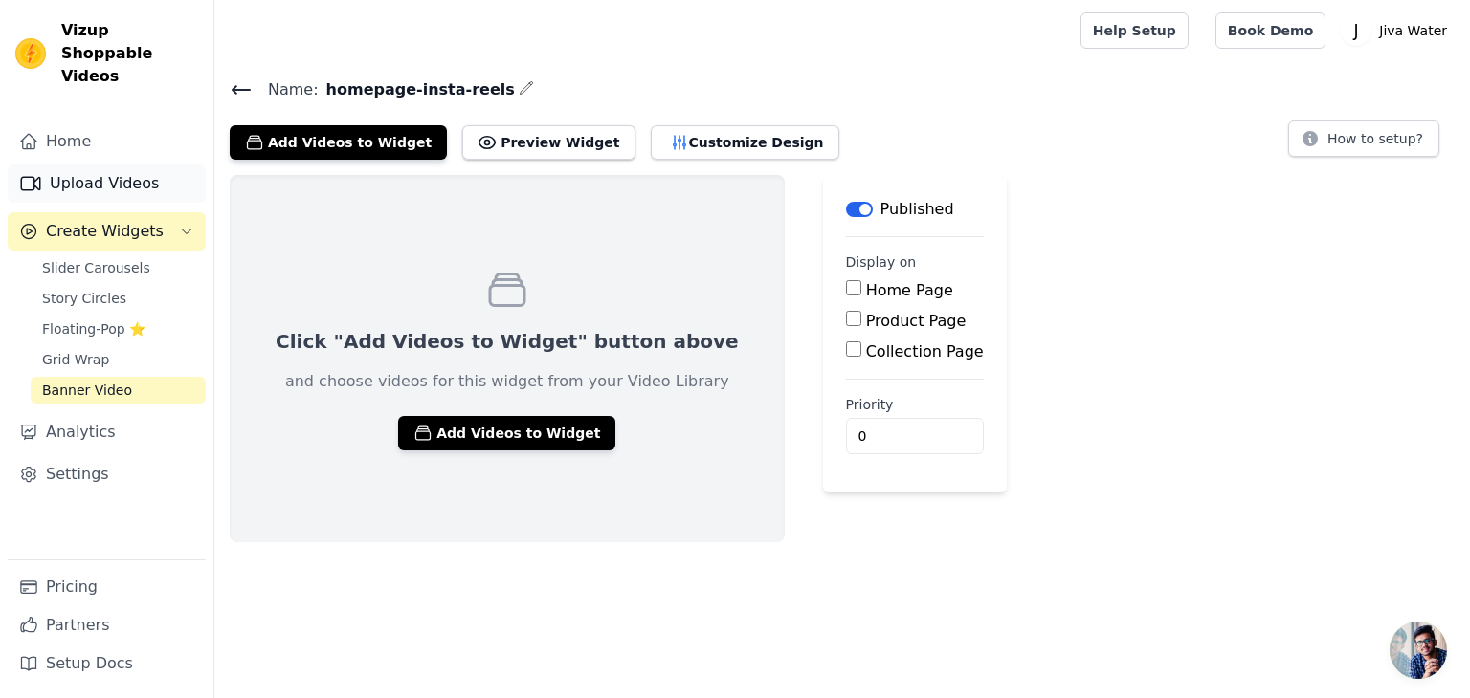
click at [23, 172] on icon "Sidebar" at bounding box center [30, 183] width 23 height 23
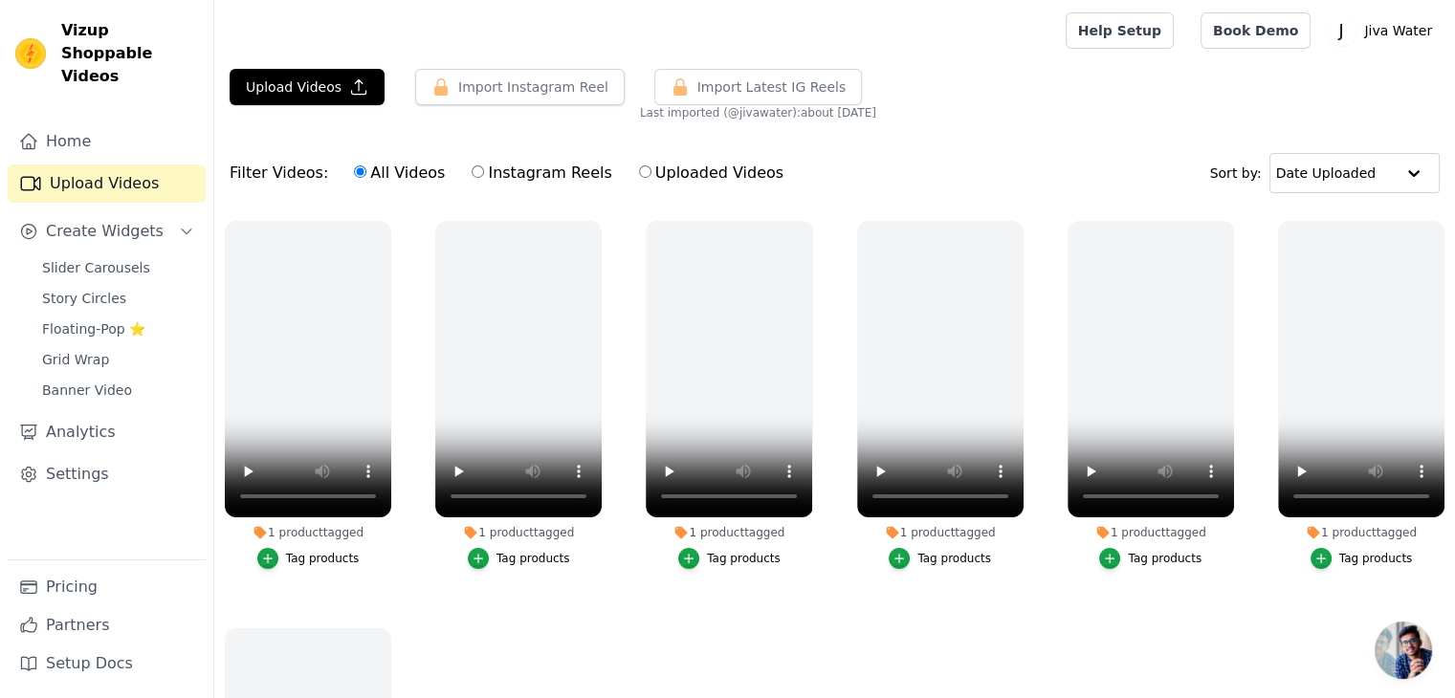
click at [1385, 644] on span "Open chat" at bounding box center [1403, 650] width 57 height 57
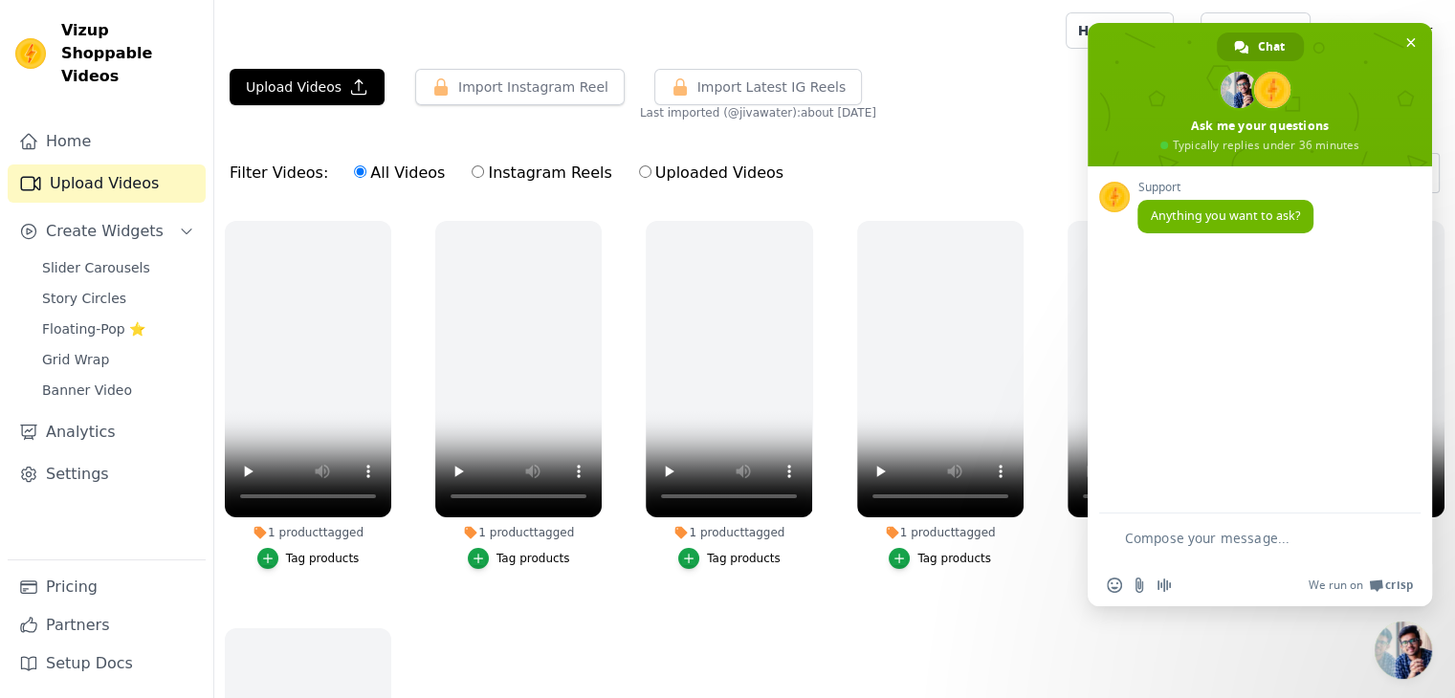
click at [1204, 541] on textarea "Compose your message..." at bounding box center [1248, 547] width 246 height 34
type textarea "hello"
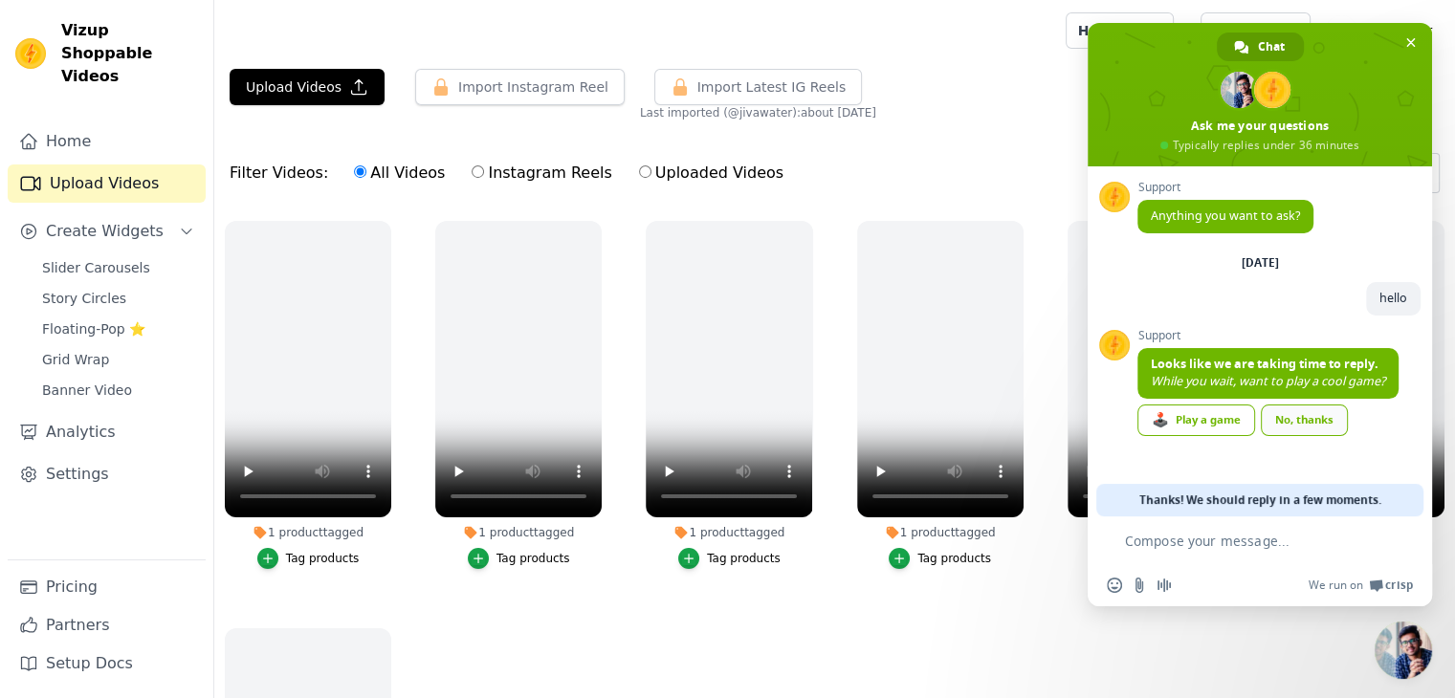
click at [1310, 426] on div "No, thanks" at bounding box center [1304, 421] width 87 height 32
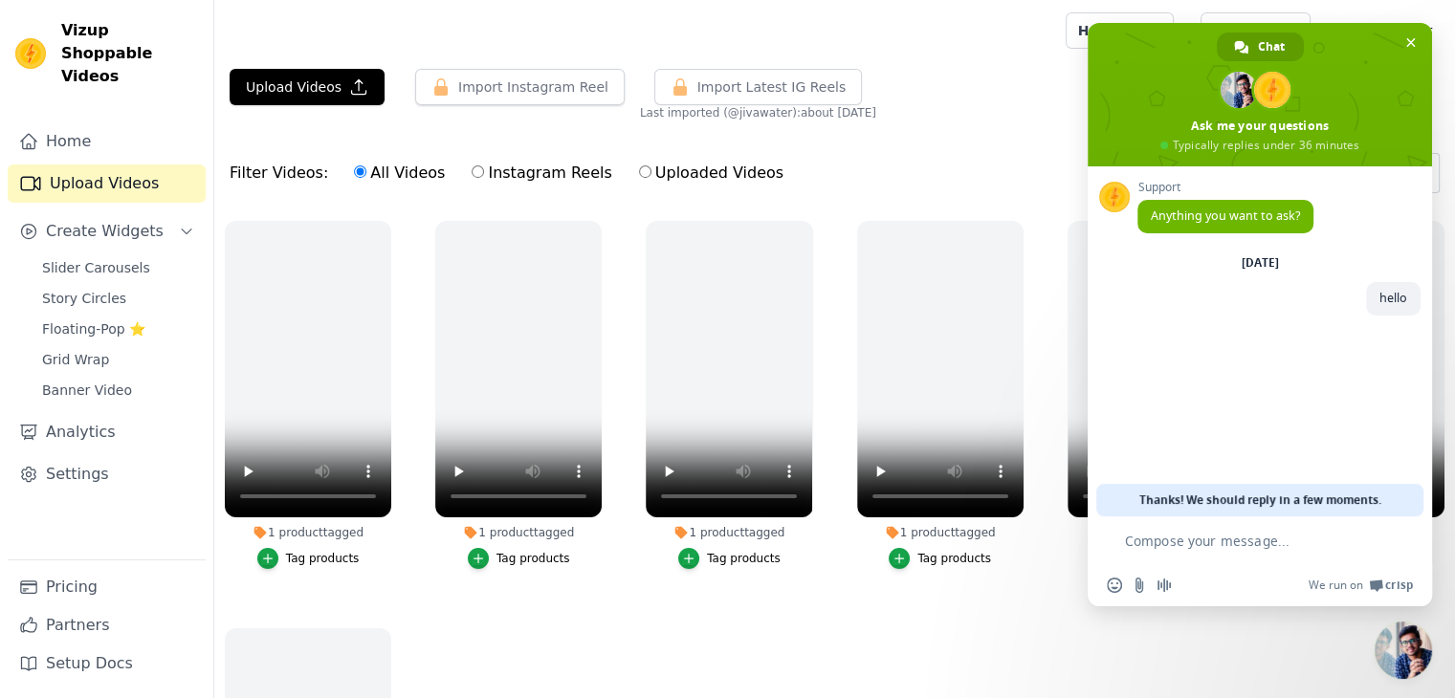
click at [1191, 541] on textarea "Compose your message..." at bounding box center [1248, 541] width 246 height 17
type textarea "yes"
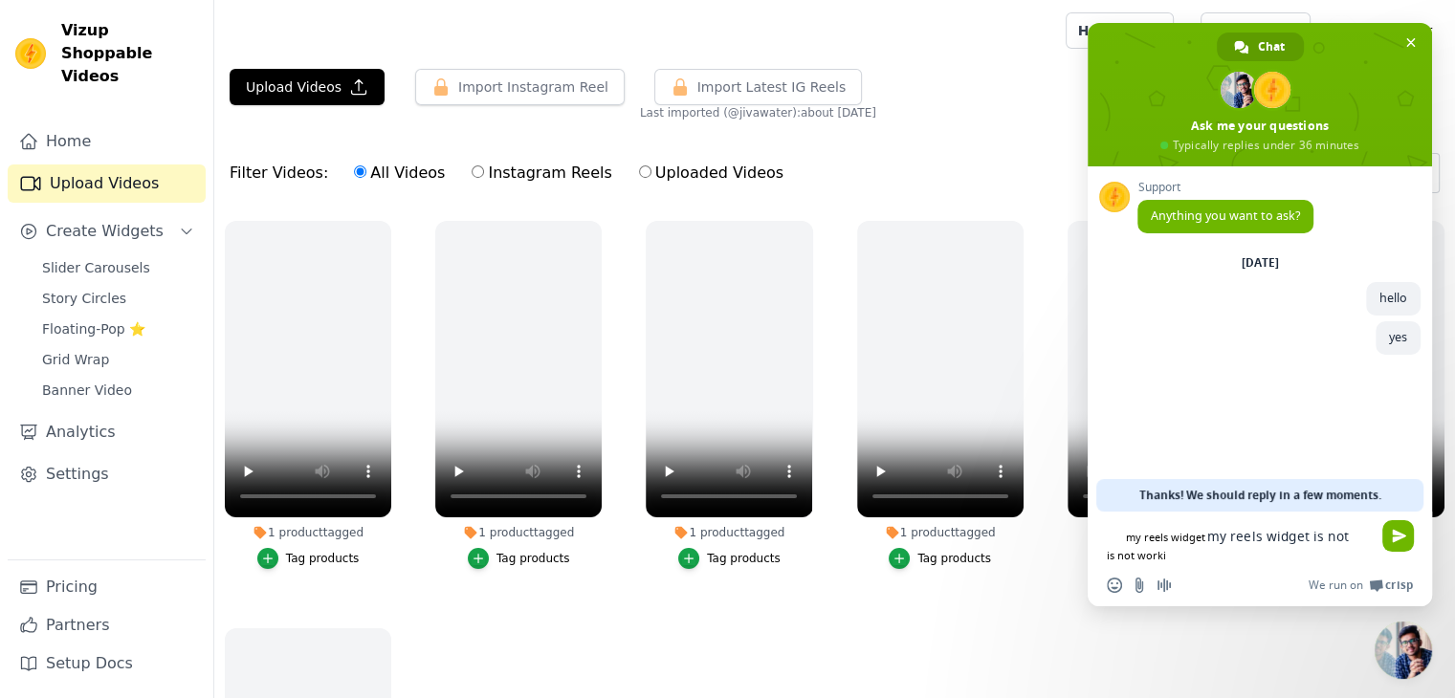
type textarea "my reels widget is not working"
type textarea "can you help me on this"
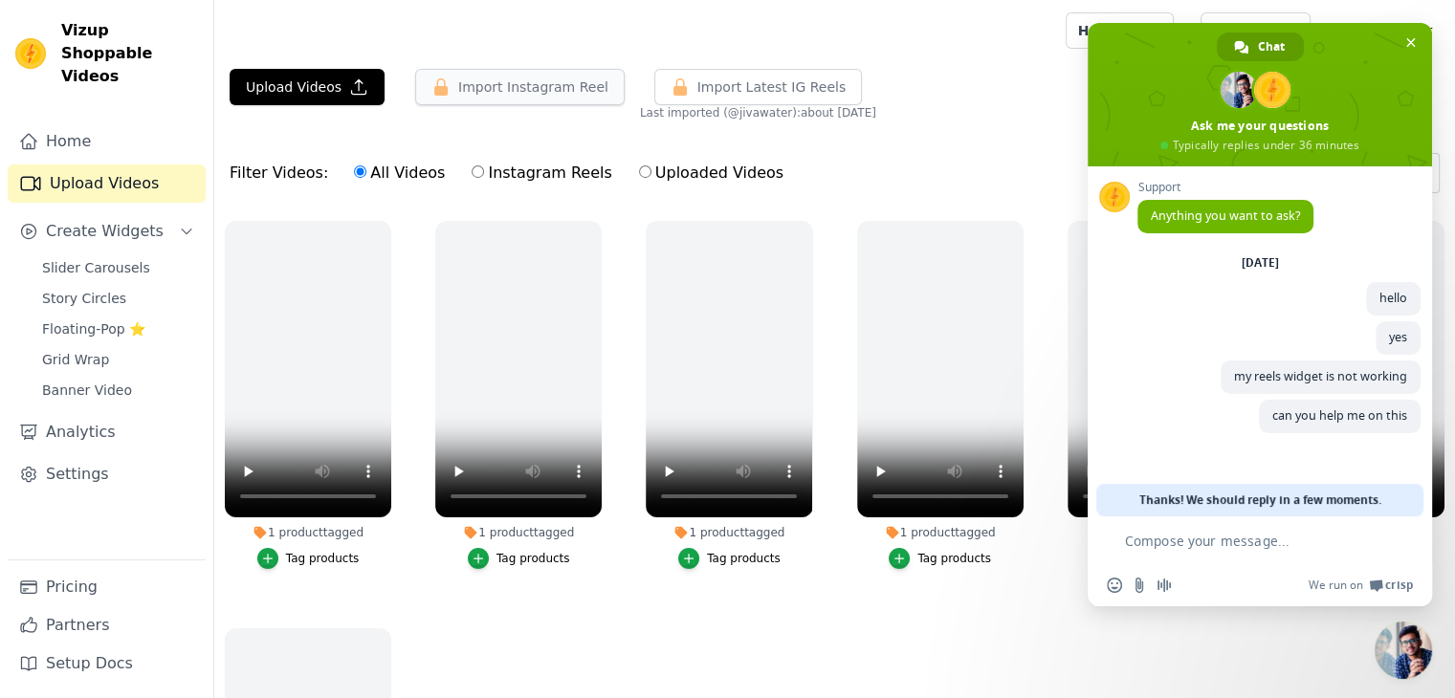
click at [519, 77] on button "Import Instagram Reel" at bounding box center [520, 87] width 210 height 36
click at [64, 122] on link "Home" at bounding box center [107, 141] width 198 height 38
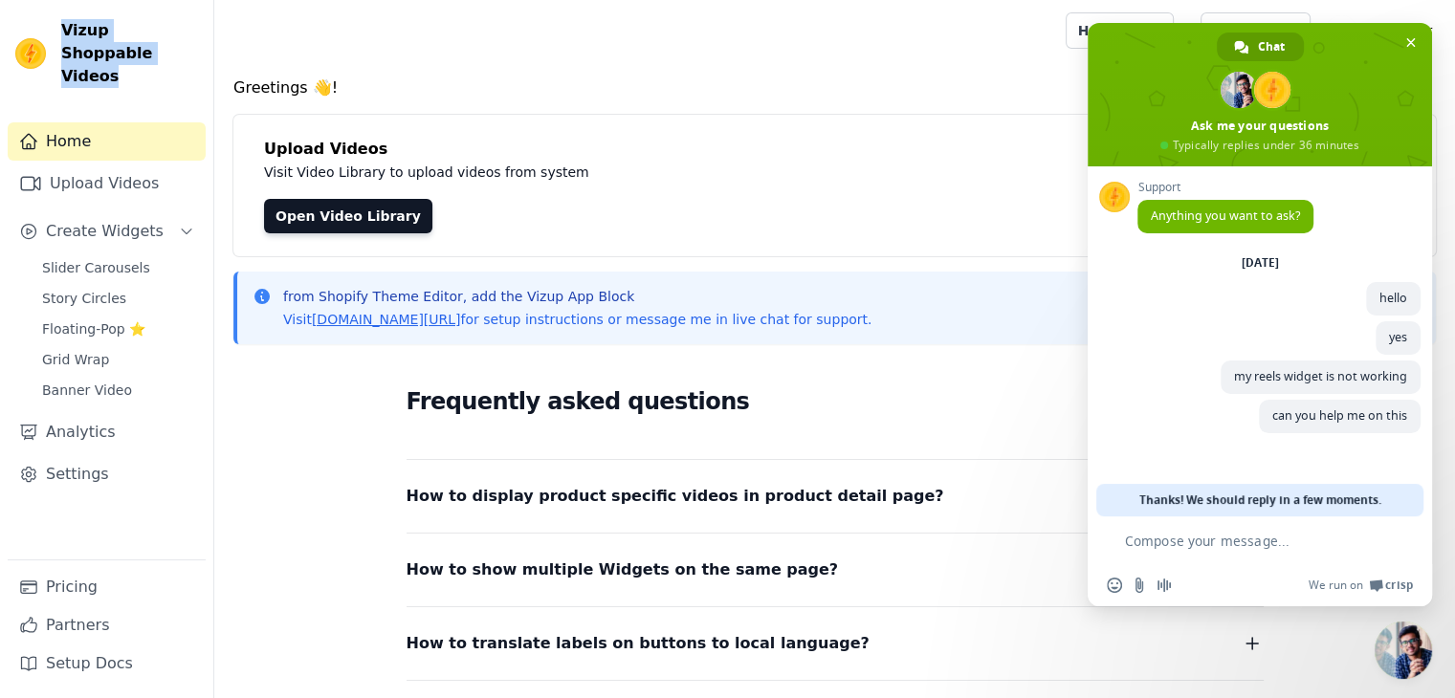
drag, startPoint x: 61, startPoint y: 33, endPoint x: 335, endPoint y: 139, distance: 293.2
click at [119, 62] on span "Vizup Shoppable Videos" at bounding box center [129, 53] width 137 height 69
click at [43, 165] on link "Upload Videos" at bounding box center [107, 184] width 198 height 38
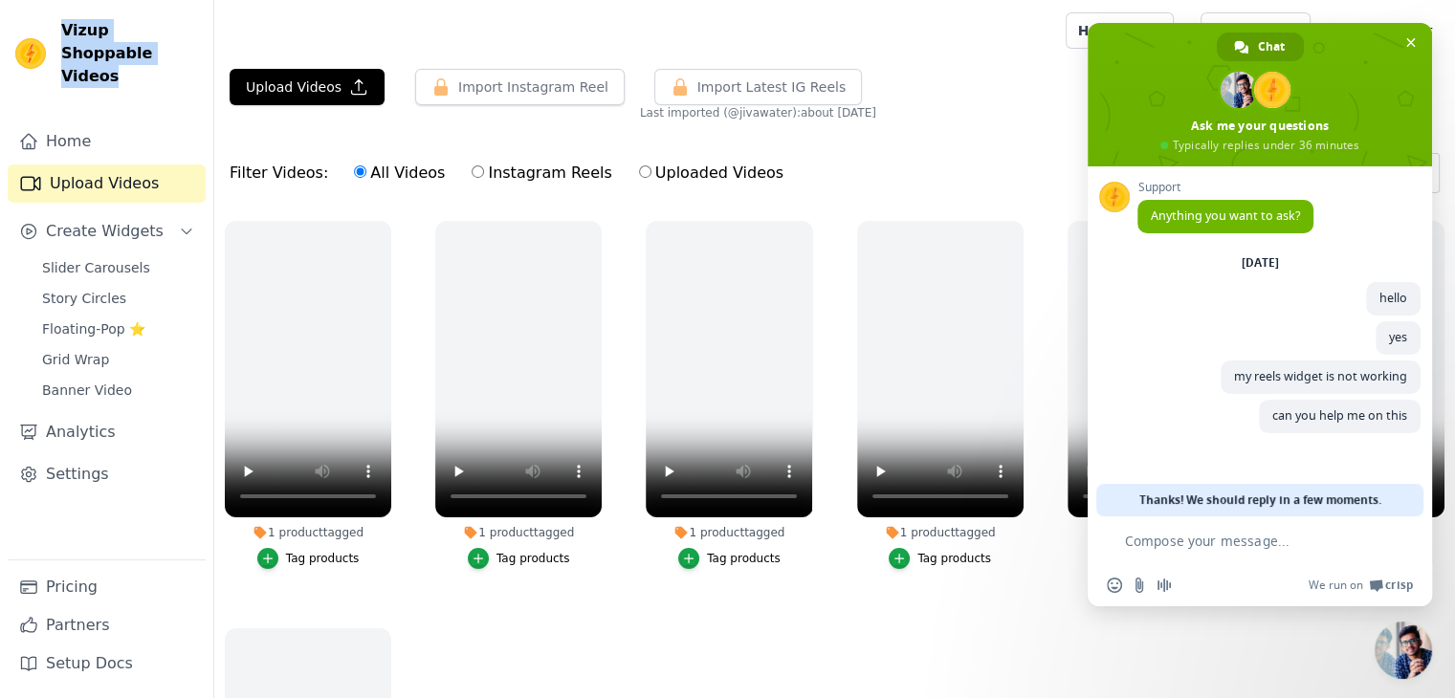
click at [338, 553] on div "Tag products" at bounding box center [323, 558] width 74 height 15
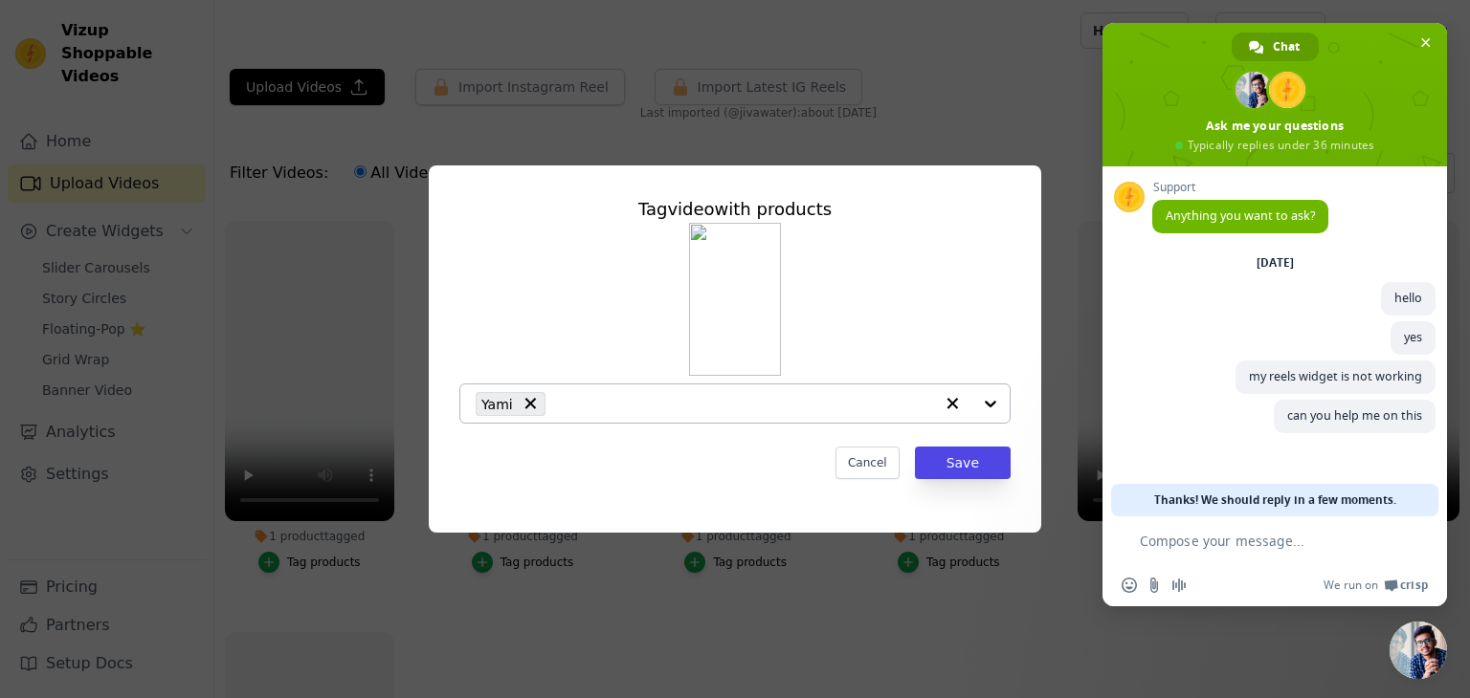
click at [987, 403] on div at bounding box center [971, 404] width 77 height 38
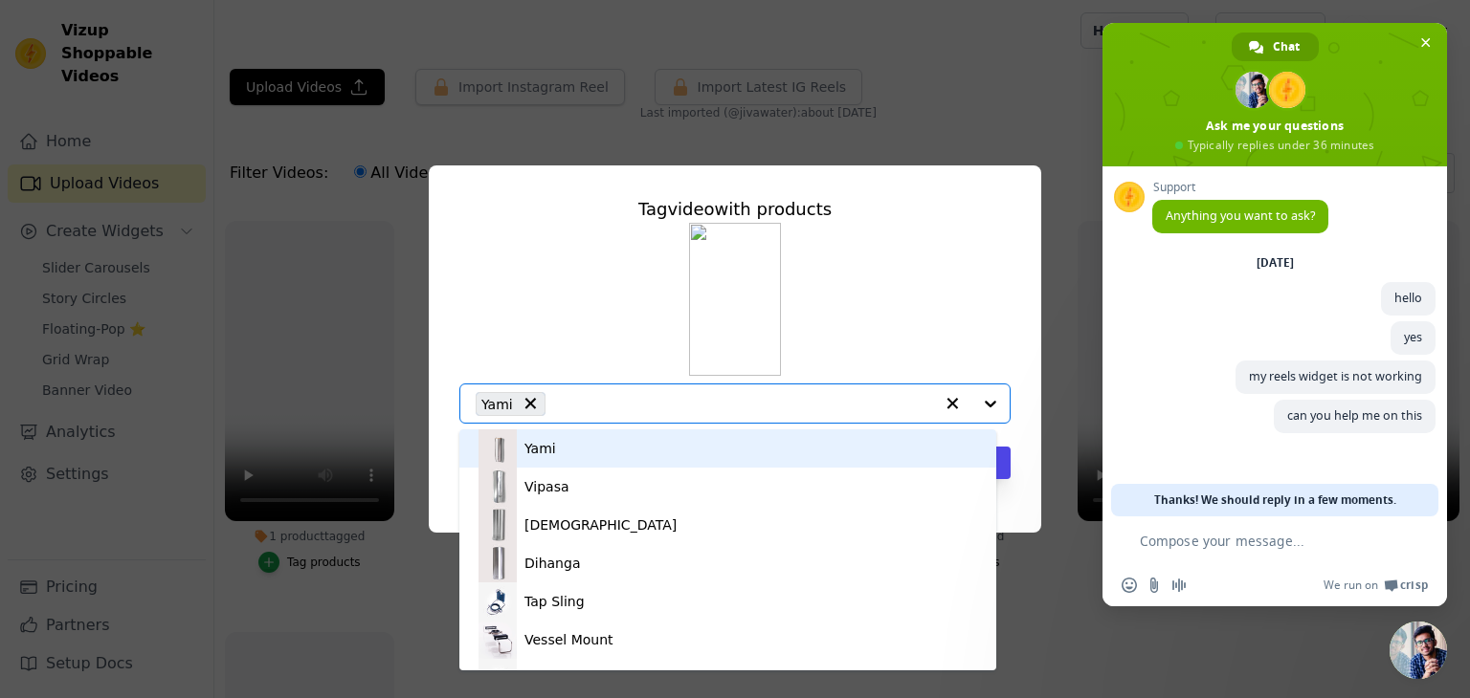
click at [968, 253] on div "Yami Vipasa [PERSON_NAME] Dihanga Tap Sling Vessel Mount Funnel Yami - for Drin…" at bounding box center [734, 323] width 551 height 201
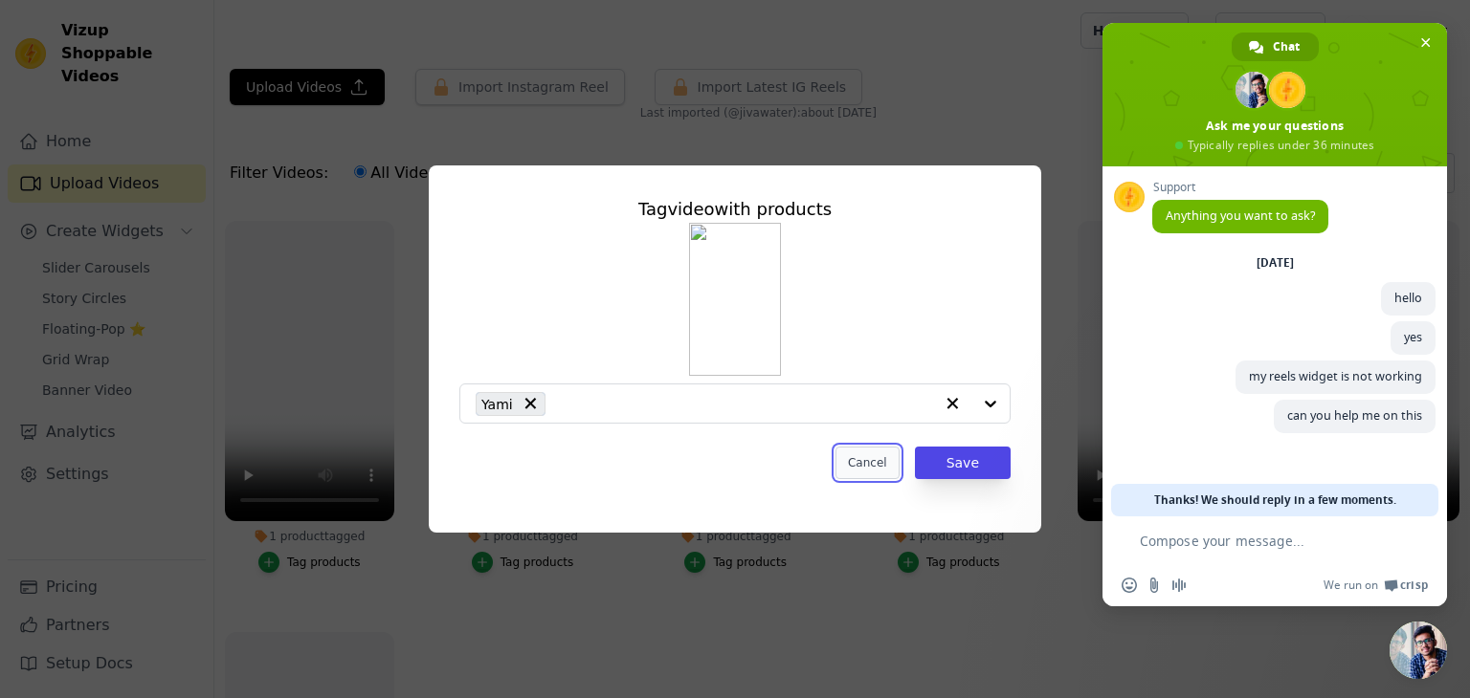
click at [873, 471] on button "Cancel" at bounding box center [867, 463] width 64 height 33
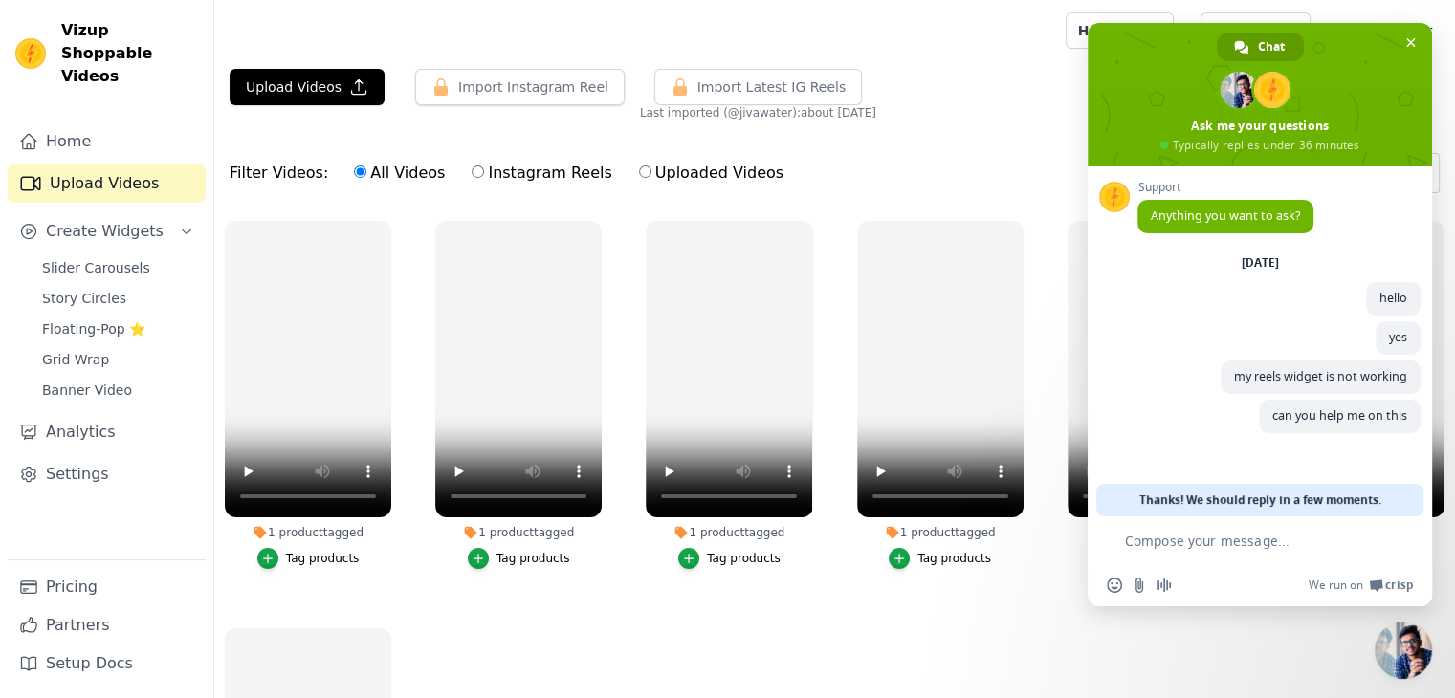
click at [689, 609] on ul "1 product tagged Tag products 1 product tagged Tag products 1 product tagged Ta…" at bounding box center [834, 528] width 1241 height 637
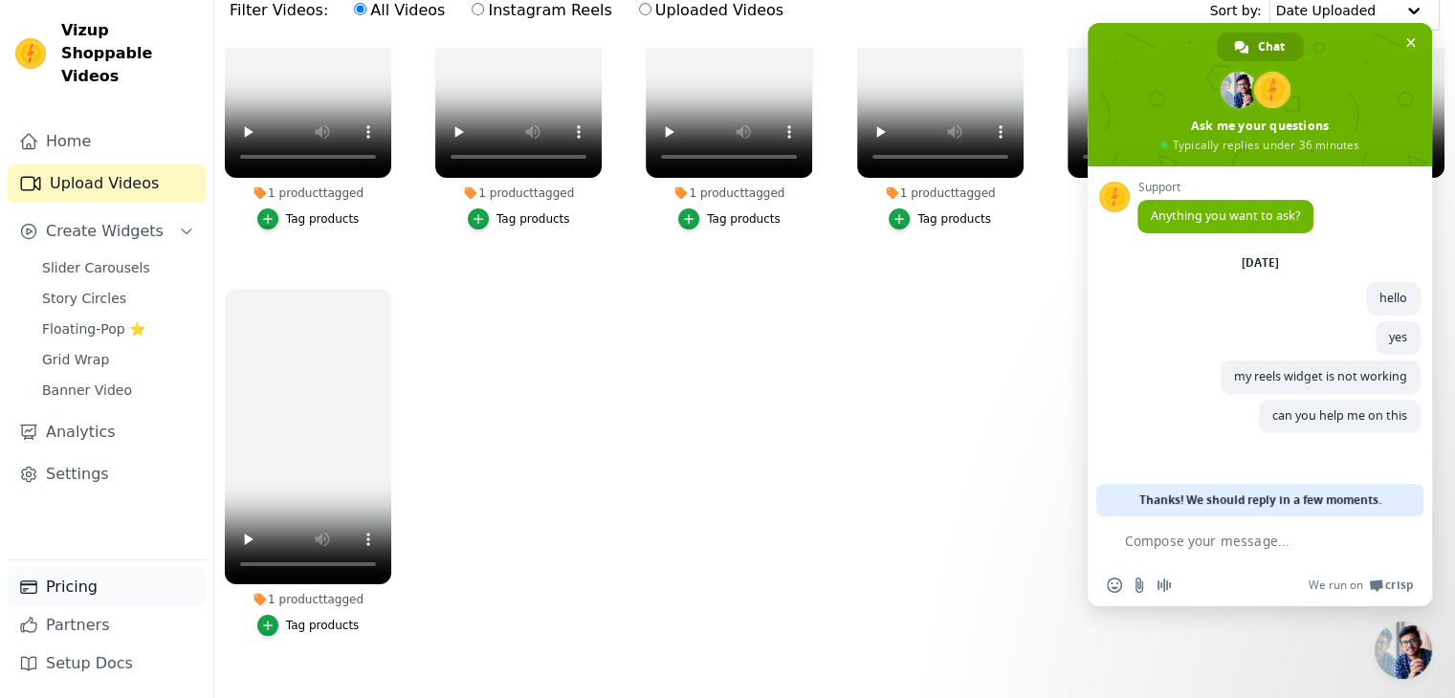
scroll to position [194, 0]
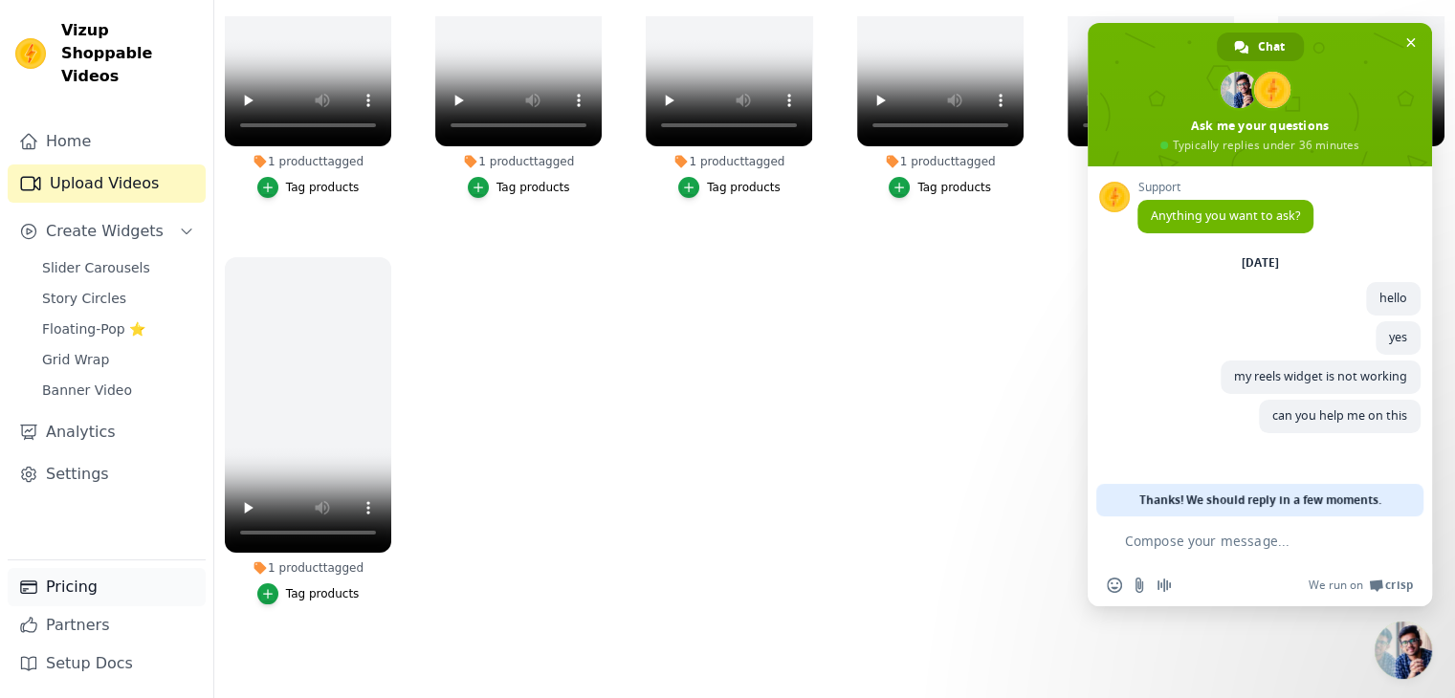
click at [81, 583] on link "Pricing" at bounding box center [107, 587] width 198 height 38
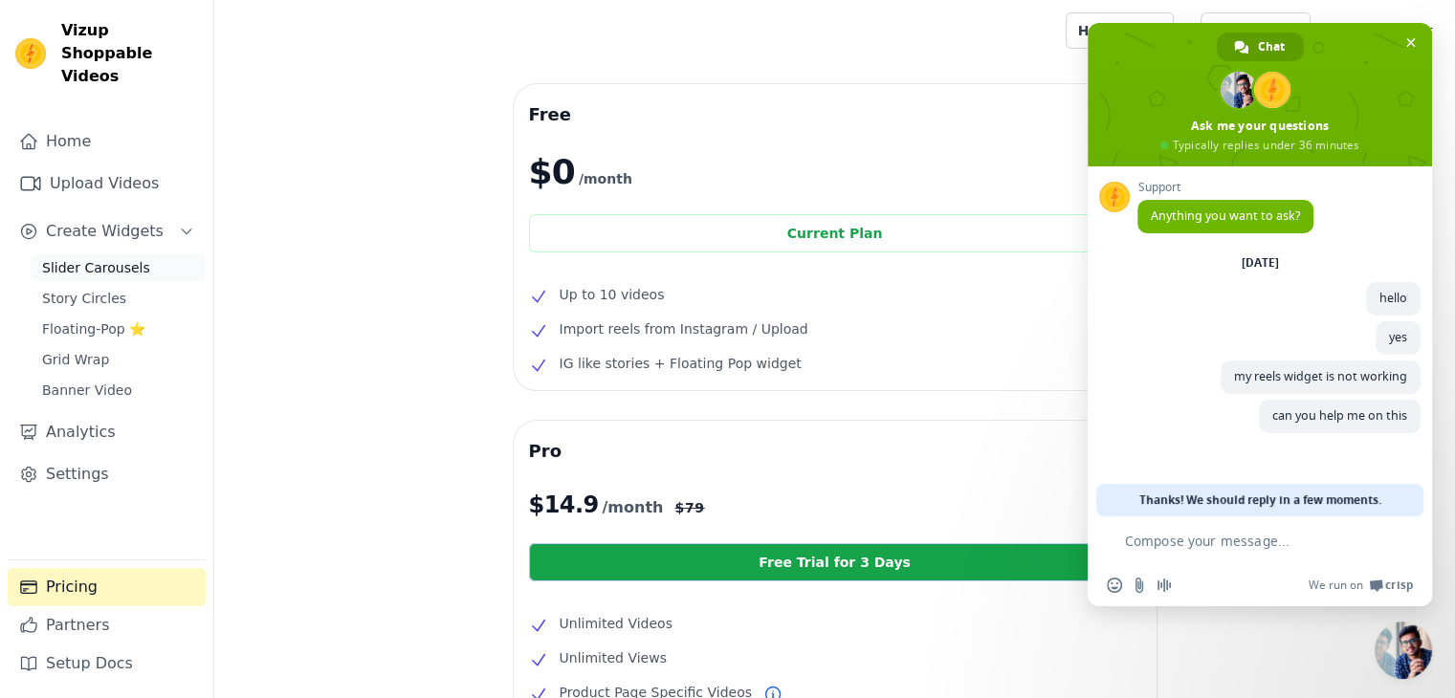
click at [85, 258] on span "Slider Carousels" at bounding box center [96, 267] width 108 height 19
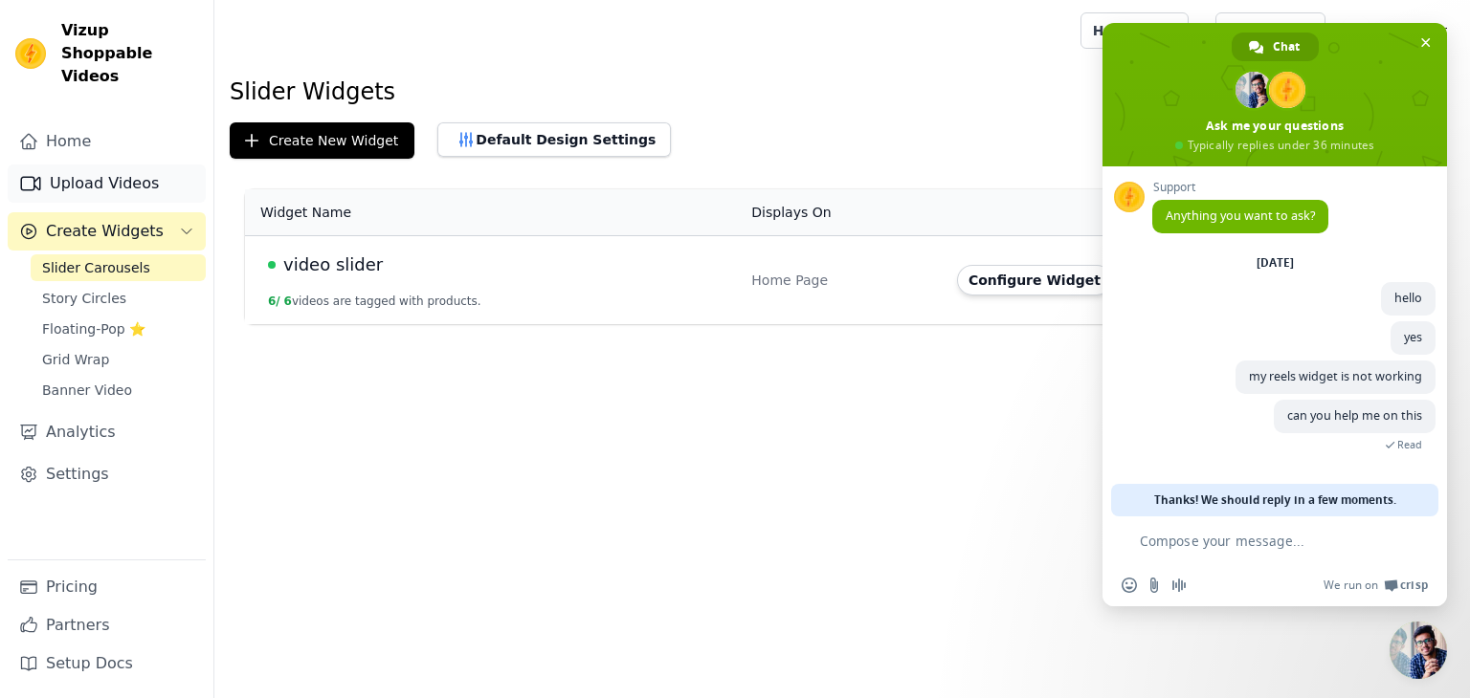
click at [100, 165] on link "Upload Videos" at bounding box center [107, 184] width 198 height 38
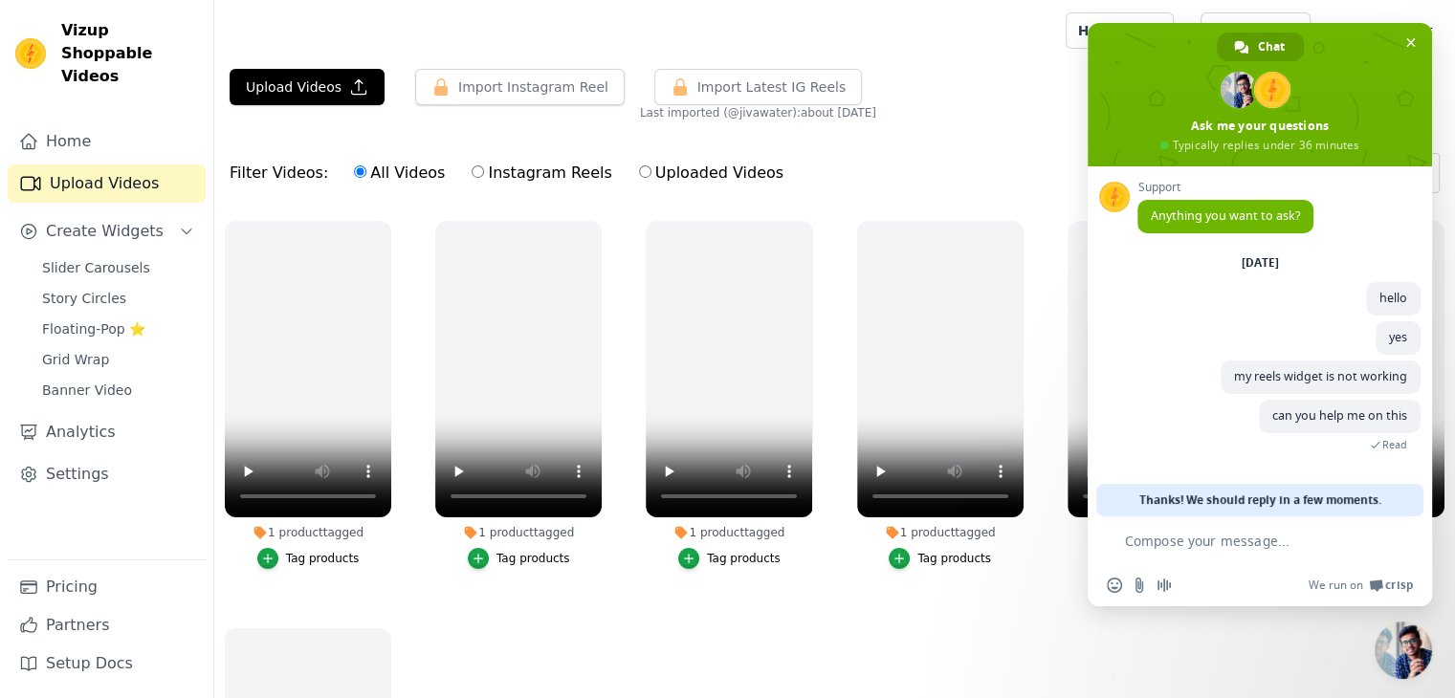
click at [1316, 659] on ul "1 product tagged Tag products 1 product tagged Tag products 1 product tagged Ta…" at bounding box center [834, 528] width 1241 height 637
click at [1414, 39] on span "Close chat" at bounding box center [1411, 43] width 10 height 10
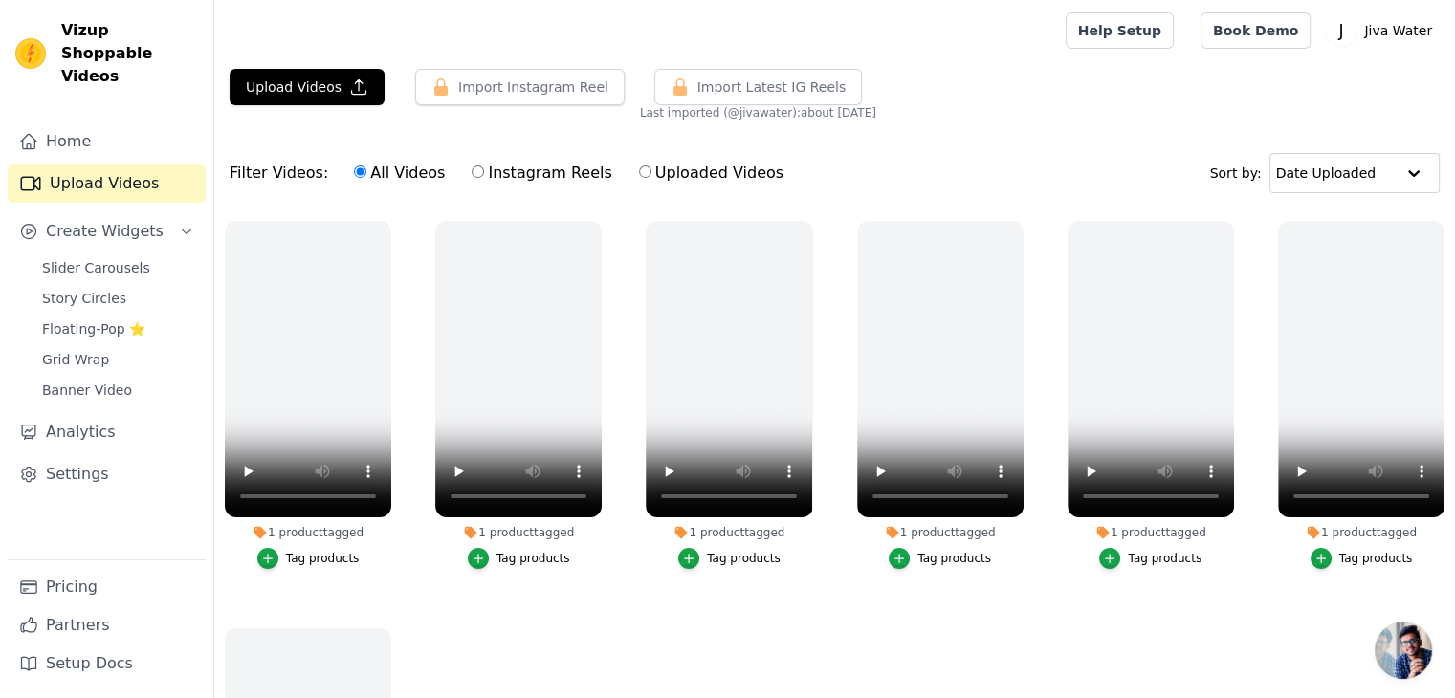
click at [561, 185] on label "Instagram Reels" at bounding box center [542, 173] width 142 height 25
click at [484, 178] on input "Instagram Reels" at bounding box center [478, 172] width 12 height 12
radio input "true"
click at [543, 166] on label "Instagram Reels" at bounding box center [542, 173] width 142 height 25
click at [484, 166] on input "Instagram Reels" at bounding box center [478, 172] width 12 height 12
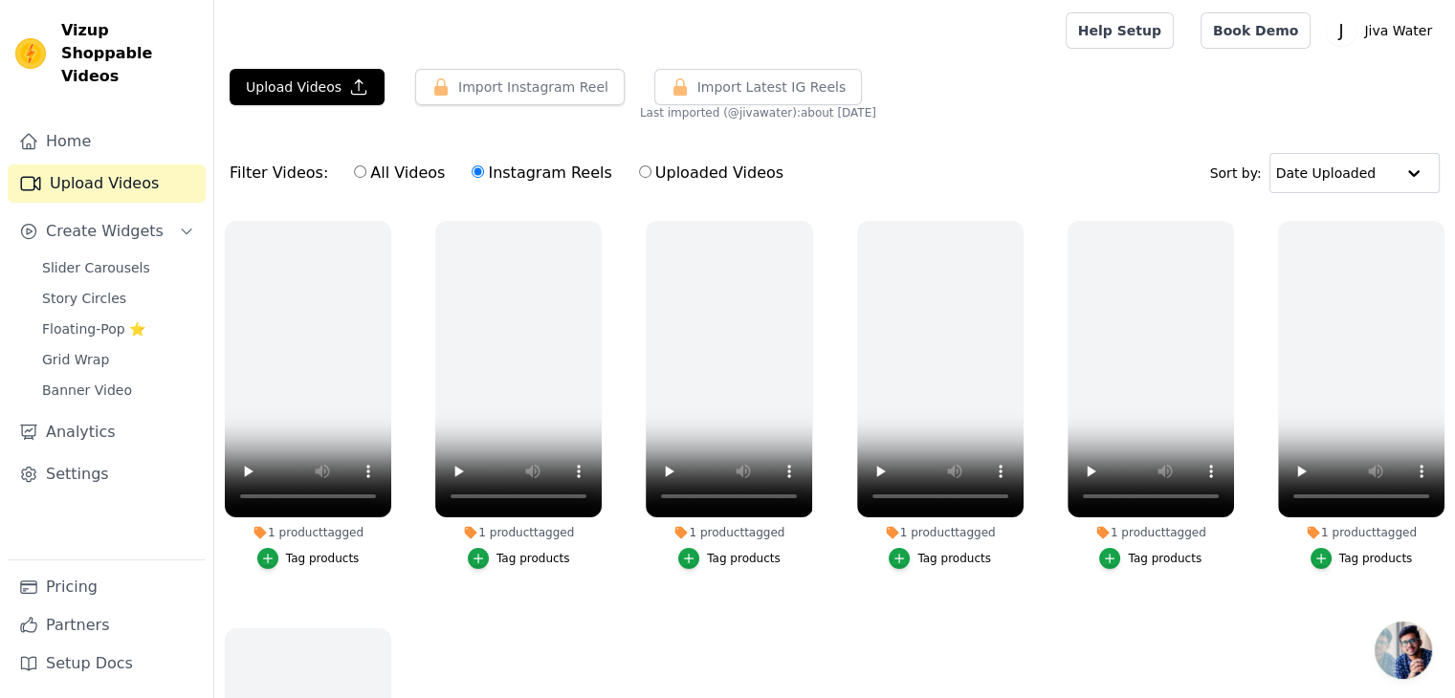
click at [1388, 665] on span "Open chat" at bounding box center [1403, 650] width 57 height 57
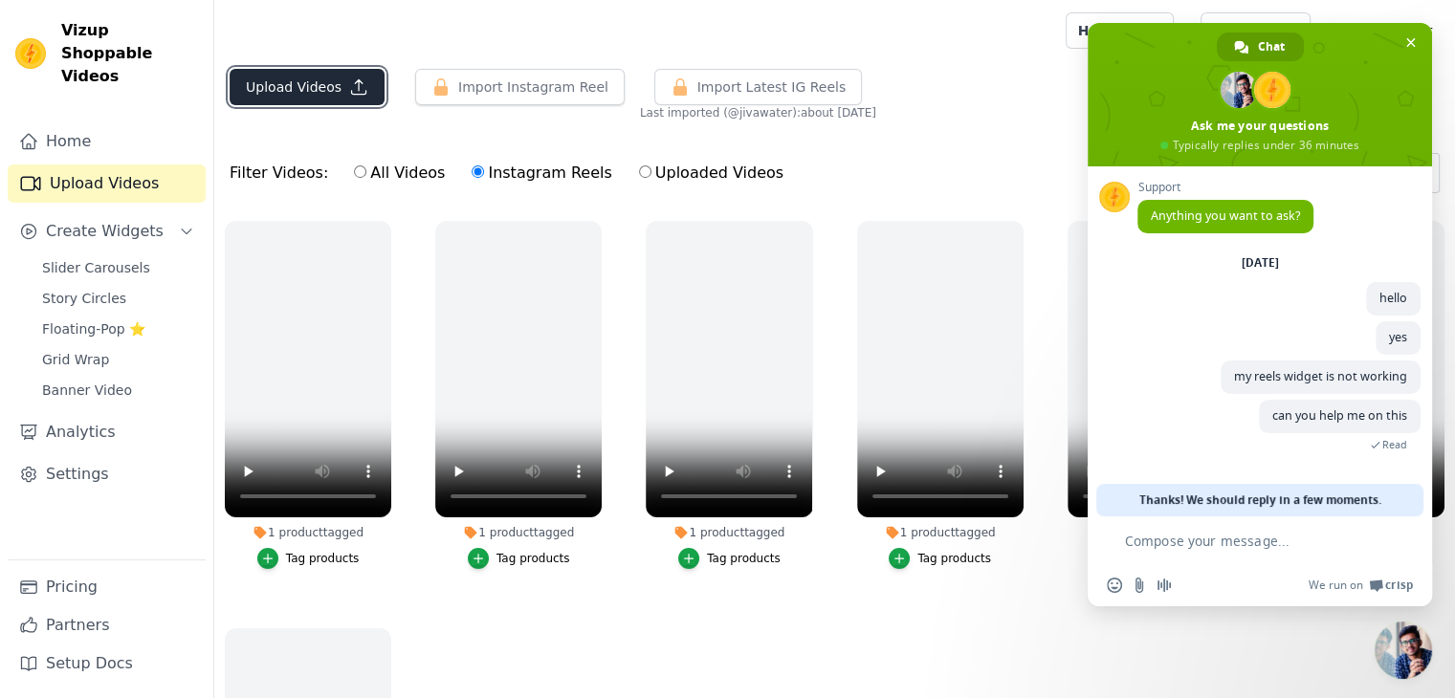
click at [330, 97] on button "Upload Videos" at bounding box center [307, 87] width 155 height 36
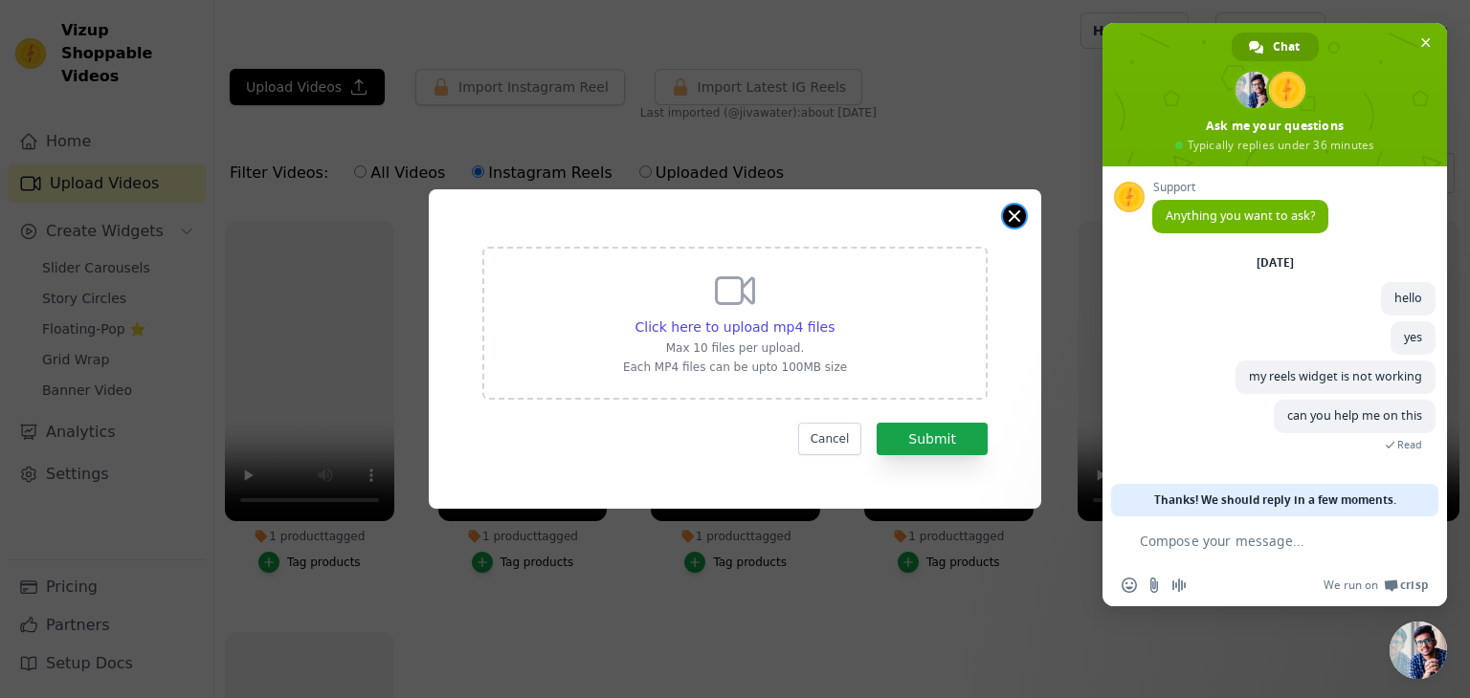
click at [1018, 214] on button "Close modal" at bounding box center [1014, 216] width 23 height 23
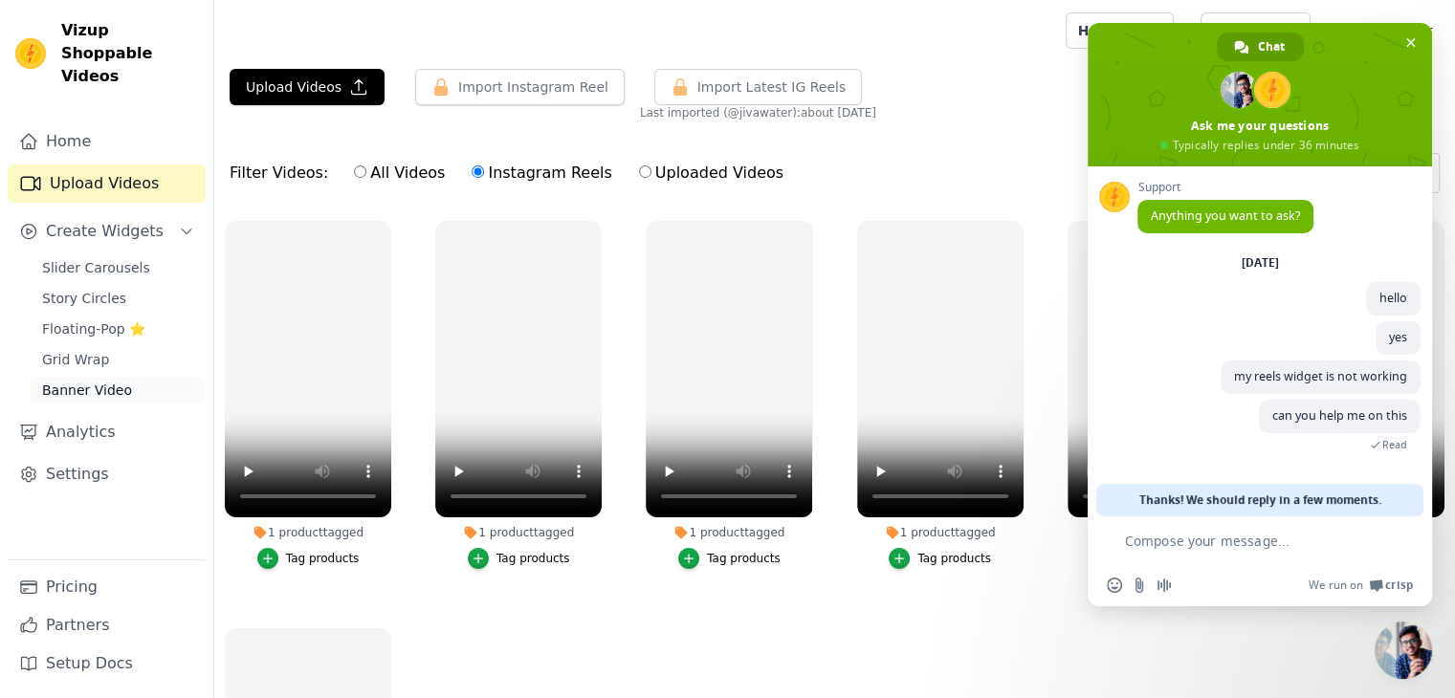
click at [64, 381] on span "Banner Video" at bounding box center [87, 390] width 90 height 19
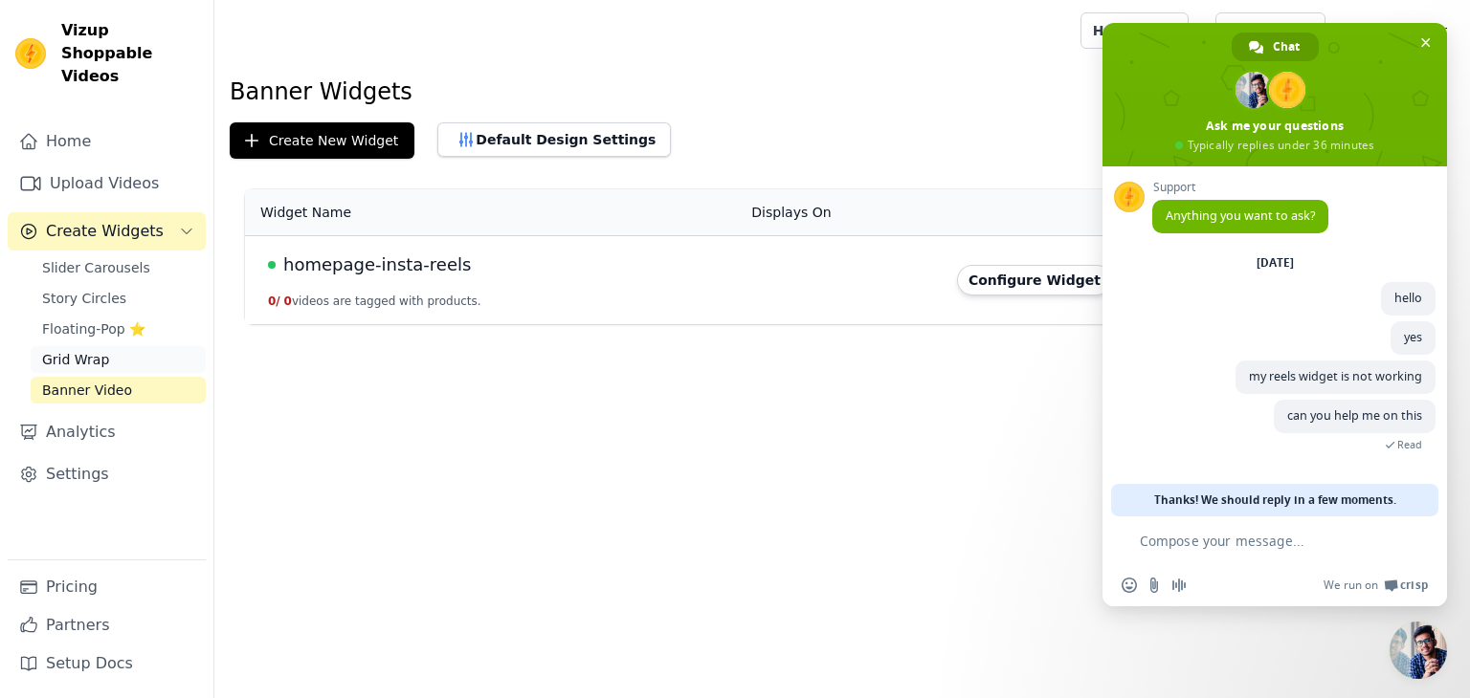
click at [65, 350] on span "Grid Wrap" at bounding box center [75, 359] width 67 height 19
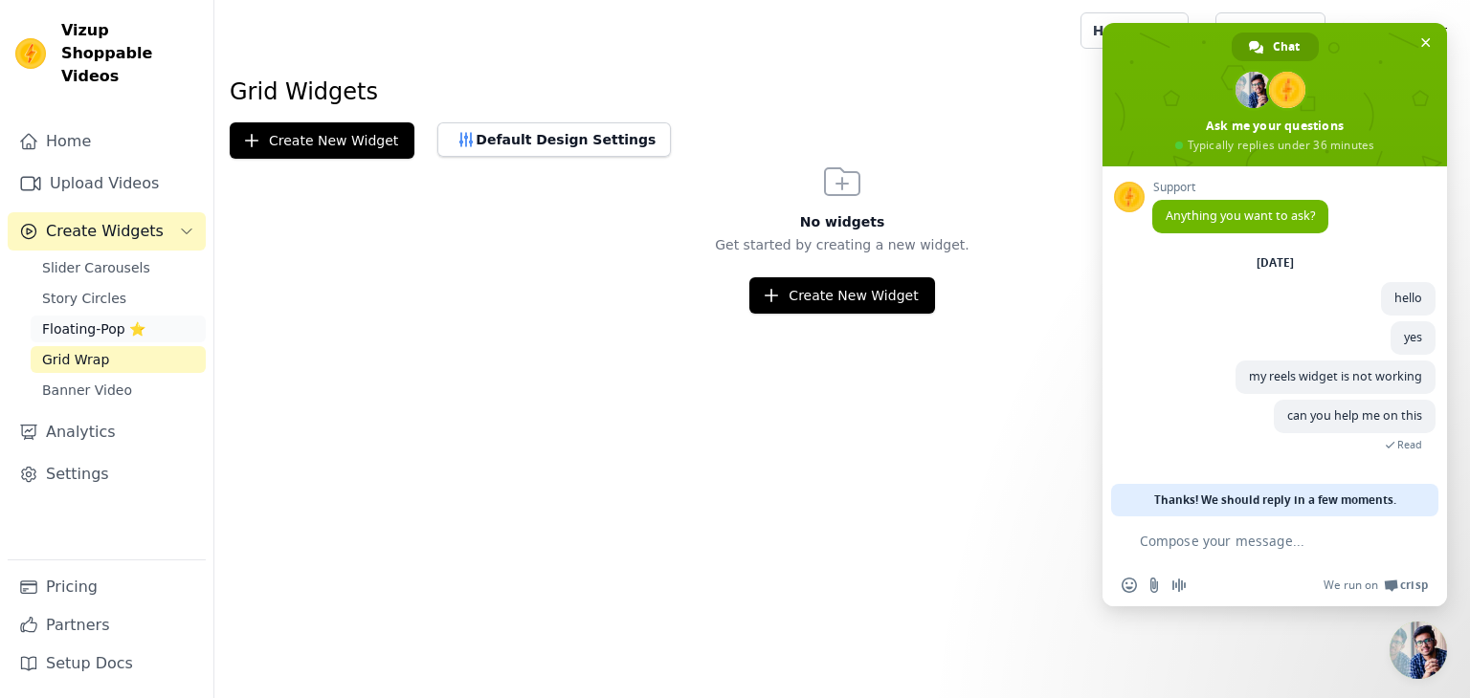
click at [70, 320] on span "Floating-Pop ⭐" at bounding box center [93, 329] width 103 height 19
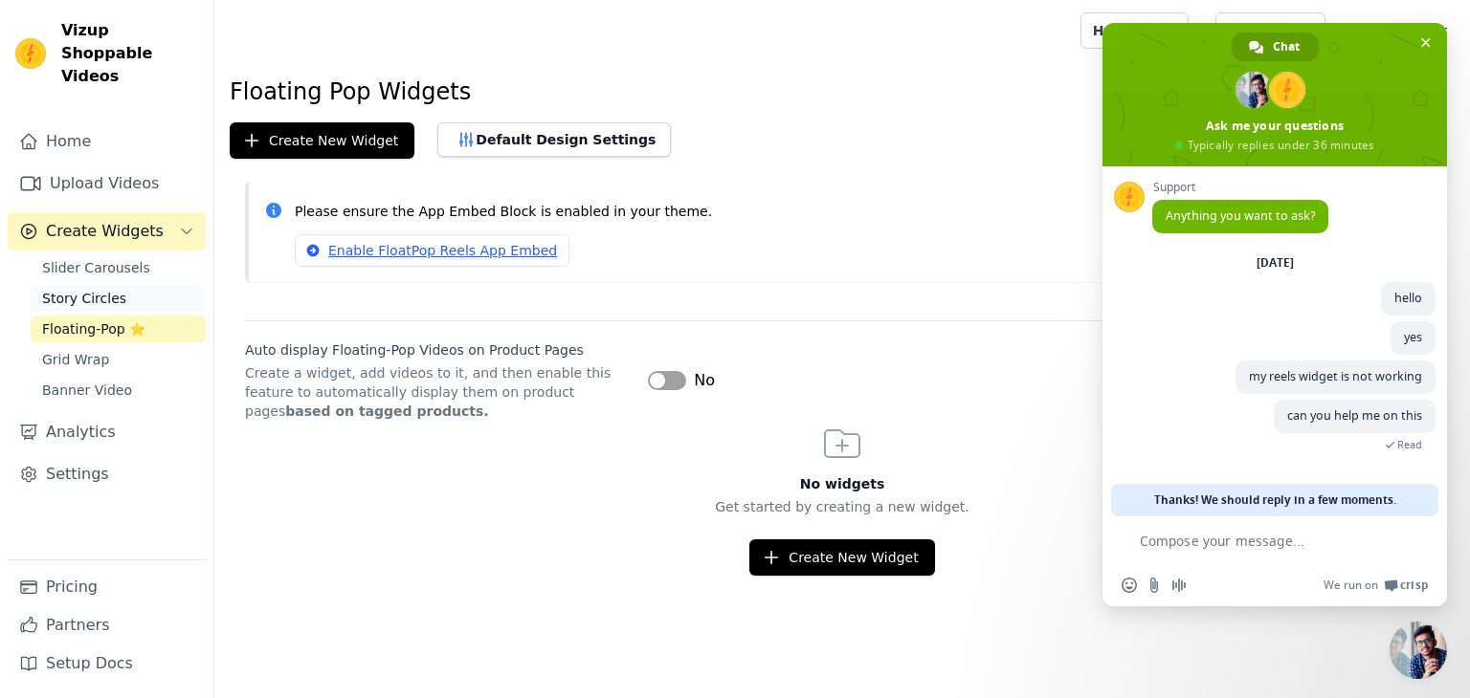
click at [43, 289] on span "Story Circles" at bounding box center [84, 298] width 84 height 19
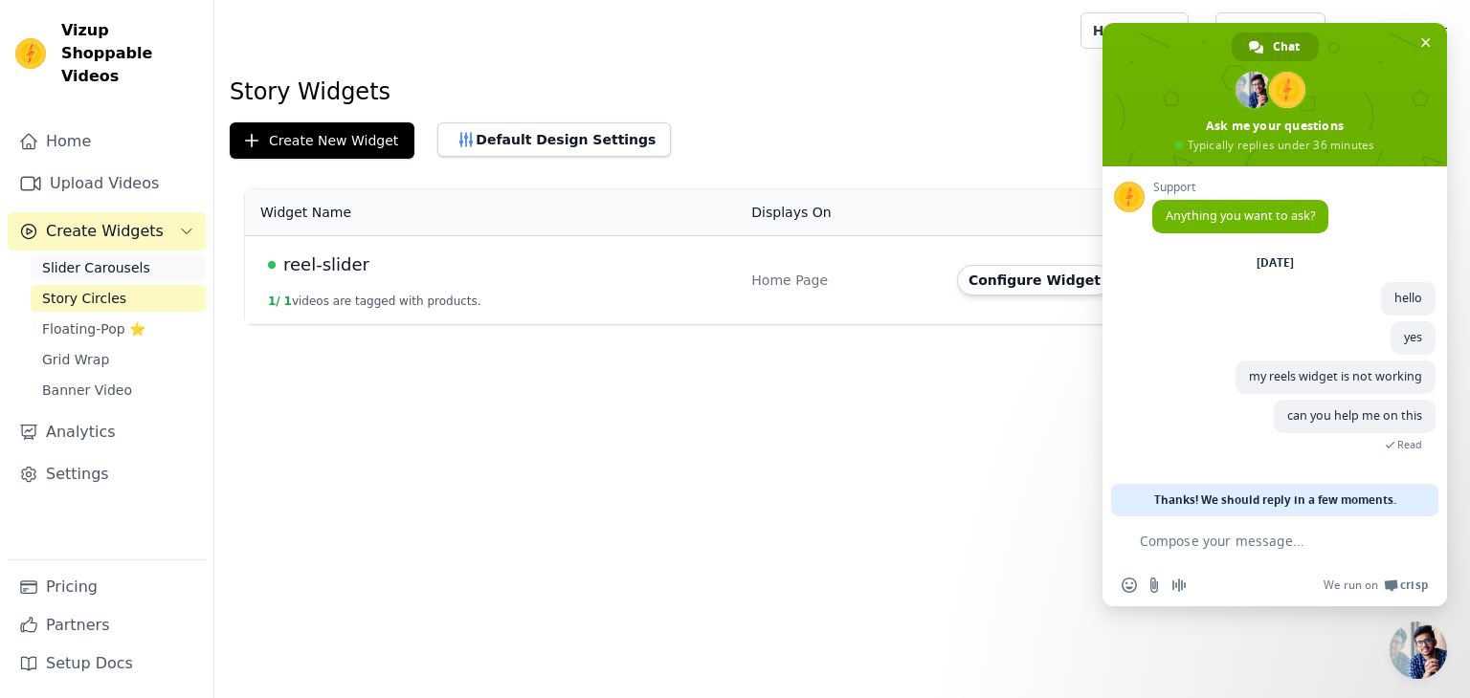
click at [58, 258] on span "Slider Carousels" at bounding box center [96, 267] width 108 height 19
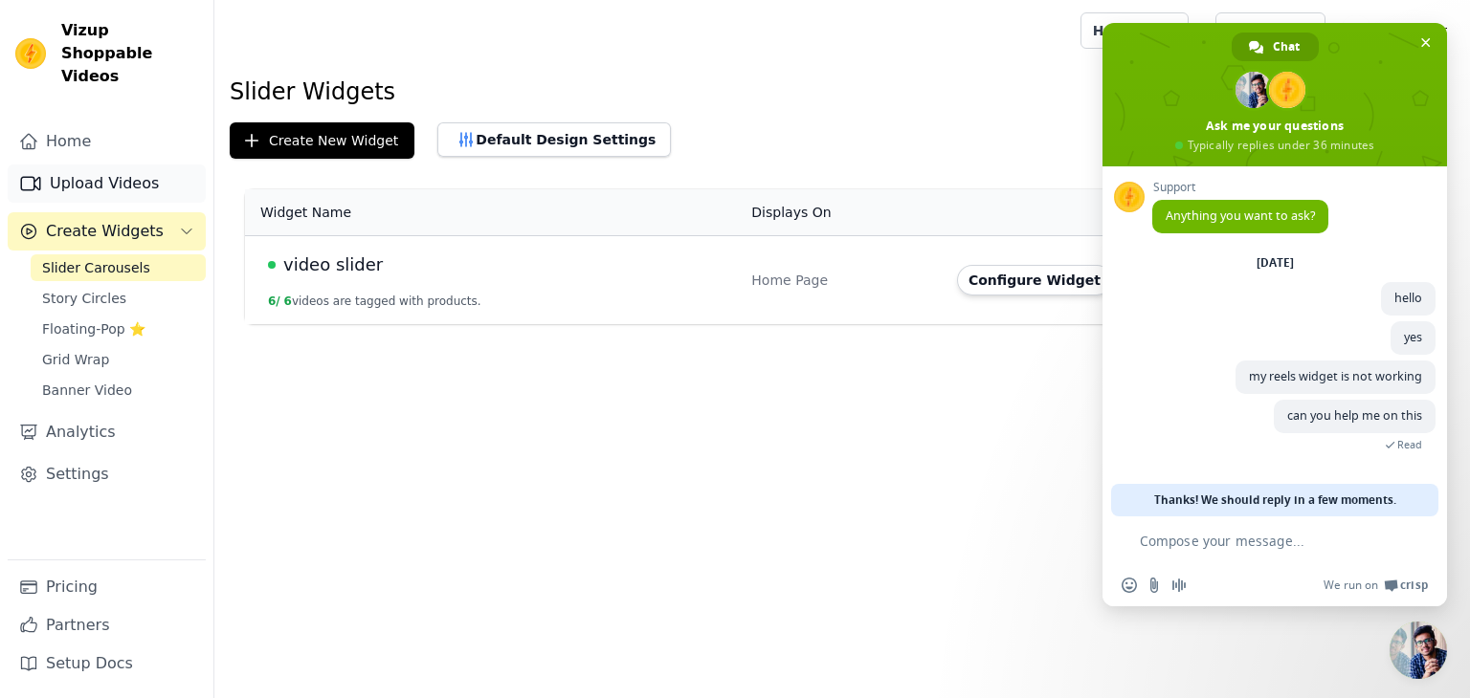
click at [104, 165] on link "Upload Videos" at bounding box center [107, 184] width 198 height 38
